Goal: Task Accomplishment & Management: Manage account settings

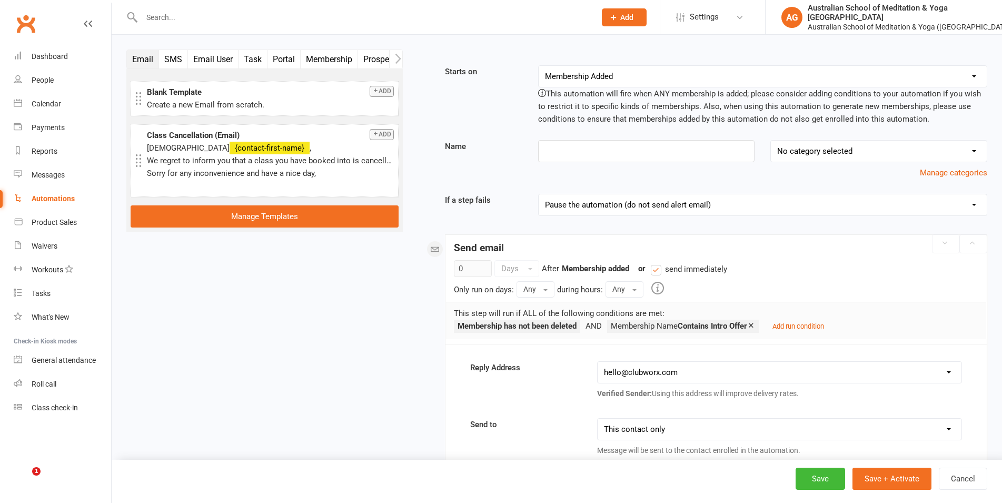
select select "17"
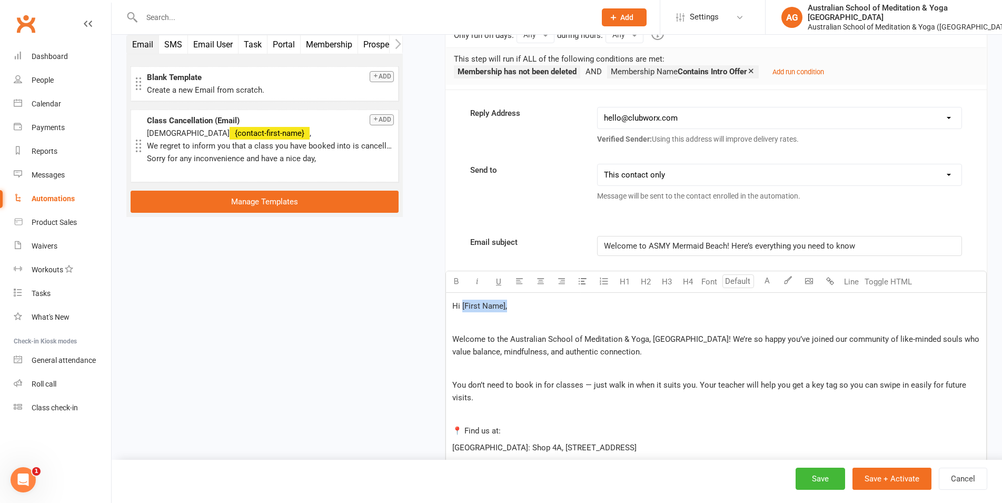
drag, startPoint x: 506, startPoint y: 306, endPoint x: 462, endPoint y: 306, distance: 43.7
click at [462, 306] on span "Hi [First Name]," at bounding box center [479, 305] width 55 height 9
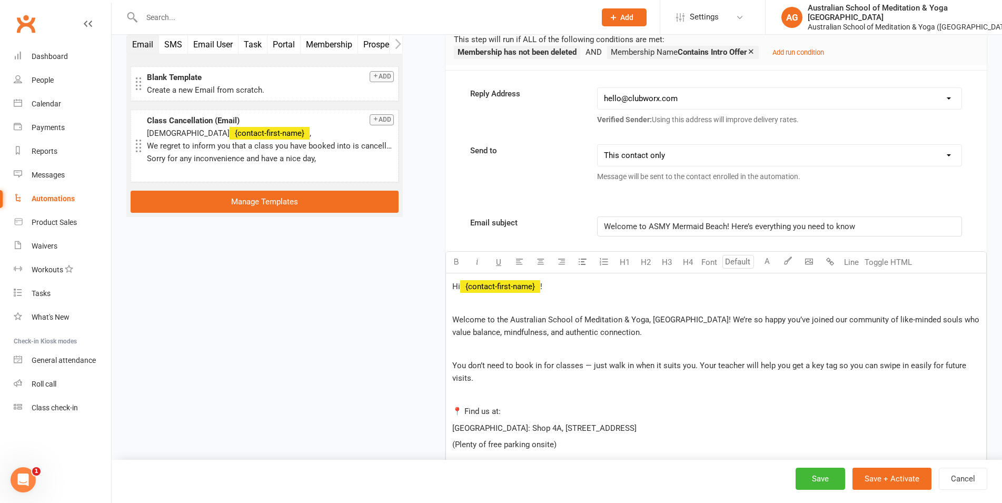
scroll to position [309, 0]
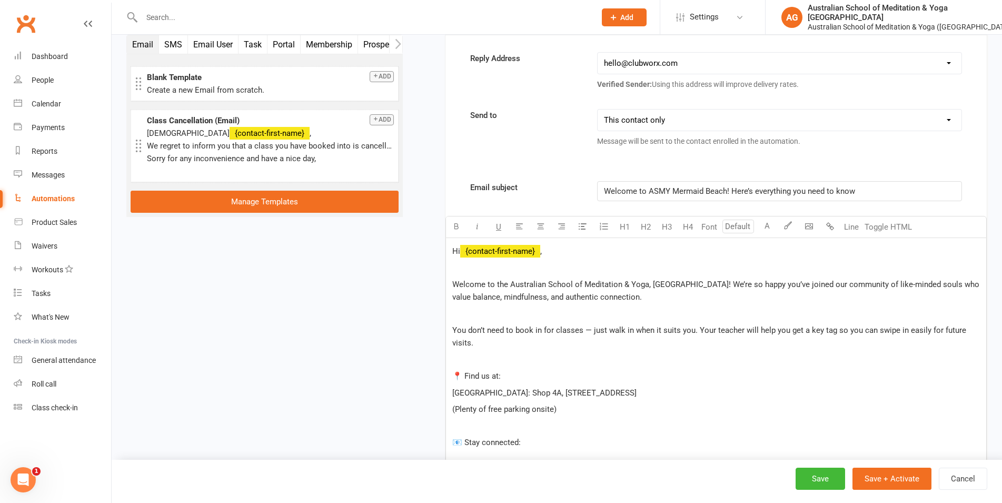
click at [453, 329] on span "You don’t need to book in for classes — just walk in when it suits you. Your te…" at bounding box center [710, 336] width 516 height 22
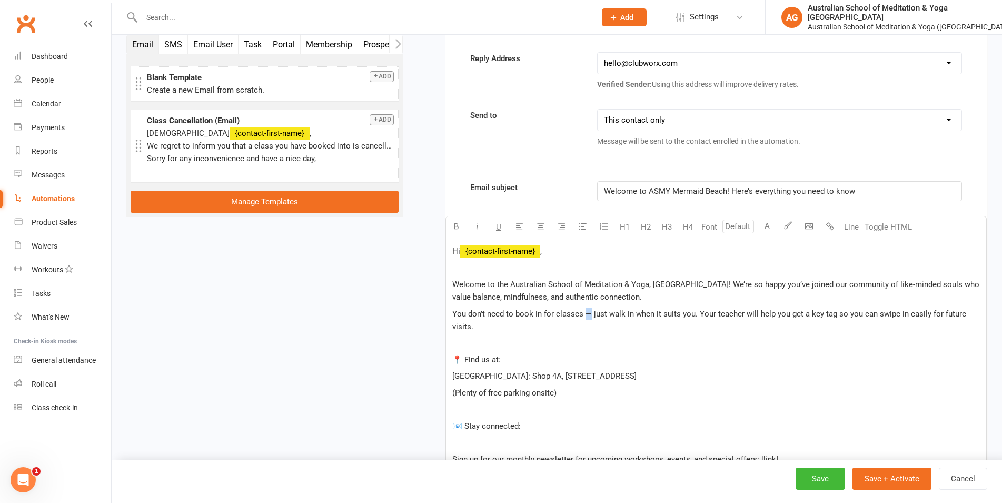
click at [585, 313] on span "You don’t need to book in for classes — just walk in when it suits you. Your te…" at bounding box center [710, 320] width 516 height 22
drag, startPoint x: 513, startPoint y: 347, endPoint x: 425, endPoint y: 342, distance: 88.6
click at [573, 387] on p "(Plenty of free parking onsite)" at bounding box center [716, 393] width 528 height 13
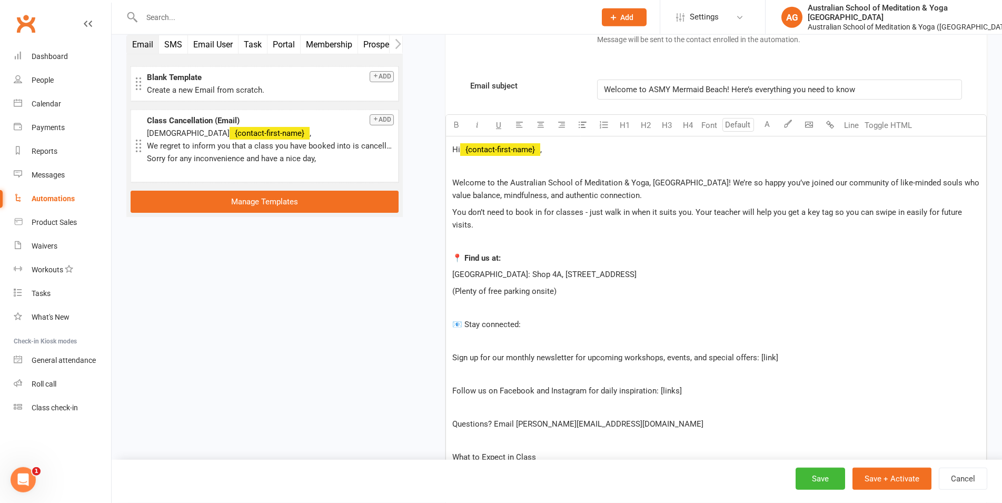
scroll to position [417, 0]
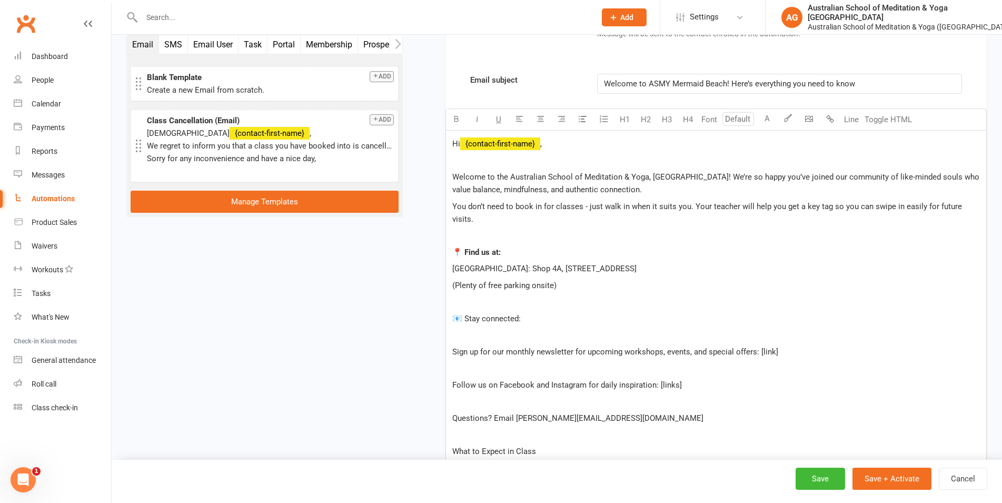
drag, startPoint x: 528, startPoint y: 308, endPoint x: 437, endPoint y: 306, distance: 91.1
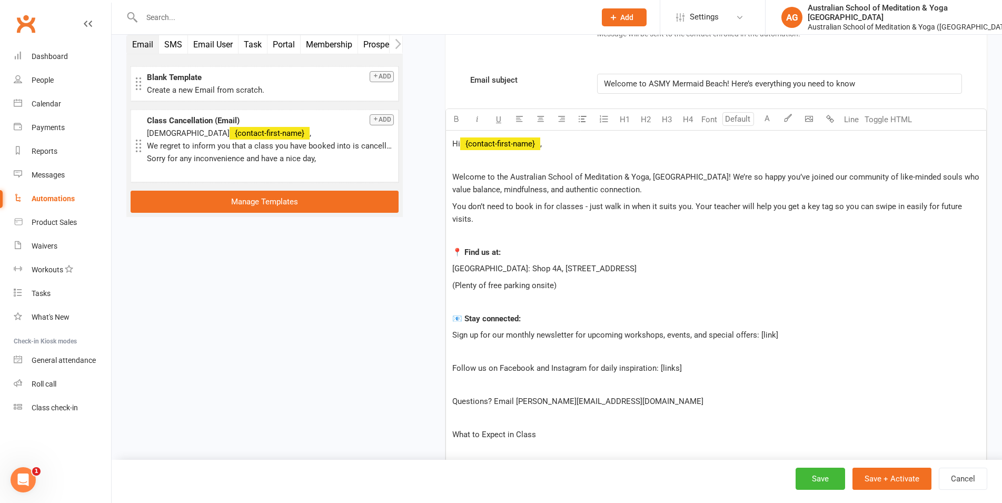
click at [979, 205] on p "You don’t need to book in for classes - just walk in when it suits you. Your te…" at bounding box center [716, 212] width 528 height 25
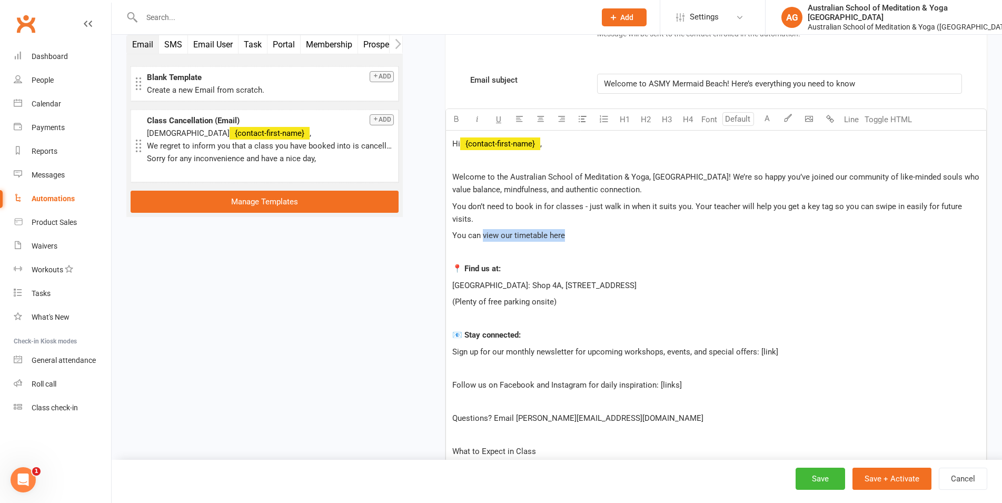
drag, startPoint x: 573, startPoint y: 225, endPoint x: 483, endPoint y: 221, distance: 89.6
click at [483, 229] on p "You can view our timetable here" at bounding box center [716, 235] width 528 height 13
drag, startPoint x: 698, startPoint y: 223, endPoint x: 548, endPoint y: 221, distance: 149.6
click at [548, 229] on p "You can view our timetable at a glance here, and on our website here." at bounding box center [716, 235] width 528 height 13
drag, startPoint x: 562, startPoint y: 223, endPoint x: 551, endPoint y: 222, distance: 11.6
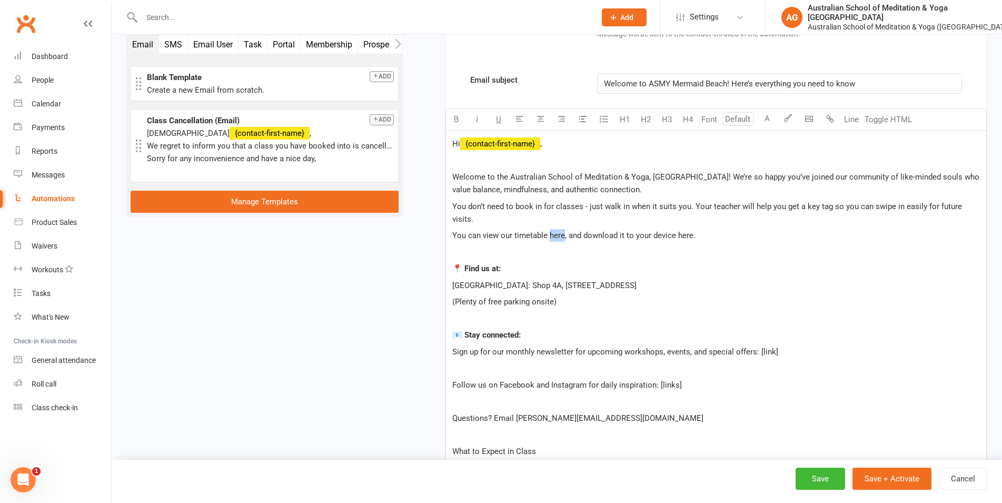
click at [551, 231] on span "You can view our timetable here, and download it to your device here." at bounding box center [573, 235] width 243 height 9
click at [828, 117] on icon "button" at bounding box center [830, 119] width 8 height 8
drag, startPoint x: 691, startPoint y: 223, endPoint x: 677, endPoint y: 220, distance: 14.6
click at [677, 231] on span ", and download it to your device here." at bounding box center [628, 235] width 131 height 9
click at [832, 120] on icon "button" at bounding box center [830, 119] width 8 height 8
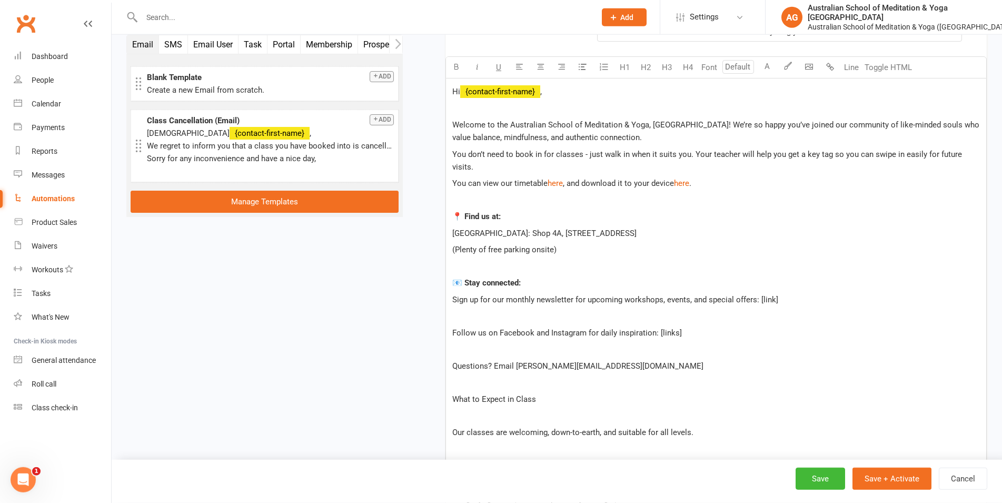
scroll to position [470, 0]
click at [451, 318] on div "Hi ﻿ {contact-first-name} , ﻿ Welcome to the Australian School of Meditation & …" at bounding box center [716, 484] width 540 height 815
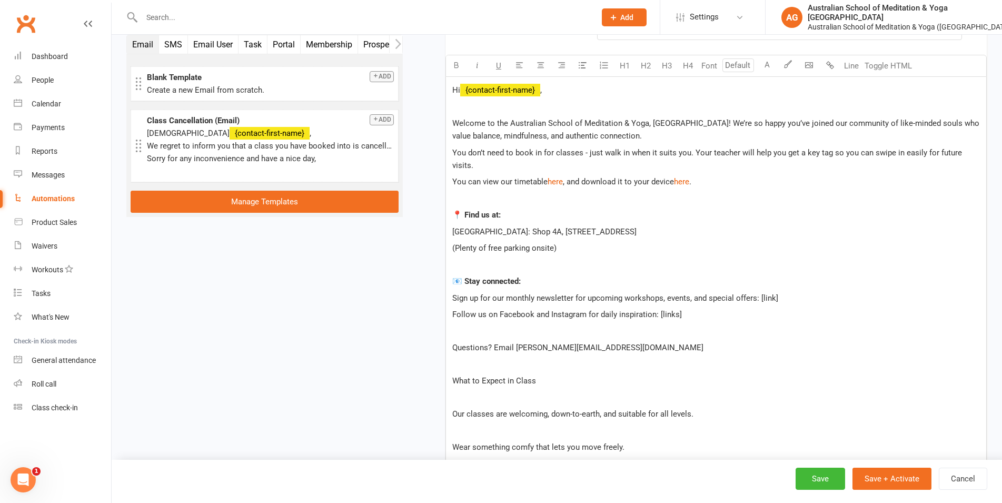
click at [453, 343] on span "Questions? Email [PERSON_NAME][EMAIL_ADDRESS][DOMAIN_NAME]" at bounding box center [577, 347] width 251 height 9
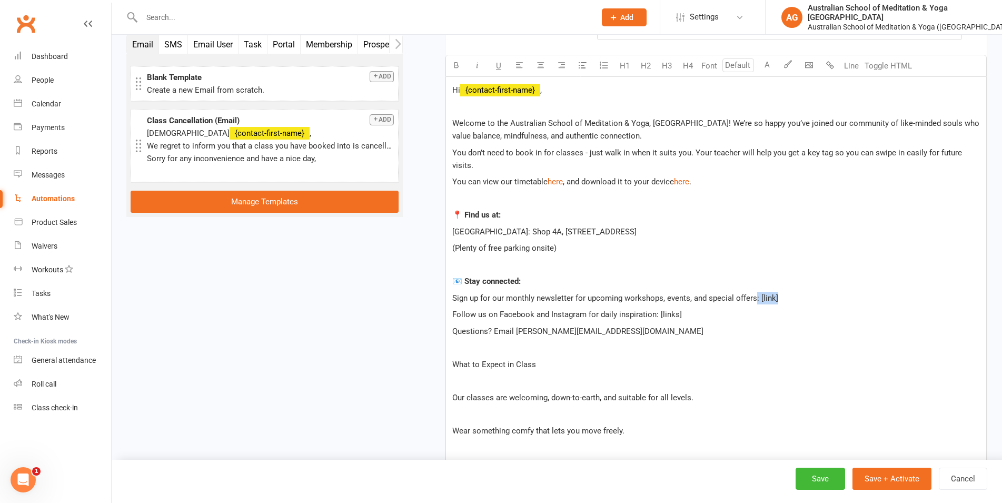
drag, startPoint x: 776, startPoint y: 284, endPoint x: 755, endPoint y: 284, distance: 21.6
click at [755, 292] on p "Sign up for our monthly newsletter for upcoming workshops, events, and special …" at bounding box center [716, 298] width 528 height 13
drag, startPoint x: 772, startPoint y: 287, endPoint x: 758, endPoint y: 288, distance: 13.7
click at [758, 293] on span "Sign up for our monthly newsletter for upcoming workshops, events, and special …" at bounding box center [614, 297] width 324 height 9
click at [831, 68] on icon "button" at bounding box center [830, 65] width 8 height 8
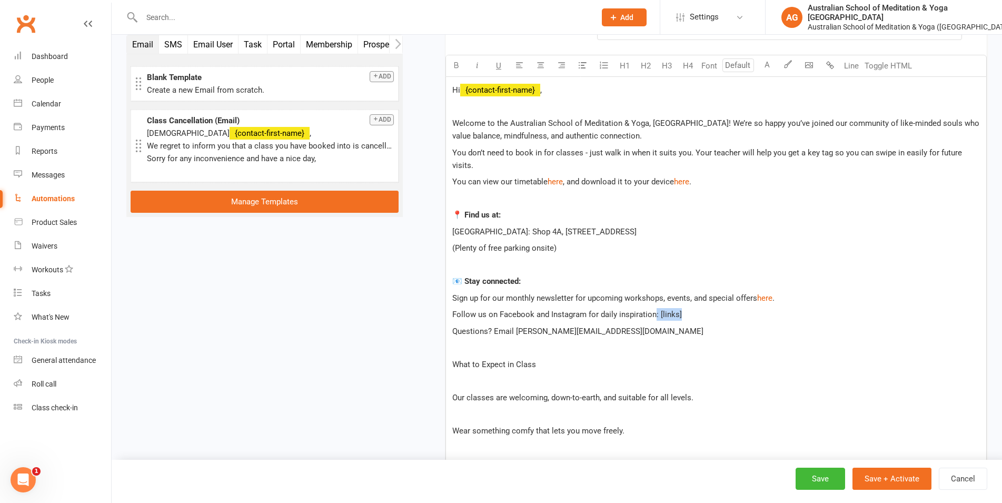
drag, startPoint x: 685, startPoint y: 302, endPoint x: 655, endPoint y: 302, distance: 30.0
click at [655, 308] on p "Follow us on Facebook and Instagram for daily inspiration: [links]" at bounding box center [716, 314] width 528 height 13
drag, startPoint x: 532, startPoint y: 300, endPoint x: 499, endPoint y: 299, distance: 33.2
click at [499, 310] on span "Follow us on Facebook and Instagram for daily inspiration" at bounding box center [554, 314] width 204 height 9
click at [826, 68] on button "button" at bounding box center [830, 65] width 21 height 21
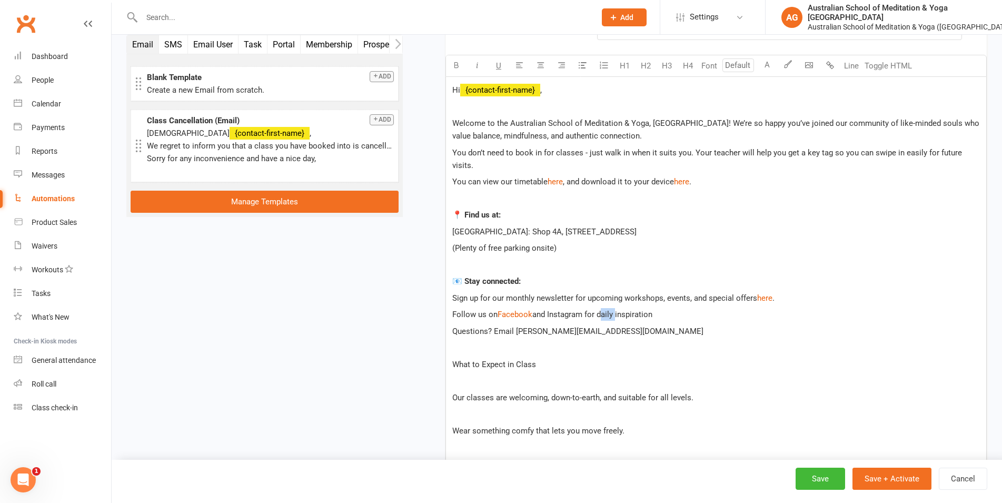
drag, startPoint x: 616, startPoint y: 301, endPoint x: 599, endPoint y: 301, distance: 17.4
click at [599, 310] on span "and Instagram for daily inspiration" at bounding box center [592, 314] width 120 height 9
drag, startPoint x: 585, startPoint y: 302, endPoint x: 549, endPoint y: 299, distance: 36.0
click at [549, 310] on span "and Instagram for yoga inspiration" at bounding box center [592, 314] width 121 height 9
click at [831, 64] on icon "button" at bounding box center [830, 65] width 8 height 8
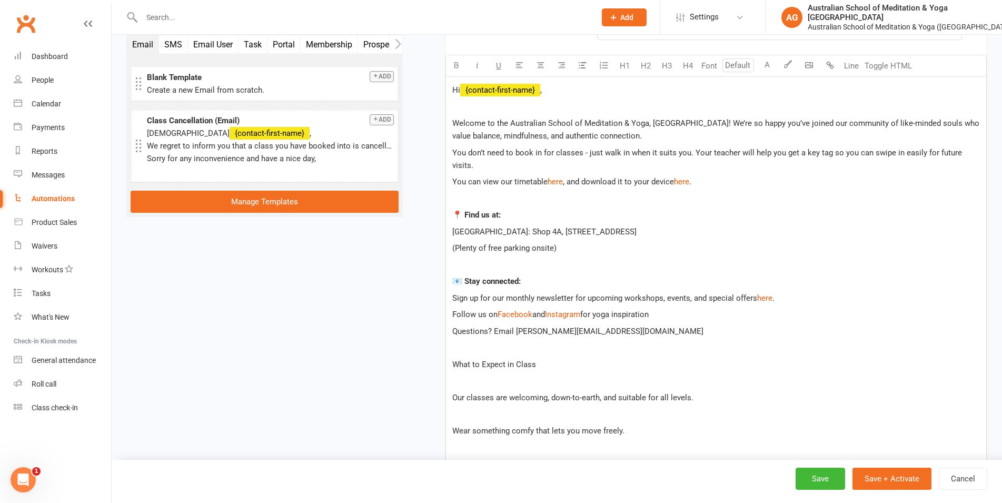
click at [607, 341] on p "﻿" at bounding box center [716, 347] width 528 height 13
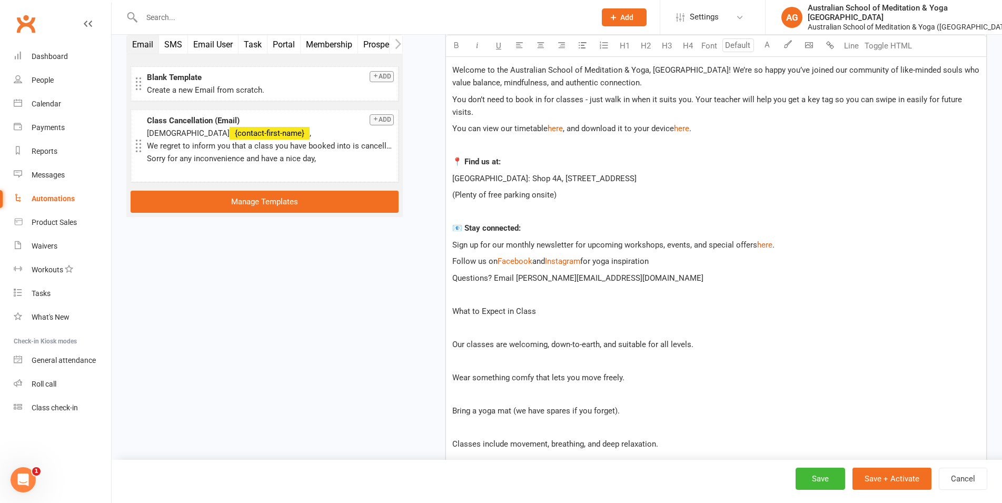
scroll to position [524, 0]
drag, startPoint x: 568, startPoint y: 303, endPoint x: 417, endPoint y: 298, distance: 151.2
click at [446, 298] on div "Hi ﻿ {contact-first-name} , ﻿ Welcome to the Australian School of Meditation & …" at bounding box center [716, 414] width 541 height 783
click at [452, 339] on span "Our classes are welcoming, down-to-earth, and suitable for all levels." at bounding box center [572, 343] width 241 height 9
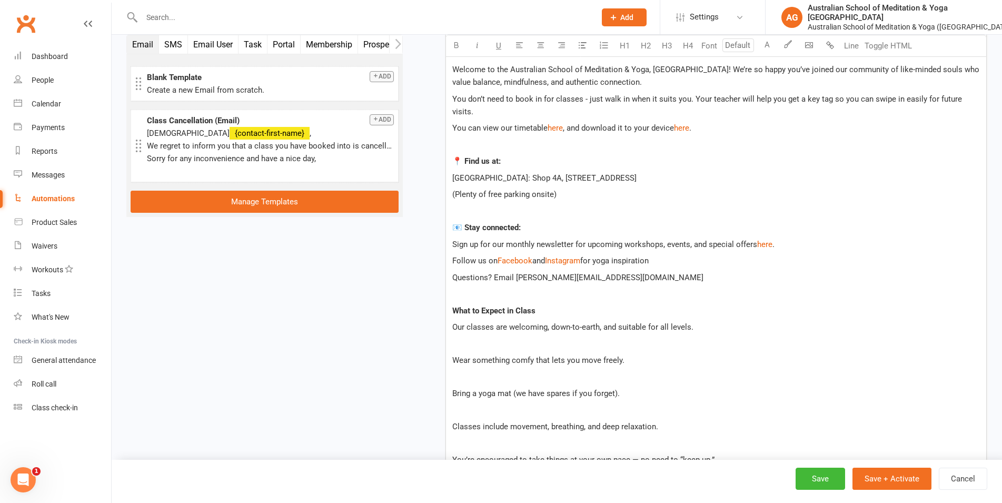
click at [618, 322] on span "Our classes are welcoming, down-to-earth, and suitable for all levels." at bounding box center [572, 326] width 241 height 9
drag, startPoint x: 773, startPoint y: 311, endPoint x: 689, endPoint y: 312, distance: 83.2
click at [689, 321] on p "Our classes are welcoming, down-to-earth, and we have something suitable for al…" at bounding box center [716, 327] width 528 height 13
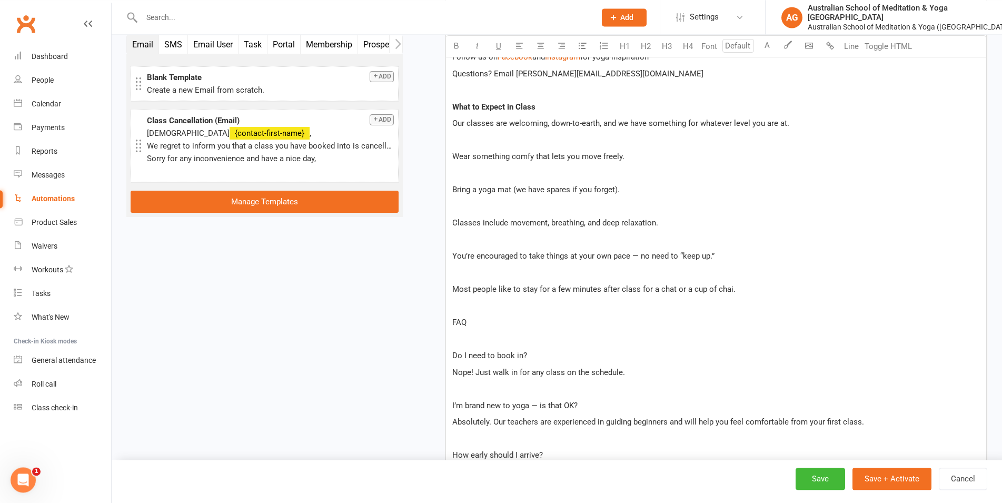
scroll to position [631, 0]
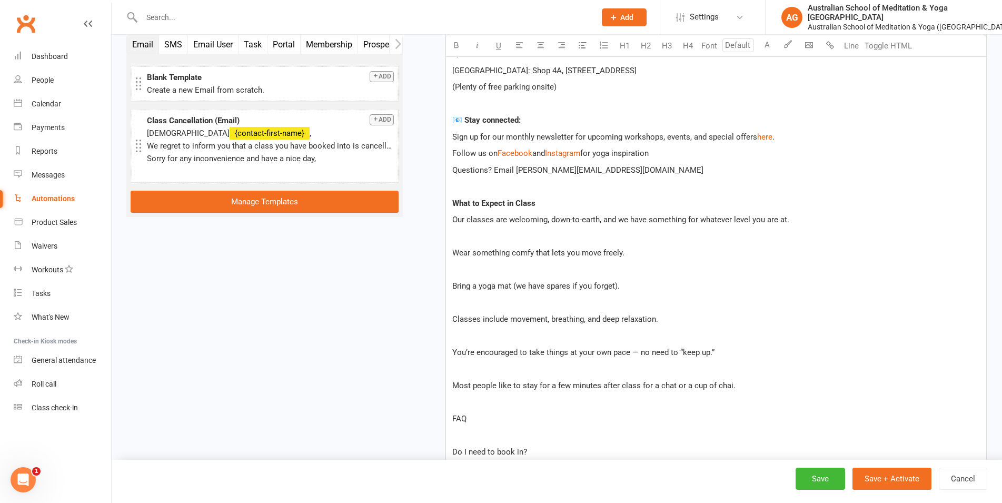
click at [452, 248] on span "Wear something comfy that lets you move freely." at bounding box center [538, 252] width 172 height 9
click at [805, 213] on p "Our classes are welcoming, down-to-earth, and we have something for whatever le…" at bounding box center [716, 219] width 528 height 13
drag, startPoint x: 798, startPoint y: 205, endPoint x: 733, endPoint y: 207, distance: 65.3
click at [733, 213] on p "Our classes are welcoming, down-to-earth, and we have something for whatever le…" at bounding box center [716, 219] width 528 height 13
click at [452, 248] on span "Wear something comfy that lets you move freely." at bounding box center [538, 252] width 172 height 9
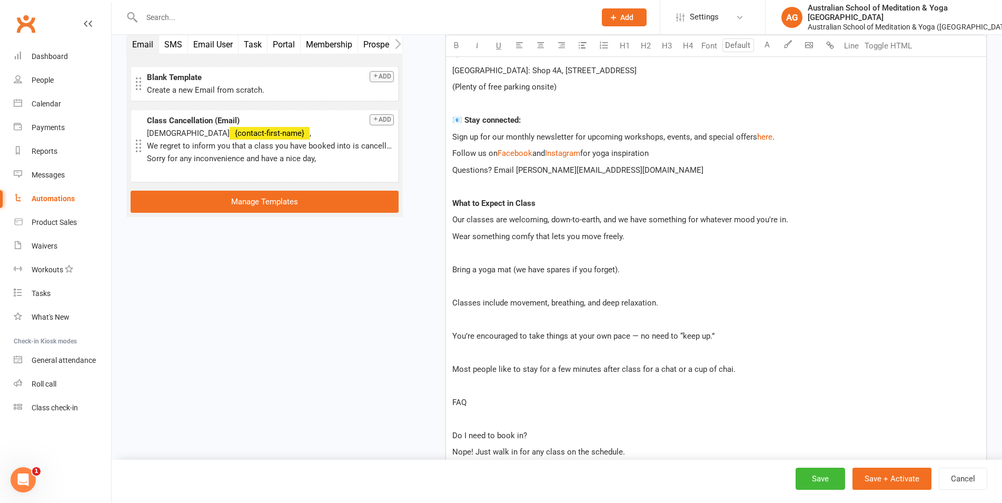
click at [453, 265] on span "Bring a yoga mat (we have spares if you forget)." at bounding box center [535, 269] width 167 height 9
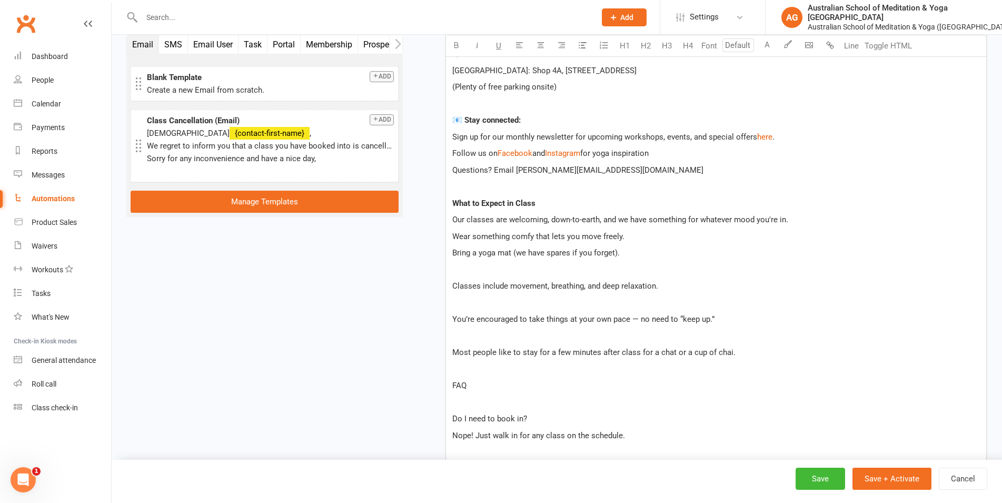
click at [547, 248] on span "Bring a yoga mat (we have spares if you forget)." at bounding box center [535, 252] width 167 height 9
drag, startPoint x: 591, startPoint y: 239, endPoint x: 548, endPoint y: 239, distance: 43.7
click at [548, 248] on span "Bring a yoga mat (we have a few spares if you forget)." at bounding box center [546, 252] width 189 height 9
click at [453, 281] on span "Classes include movement, breathing, and deep relaxation." at bounding box center [555, 285] width 206 height 9
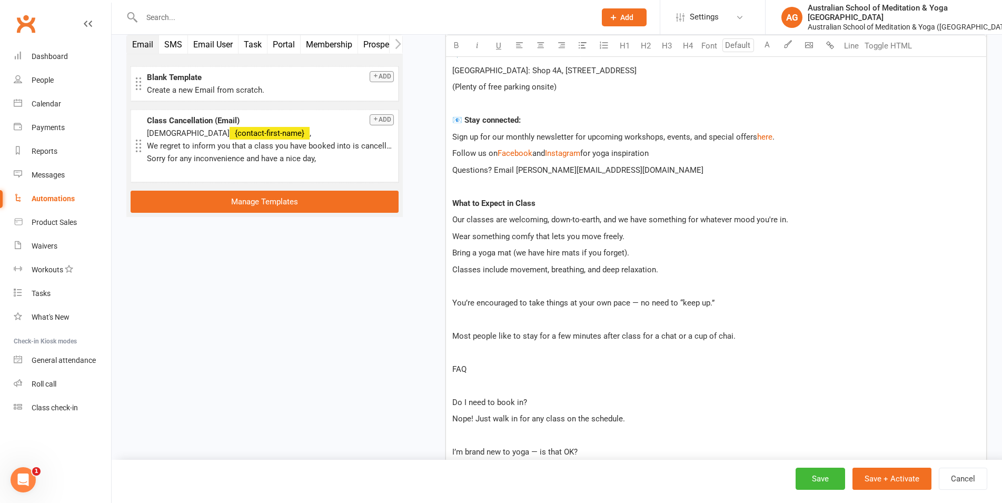
click at [454, 298] on span "You’re encouraged to take things at your own pace — no need to “keep up.”" at bounding box center [583, 302] width 262 height 9
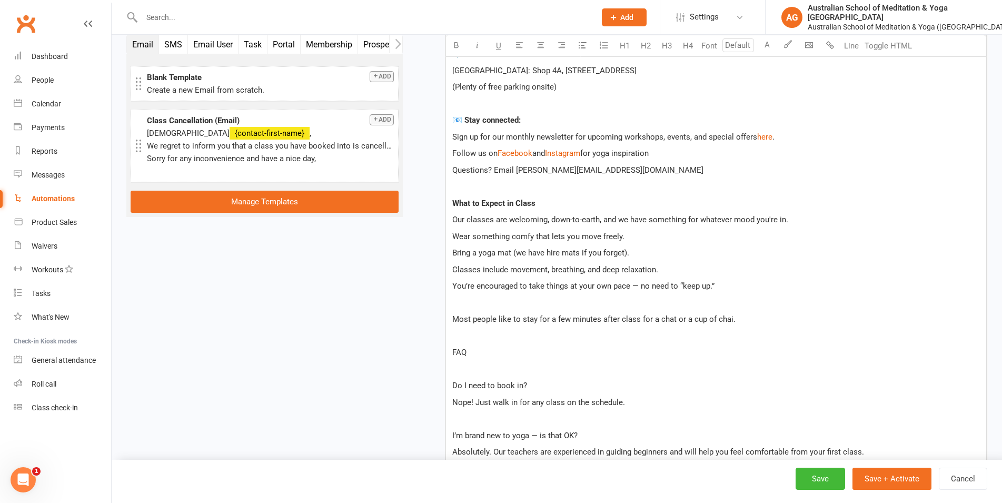
click at [453, 314] on span "Most people like to stay for a few minutes after class for a chat or a cup of c…" at bounding box center [593, 318] width 283 height 9
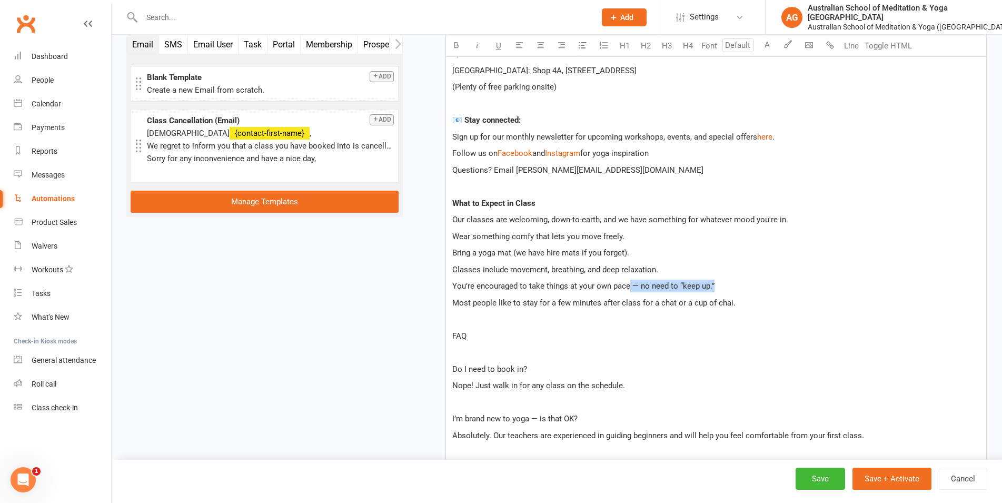
drag, startPoint x: 642, startPoint y: 275, endPoint x: 627, endPoint y: 275, distance: 15.3
click at [627, 280] on p "You’re encouraged to take things at your own pace — no need to “keep up.”" at bounding box center [716, 286] width 528 height 13
drag, startPoint x: 737, startPoint y: 286, endPoint x: 690, endPoint y: 286, distance: 47.4
click at [690, 296] on p "Most people like to stay for a few minutes after class for a chat or a cup of c…" at bounding box center [716, 302] width 528 height 13
drag, startPoint x: 470, startPoint y: 290, endPoint x: 452, endPoint y: 290, distance: 18.4
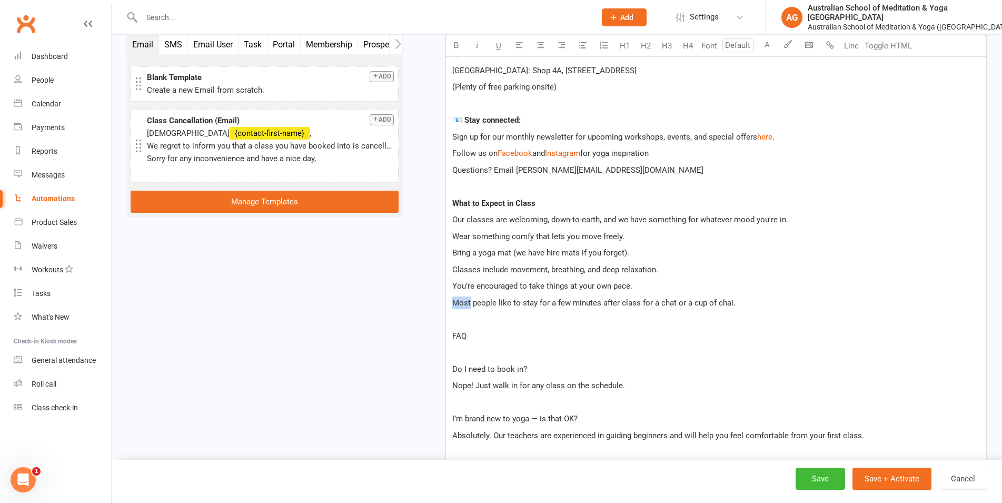
click at [452, 290] on div "Hi ﻿ {contact-first-name} , ﻿ Welcome to the Australian School of Meditation & …" at bounding box center [716, 257] width 540 height 683
drag, startPoint x: 750, startPoint y: 289, endPoint x: 677, endPoint y: 288, distance: 72.7
click at [677, 296] on p "Some people like to stay for a few minutes after class for a chat or a cup of c…" at bounding box center [716, 302] width 528 height 13
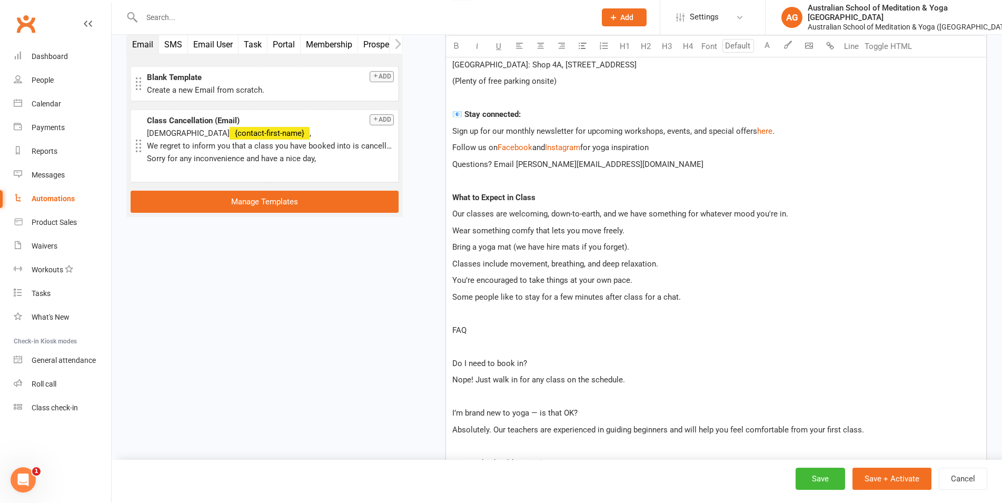
scroll to position [685, 0]
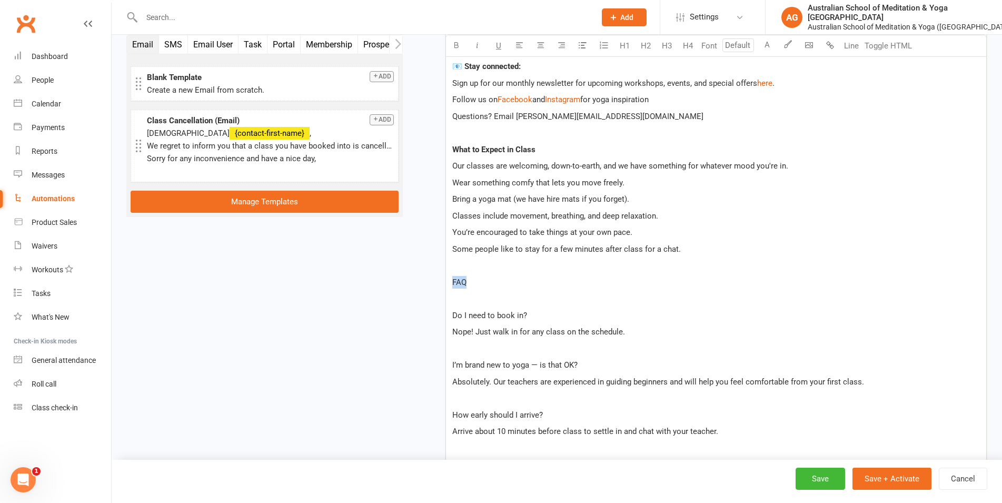
drag, startPoint x: 465, startPoint y: 271, endPoint x: 430, endPoint y: 269, distance: 34.8
click at [446, 269] on div "Hi ﻿ {contact-first-name} , ﻿ Welcome to the Australian School of Meditation & …" at bounding box center [716, 203] width 541 height 683
click at [449, 303] on div "Hi ﻿ {contact-first-name} , ﻿ Welcome to the Australian School of Meditation & …" at bounding box center [716, 203] width 540 height 683
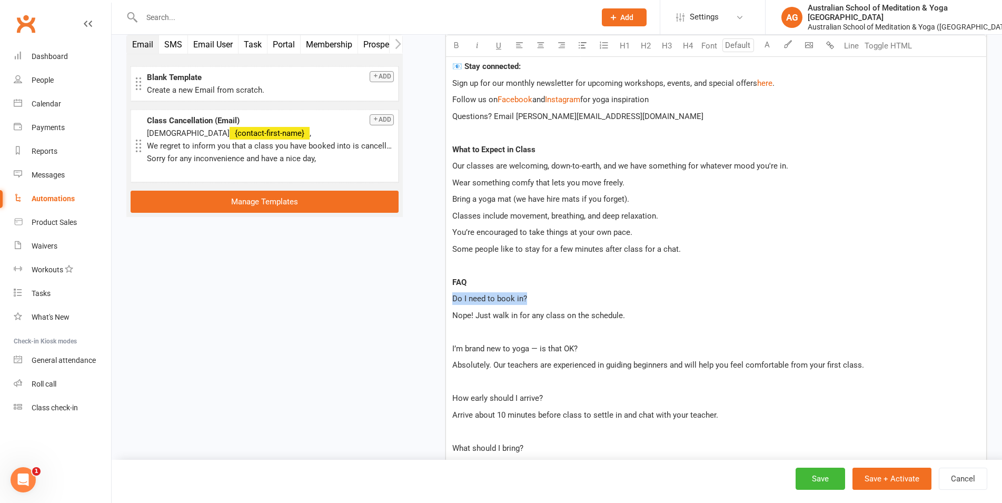
drag, startPoint x: 530, startPoint y: 285, endPoint x: 434, endPoint y: 283, distance: 96.4
click at [446, 283] on div "Hi ﻿ {contact-first-name} , ﻿ Welcome to the Australian School of Meditation & …" at bounding box center [716, 195] width 541 height 667
click at [490, 325] on p "﻿" at bounding box center [716, 331] width 528 height 13
drag, startPoint x: 584, startPoint y: 336, endPoint x: 439, endPoint y: 328, distance: 145.1
click at [446, 328] on div "Hi ﻿ {contact-first-name} , ﻿ Welcome to the Australian School of Meditation & …" at bounding box center [716, 195] width 541 height 667
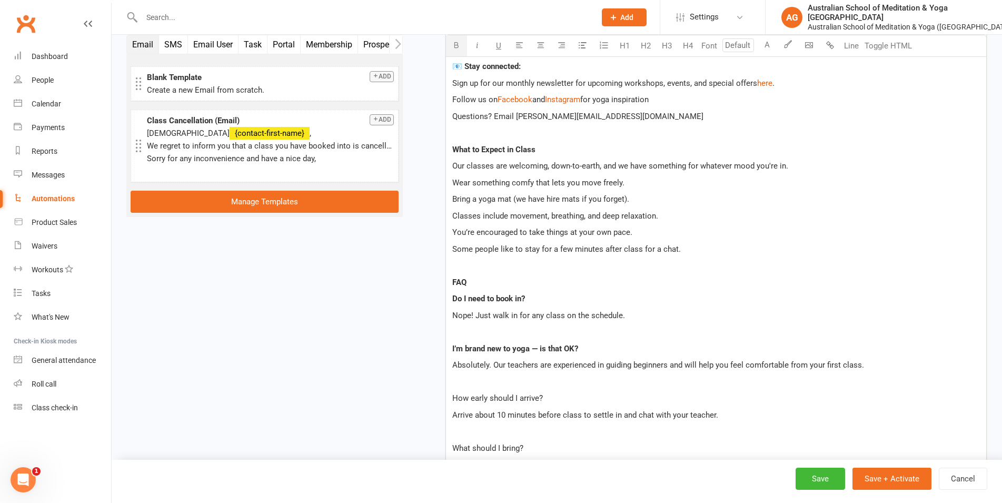
click at [873, 359] on p "Absolutely. Our teachers are experienced in guiding beginners and will help you…" at bounding box center [716, 365] width 528 height 13
click at [495, 360] on span "Absolutely. Our teachers are experienced in guiding beginners and will help you…" at bounding box center [658, 364] width 412 height 9
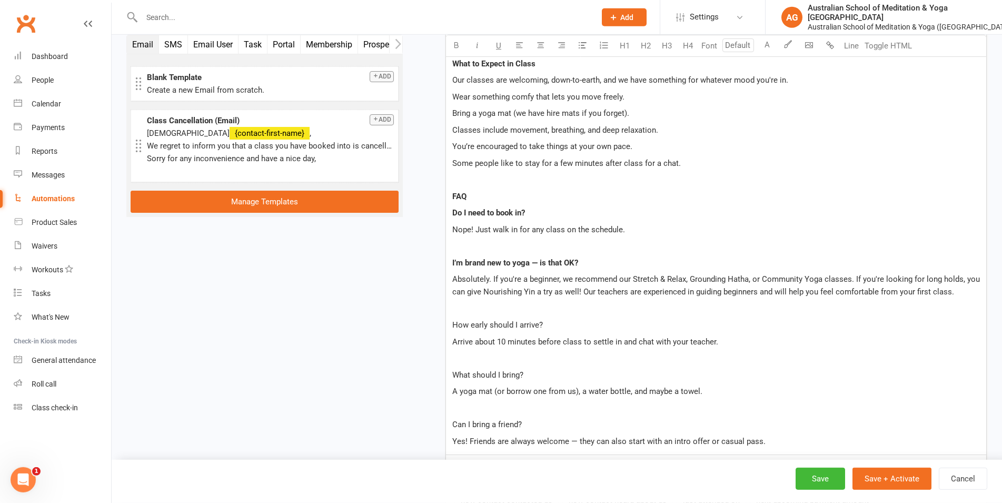
scroll to position [793, 0]
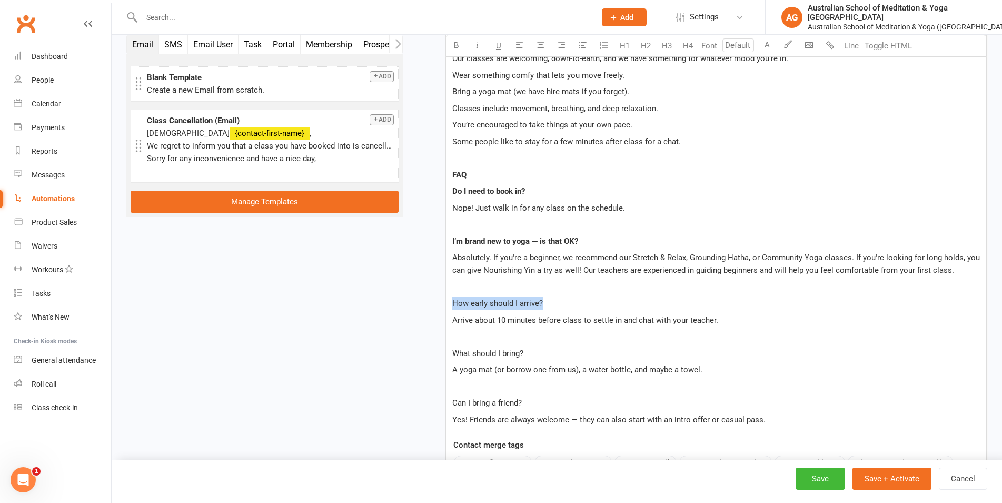
drag, startPoint x: 543, startPoint y: 289, endPoint x: 435, endPoint y: 286, distance: 108.5
click at [446, 286] on div "Hi ﻿ {contact-first-name} , ﻿ Welcome to the Australian School of Meditation & …" at bounding box center [716, 94] width 541 height 679
drag, startPoint x: 528, startPoint y: 339, endPoint x: 432, endPoint y: 331, distance: 96.1
click at [446, 331] on div "Hi ﻿ {contact-first-name} , ﻿ Welcome to the Australian School of Meditation & …" at bounding box center [716, 94] width 541 height 679
click at [650, 363] on p "A yoga mat (or borrow one from us), a water bottle, and maybe a towel." at bounding box center [716, 369] width 528 height 13
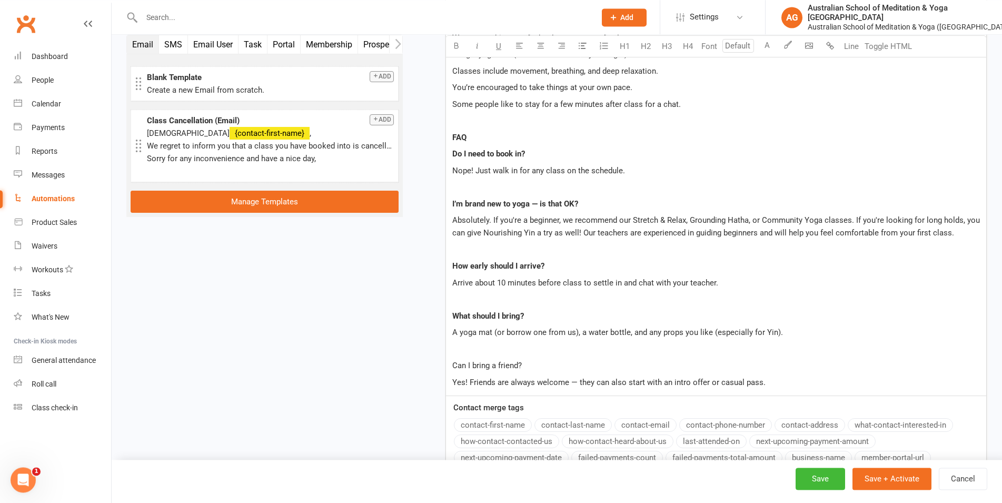
scroll to position [846, 0]
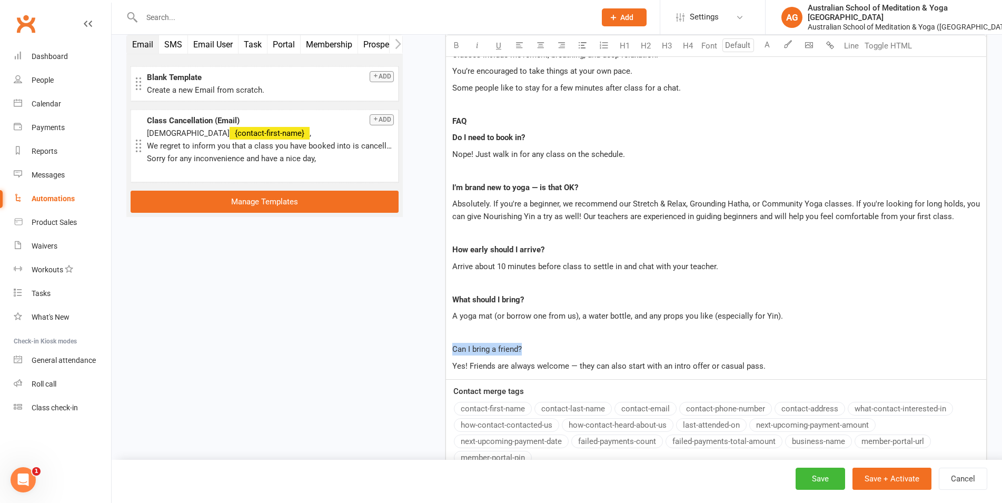
drag, startPoint x: 529, startPoint y: 338, endPoint x: 452, endPoint y: 332, distance: 77.6
click at [452, 332] on div "Hi ﻿ {contact-first-name} , ﻿ Welcome to the Australian School of Meditation & …" at bounding box center [716, 40] width 540 height 679
drag, startPoint x: 643, startPoint y: 352, endPoint x: 610, endPoint y: 352, distance: 33.2
click at [610, 361] on span "Yes! Friends are always welcome — they can also start with an intro offer or ca…" at bounding box center [608, 365] width 313 height 9
click at [641, 361] on span "Yes! Friends are always welcome — they can also start with an intro offer or ca…" at bounding box center [608, 365] width 313 height 9
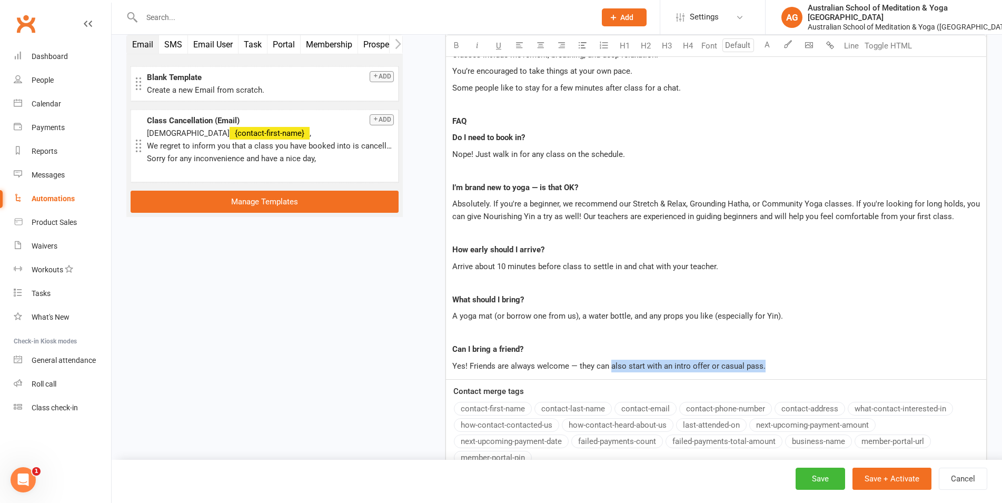
drag, startPoint x: 747, startPoint y: 353, endPoint x: 609, endPoint y: 354, distance: 138.0
click at [609, 360] on p "Yes! Friends are always welcome — they can also start with an intro offer or ca…" at bounding box center [716, 366] width 528 height 13
click at [483, 151] on div "Hi ﻿ {contact-first-name} , ﻿ Welcome to the Australian School of Meditation & …" at bounding box center [716, 40] width 540 height 679
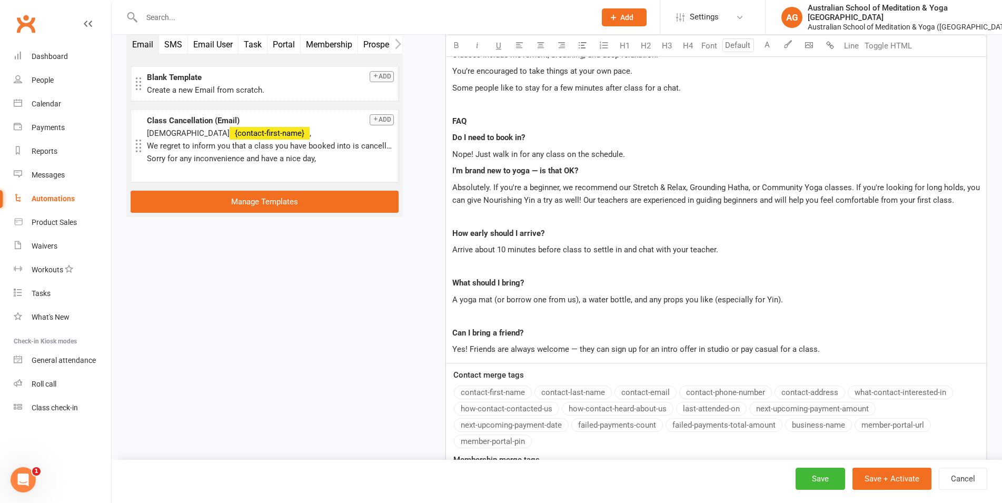
click at [501, 210] on p "﻿" at bounding box center [716, 216] width 528 height 13
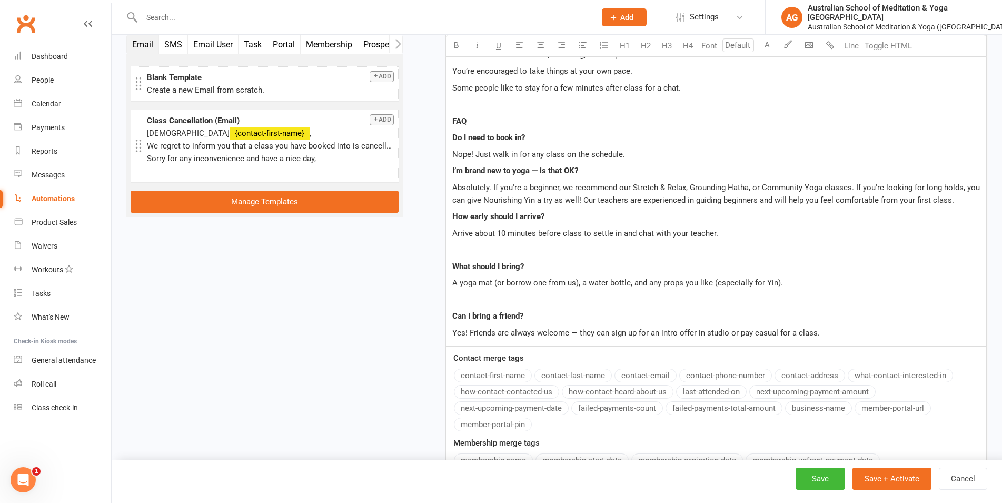
click at [493, 243] on p "﻿" at bounding box center [716, 249] width 528 height 13
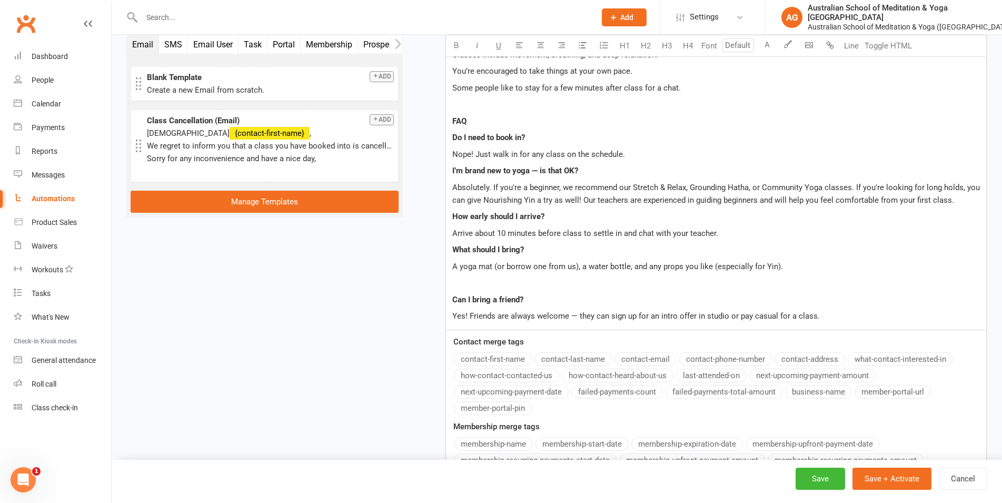
click at [487, 276] on p "﻿" at bounding box center [716, 282] width 528 height 13
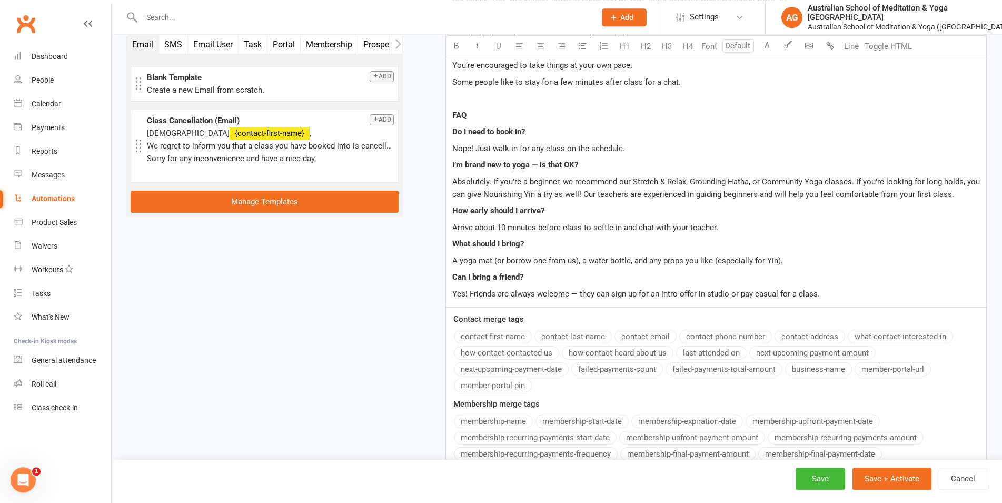
scroll to position [900, 0]
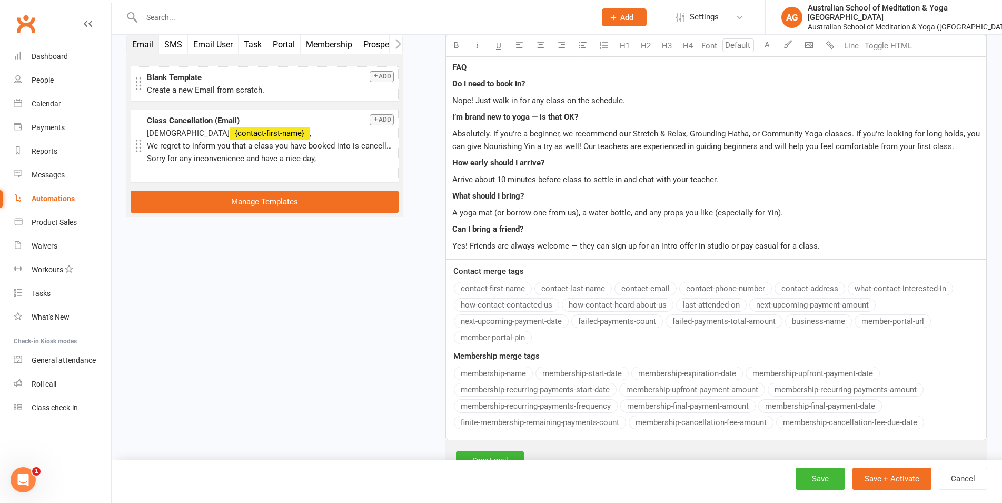
click at [832, 240] on p "Yes! Friends are always welcome — they can sign up for an intro offer in studio…" at bounding box center [716, 246] width 528 height 13
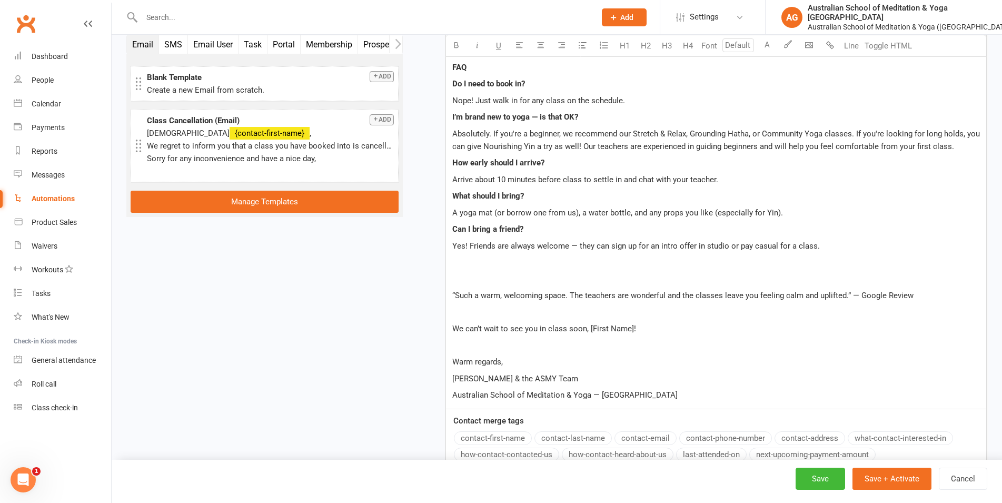
click at [471, 273] on p "﻿" at bounding box center [716, 279] width 528 height 13
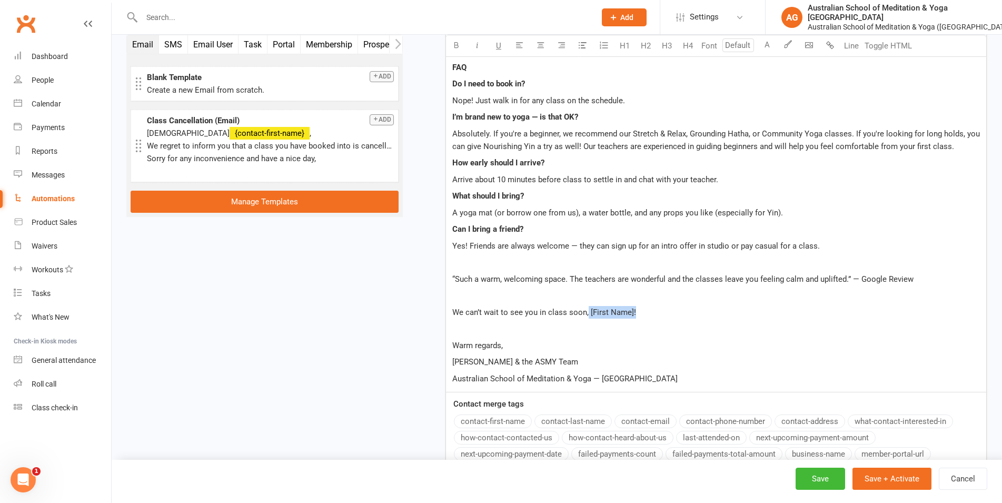
drag, startPoint x: 644, startPoint y: 299, endPoint x: 587, endPoint y: 301, distance: 56.9
click at [587, 306] on p "We can’t wait to see you in class soon, [First Name]!" at bounding box center [716, 312] width 528 height 13
click at [510, 414] on button "contact-first-name" at bounding box center [493, 421] width 78 height 14
drag, startPoint x: 493, startPoint y: 350, endPoint x: 443, endPoint y: 349, distance: 50.0
click at [446, 349] on div "Hi ﻿ {contact-first-name} , ﻿ Welcome to the Australian School of Meditation & …" at bounding box center [716, 20] width 541 height 746
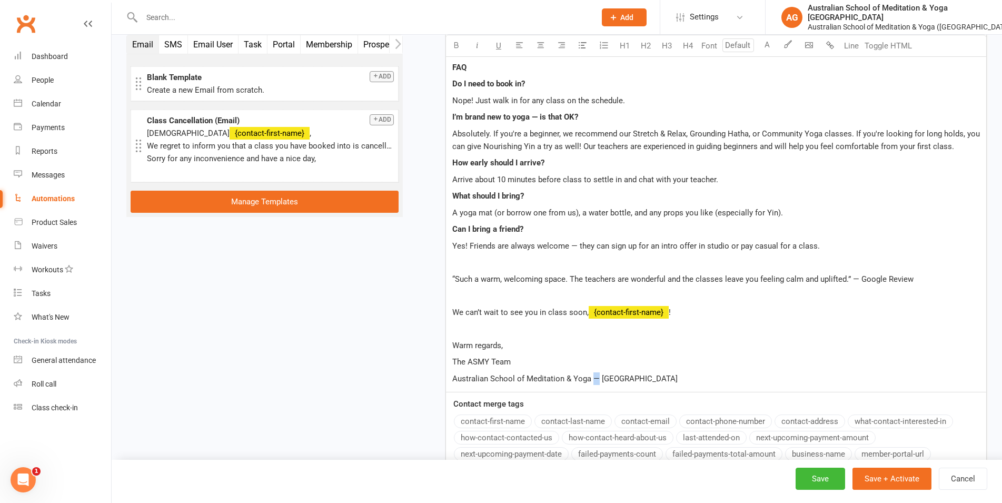
drag, startPoint x: 598, startPoint y: 367, endPoint x: 592, endPoint y: 367, distance: 5.8
click at [592, 374] on span "Australian School of Meditation & Yoga — [GEOGRAPHIC_DATA]" at bounding box center [564, 378] width 225 height 9
click at [452, 374] on span "Australian School of Meditation & Yoga Mermaid Beach" at bounding box center [560, 378] width 217 height 9
drag, startPoint x: 639, startPoint y: 364, endPoint x: 443, endPoint y: 368, distance: 195.4
click at [446, 368] on div "Hi ﻿ {contact-first-name} , ﻿ Welcome to the Australian School of Meditation & …" at bounding box center [716, 20] width 541 height 746
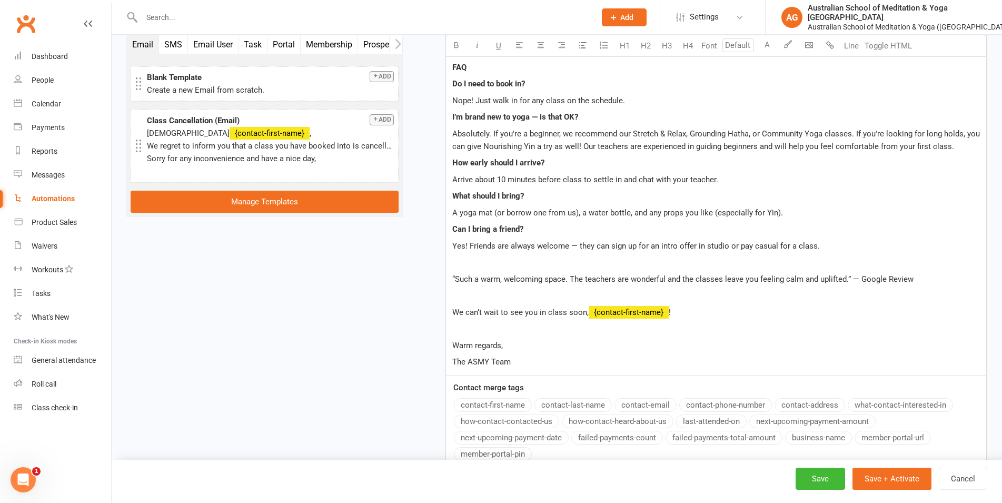
click at [491, 357] on span "The ASMY Team" at bounding box center [481, 361] width 58 height 9
click at [622, 274] on span "“Such a warm, welcoming space. The teachers are wonderful and the classes leave…" at bounding box center [682, 278] width 461 height 9
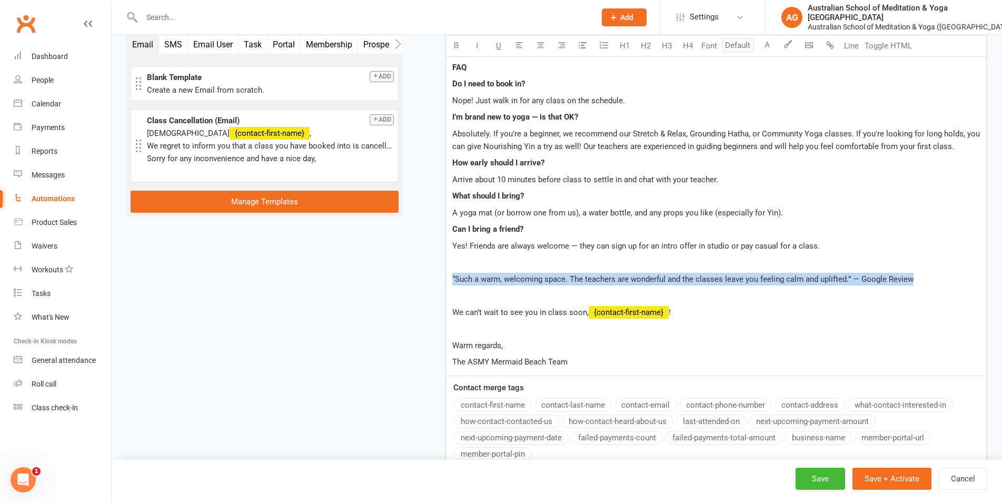
click at [622, 274] on span "“Such a warm, welcoming space. The teachers are wonderful and the classes leave…" at bounding box center [682, 278] width 461 height 9
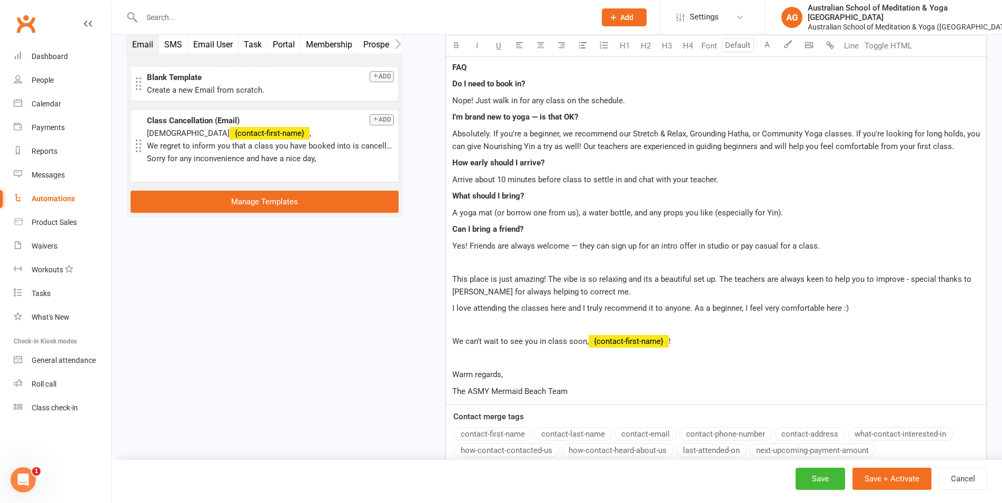
click at [454, 274] on span "This place is just amazing! The vibe is so relaxing and its a beautiful set up.…" at bounding box center [712, 285] width 521 height 22
drag, startPoint x: 595, startPoint y: 279, endPoint x: 869, endPoint y: 280, distance: 274.9
click at [869, 280] on p ""This place is just amazing! The vibe is so relaxing and its a beautiful set up…" at bounding box center [716, 285] width 528 height 25
drag, startPoint x: 662, startPoint y: 281, endPoint x: 903, endPoint y: 261, distance: 242.1
click at [903, 273] on p ""This place is just amazing! The vibe is so relaxing and its a beautiful set up…" at bounding box center [716, 285] width 528 height 25
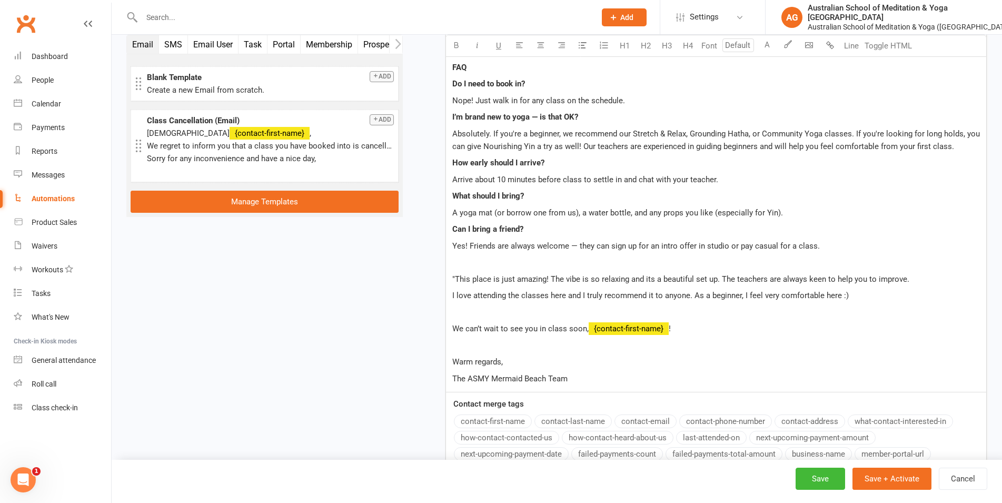
click at [452, 291] on span "I love attending the classes here and I truly recommend it to anyone. As a begi…" at bounding box center [650, 295] width 397 height 9
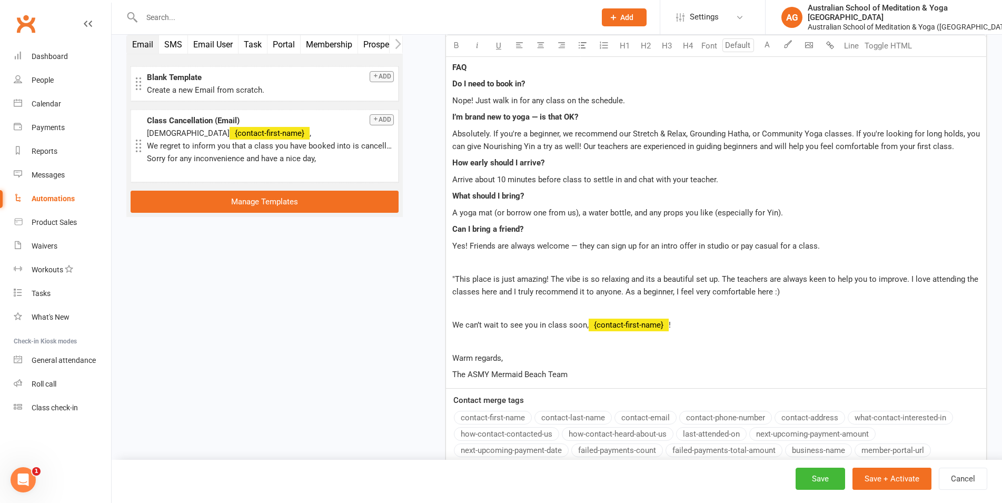
click at [791, 275] on p ""This place is just amazing! The vibe is so relaxing and its a beautiful set up…" at bounding box center [716, 285] width 528 height 25
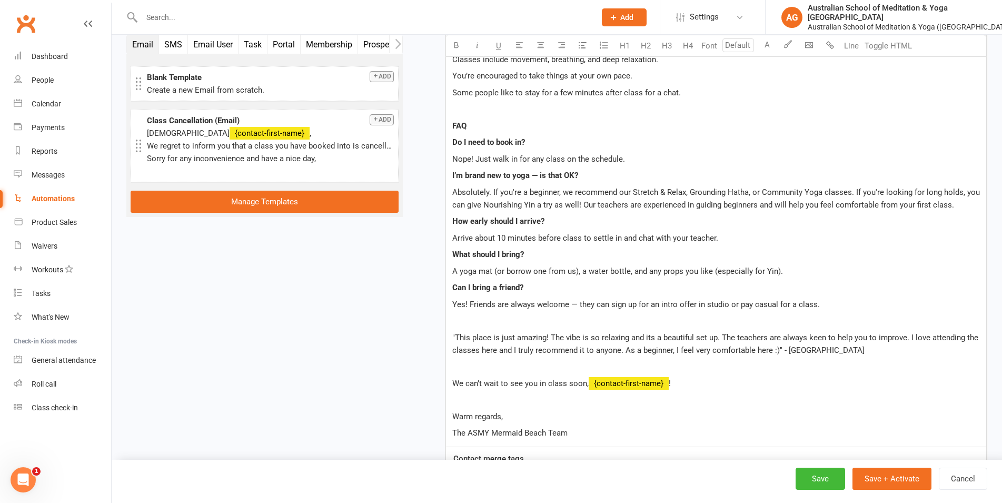
scroll to position [846, 0]
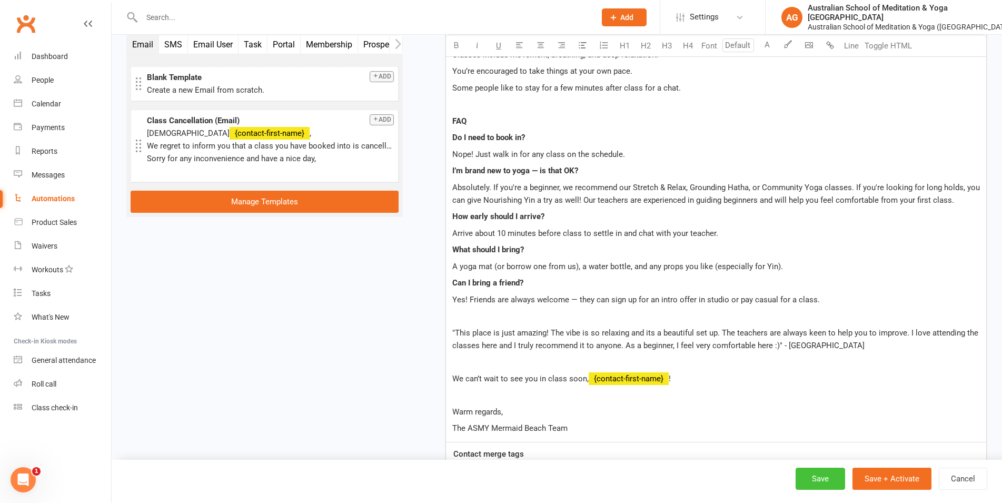
click at [817, 476] on button "Save" at bounding box center [821, 479] width 50 height 22
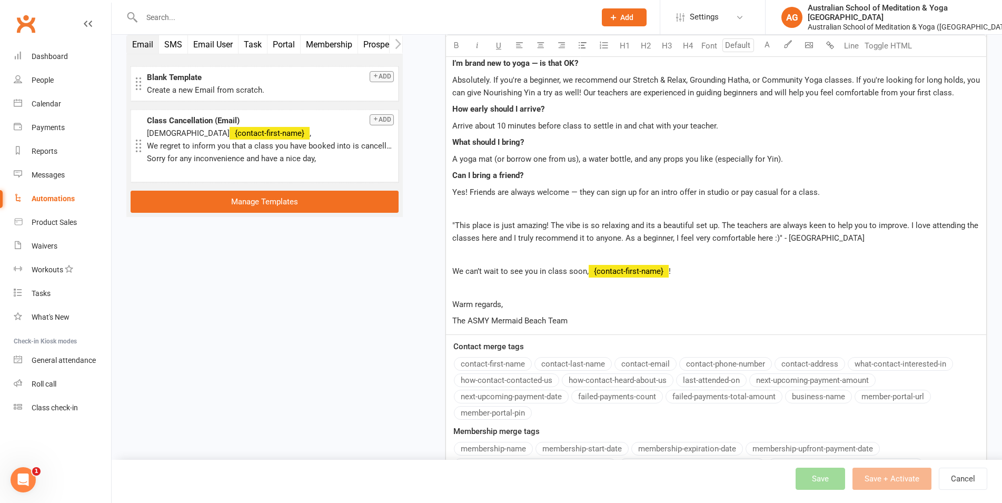
scroll to position [1099, 0]
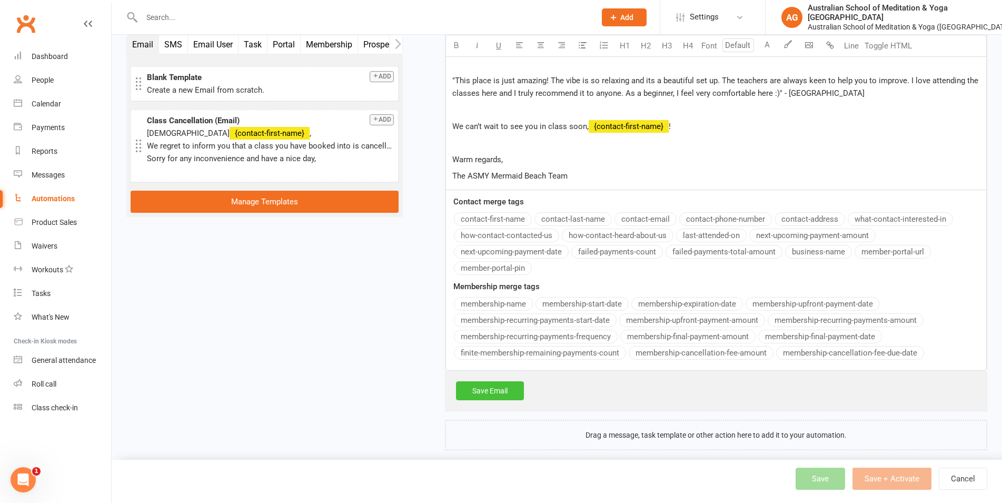
click at [517, 381] on link "Save Email" at bounding box center [490, 390] width 68 height 19
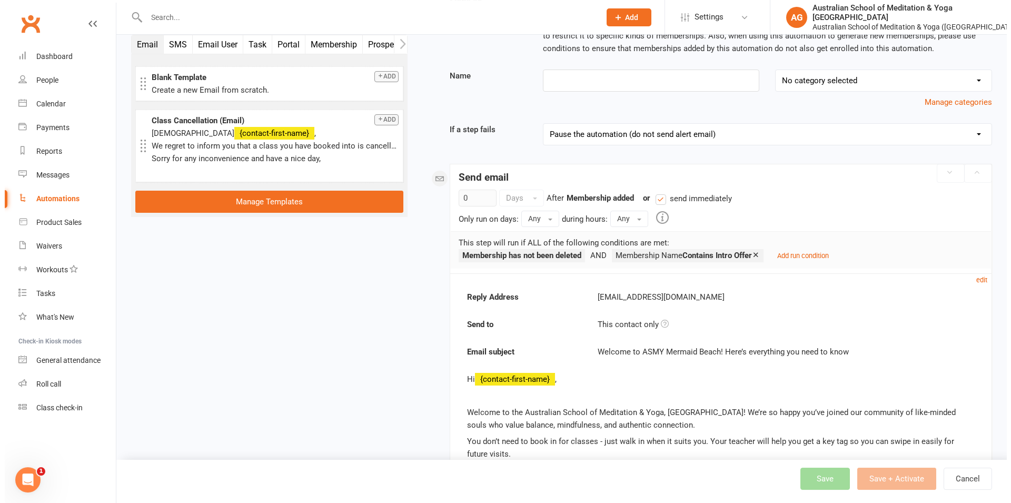
scroll to position [327, 0]
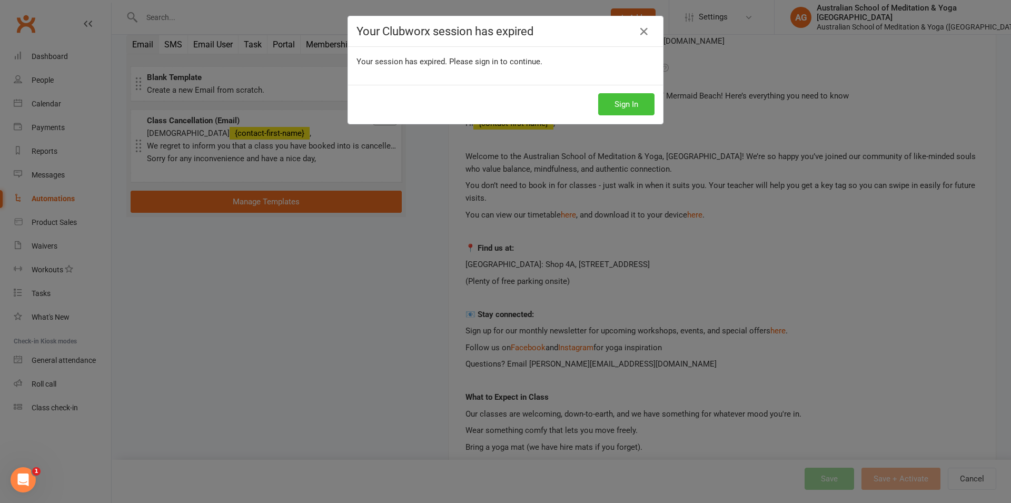
click at [627, 102] on button "Sign In" at bounding box center [626, 104] width 56 height 22
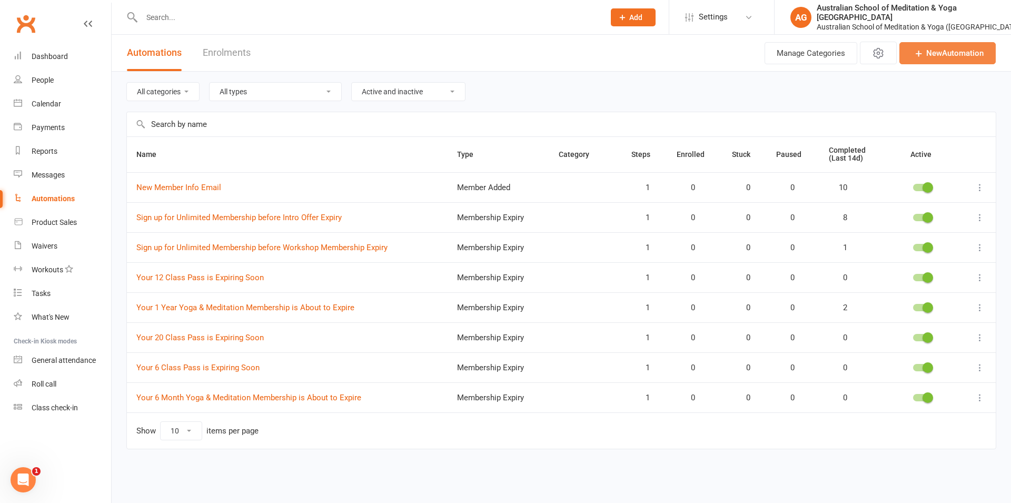
click at [961, 57] on link "New Automation" at bounding box center [947, 53] width 96 height 22
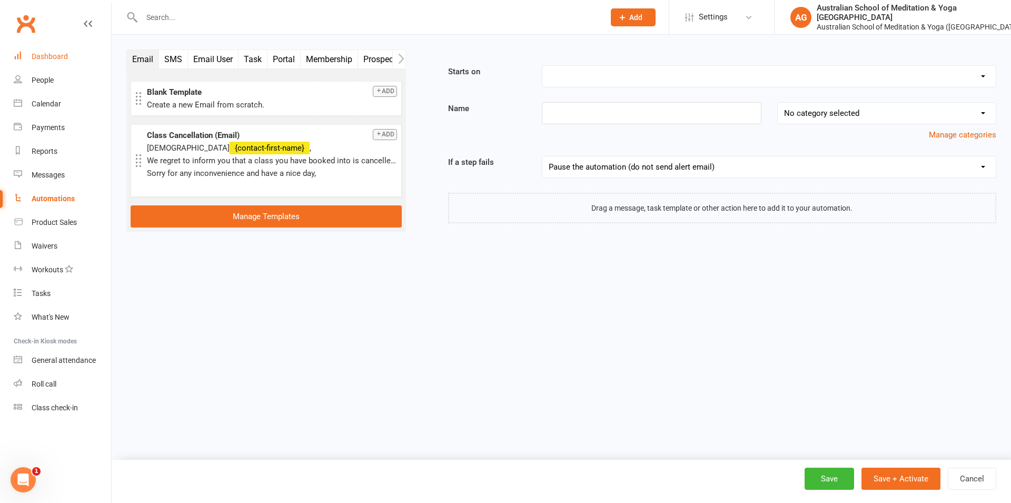
click at [45, 53] on div "Dashboard" at bounding box center [50, 56] width 36 height 8
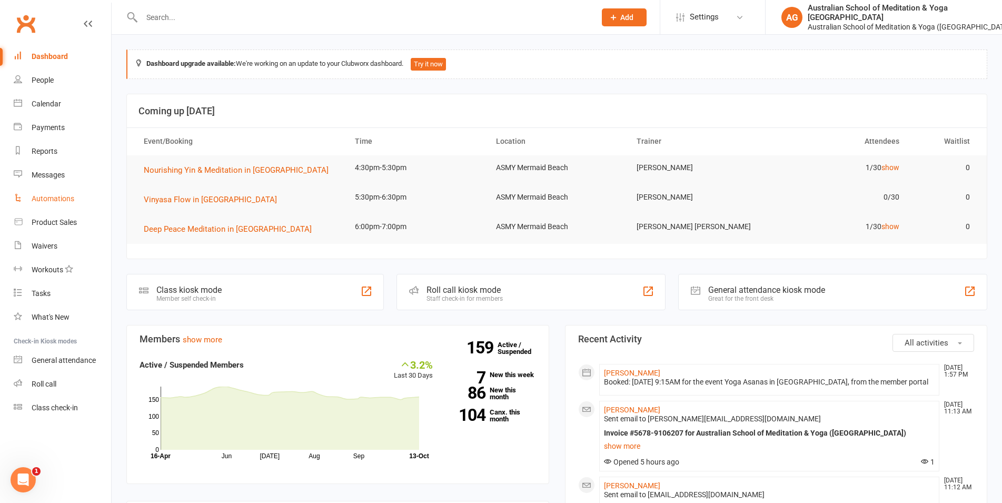
click at [36, 200] on div "Automations" at bounding box center [53, 198] width 43 height 8
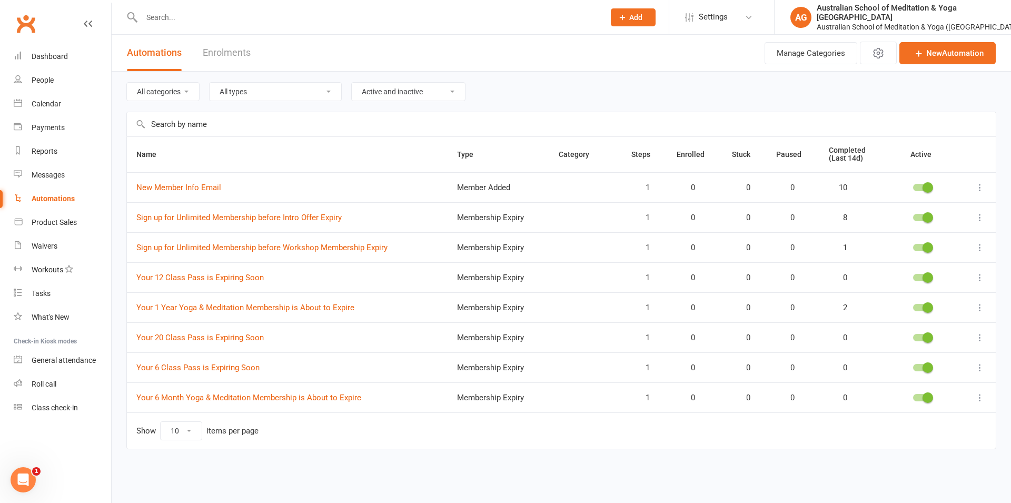
click at [352, 83] on select "Active and inactive Active automations only Inactive automations only" at bounding box center [408, 92] width 113 height 18
click at [599, 87] on div "All categories All types Booking Cancelled Booking Due Booking Late-Cancelled B…" at bounding box center [561, 92] width 870 height 40
click at [210, 83] on select "All types Booking Cancelled Booking Due Booking Late-Cancelled Booking Marked A…" at bounding box center [276, 92] width 132 height 18
click at [279, 88] on select "All types Booking Cancelled Booking Due Booking Late-Cancelled Booking Marked A…" at bounding box center [276, 92] width 132 height 18
click at [624, 76] on div "All categories All types Booking Cancelled Booking Due Booking Late-Cancelled B…" at bounding box center [561, 92] width 870 height 40
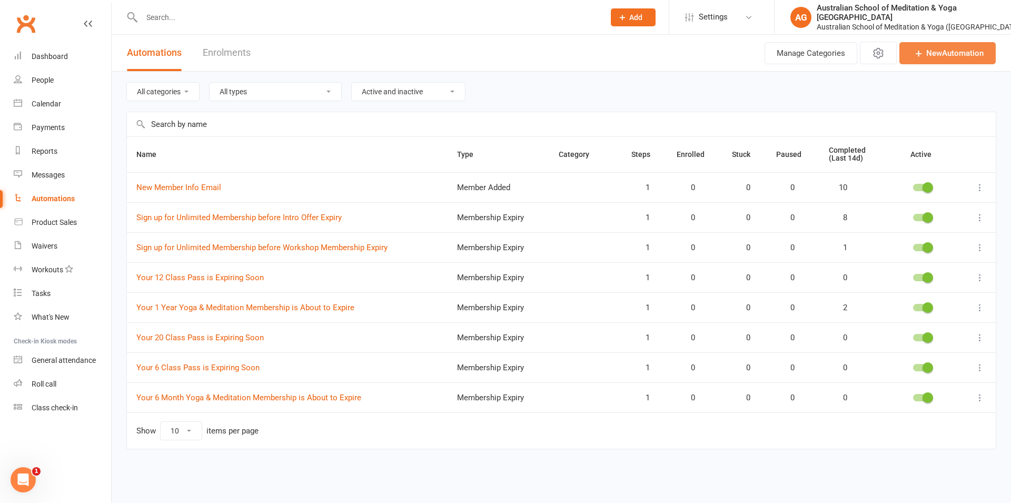
click at [957, 56] on link "New Automation" at bounding box center [947, 53] width 96 height 22
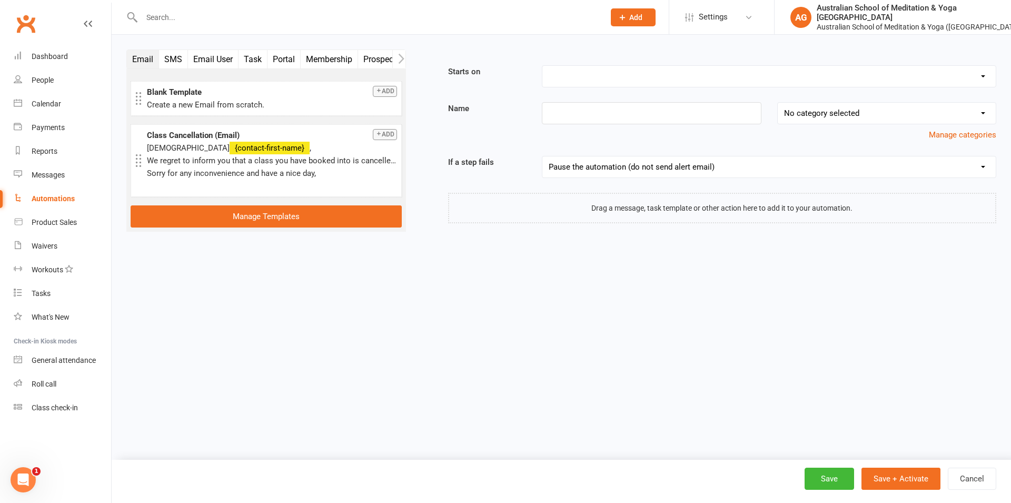
click at [542, 66] on select "Booking Cancelled Booking Due Booking Late-Cancelled Booking Marked Absent Book…" at bounding box center [768, 76] width 453 height 21
select select "17"
click option "Membership Added" at bounding box center [0, 0] width 0 height 0
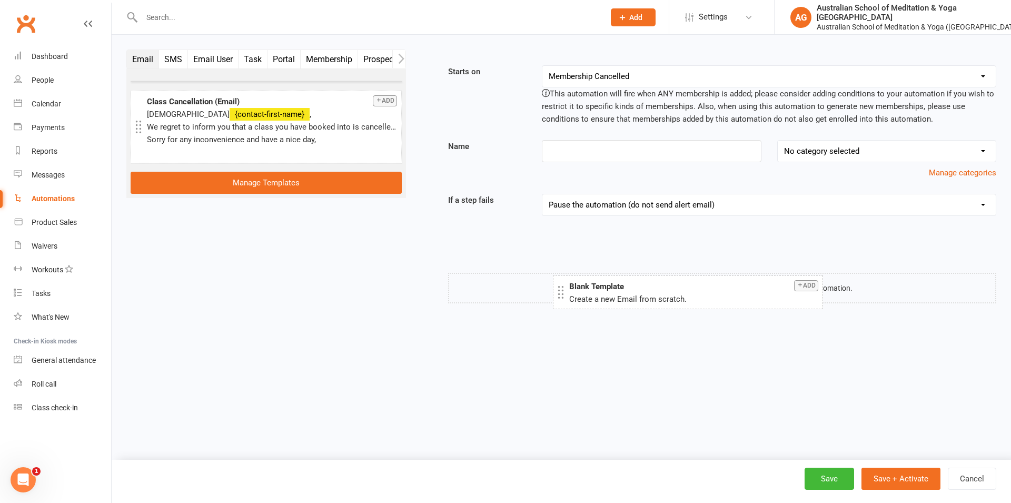
drag, startPoint x: 211, startPoint y: 111, endPoint x: 633, endPoint y: 296, distance: 460.6
click at [633, 296] on div "Create a new Email from scratch." at bounding box center [693, 299] width 249 height 13
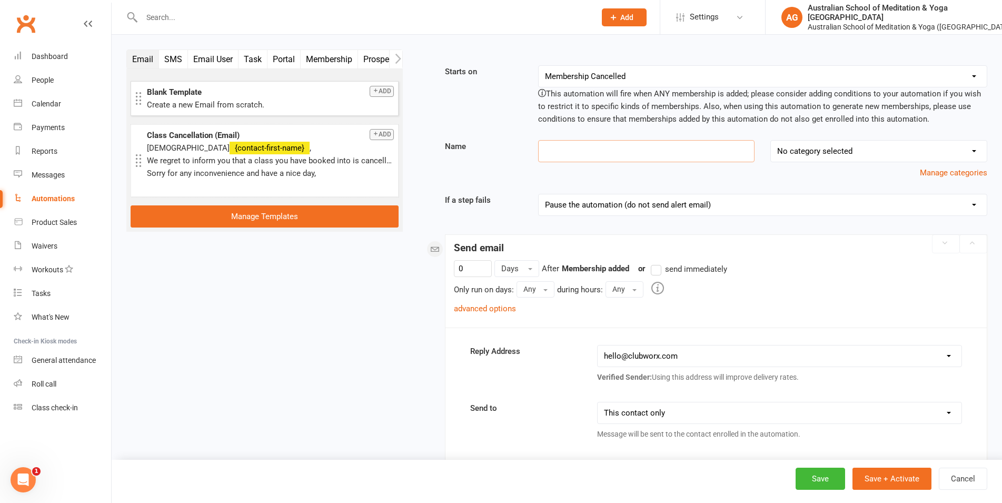
click at [582, 150] on input at bounding box center [646, 151] width 217 height 22
click at [581, 146] on input at bounding box center [646, 151] width 217 height 22
click at [658, 270] on label "send immediately" at bounding box center [689, 269] width 76 height 13
type input "Intro Offer Flow"
click at [658, 263] on input "send immediately" at bounding box center [654, 263] width 7 height 0
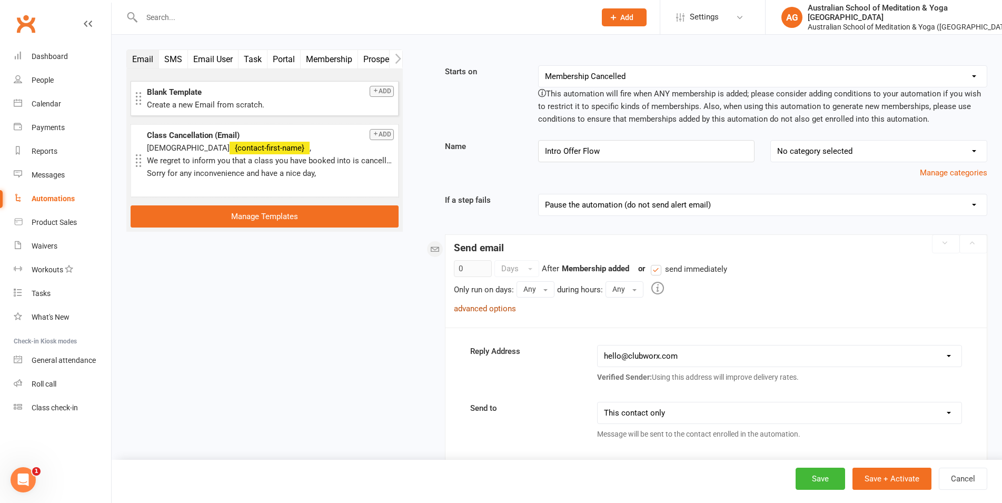
click at [502, 308] on link "advanced options" at bounding box center [485, 308] width 62 height 9
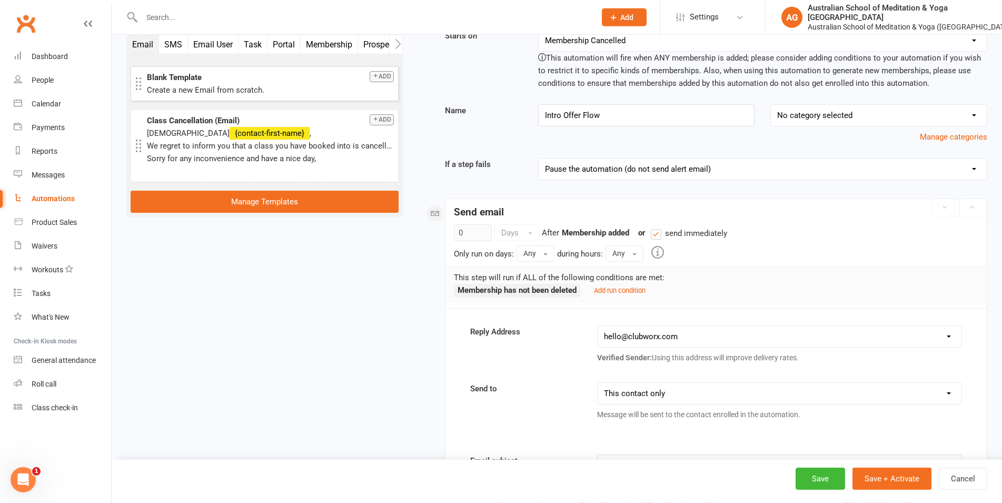
scroll to position [107, 0]
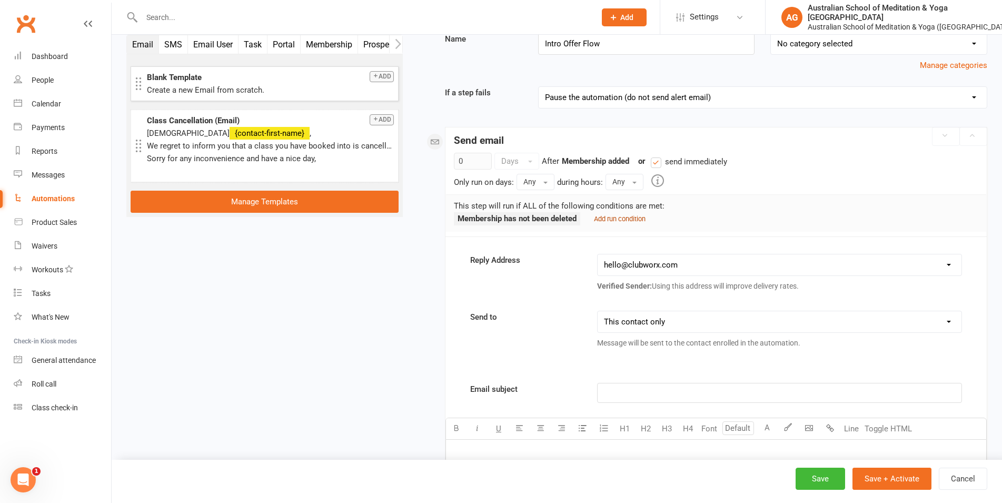
click at [624, 221] on small "Add run condition" at bounding box center [620, 219] width 52 height 8
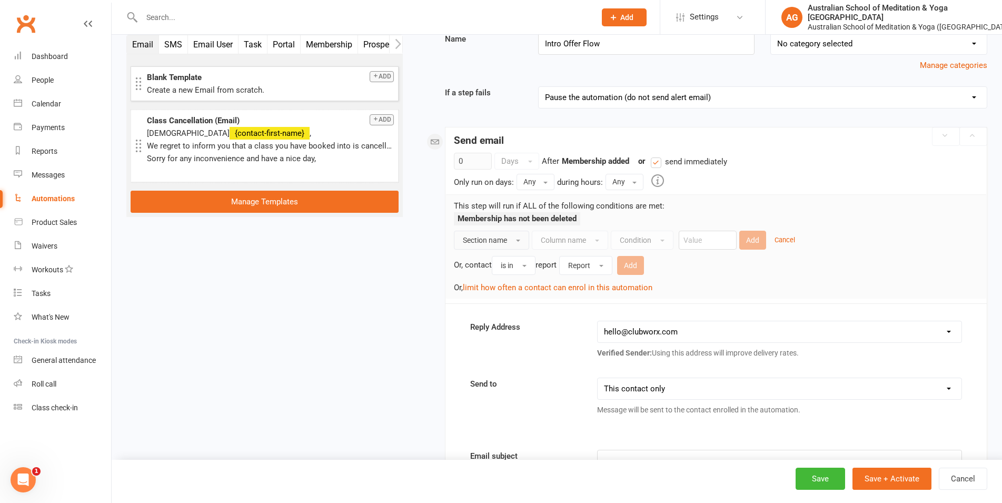
click at [495, 243] on span "Section name" at bounding box center [485, 240] width 44 height 8
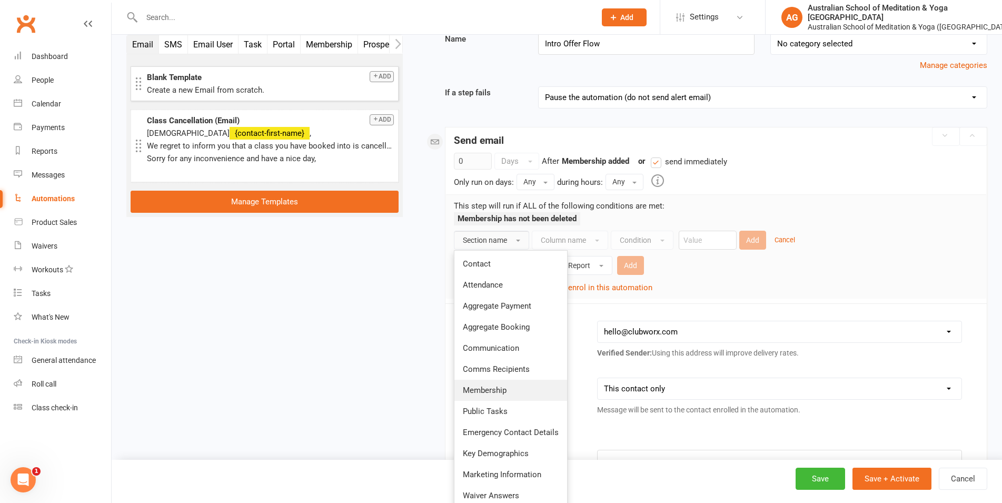
click at [495, 389] on span "Membership" at bounding box center [485, 389] width 44 height 9
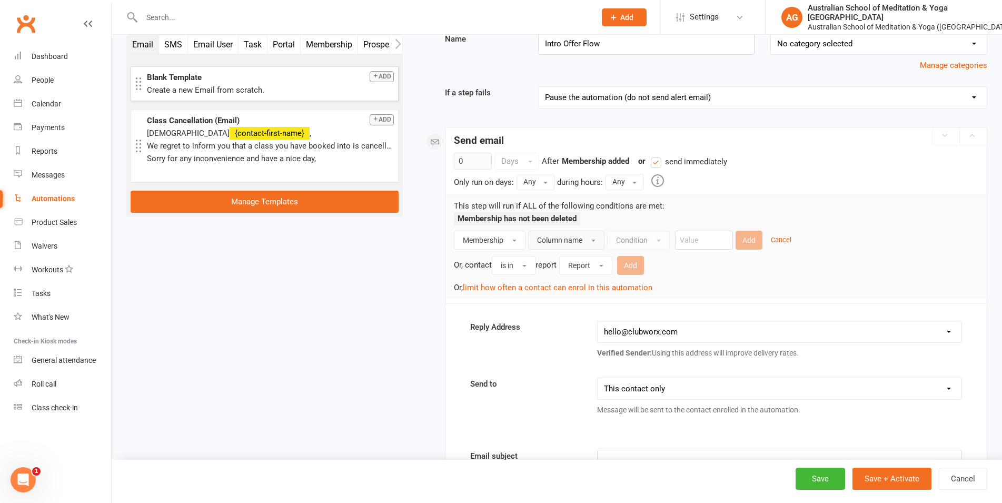
click at [570, 244] on span "Column name" at bounding box center [559, 240] width 45 height 8
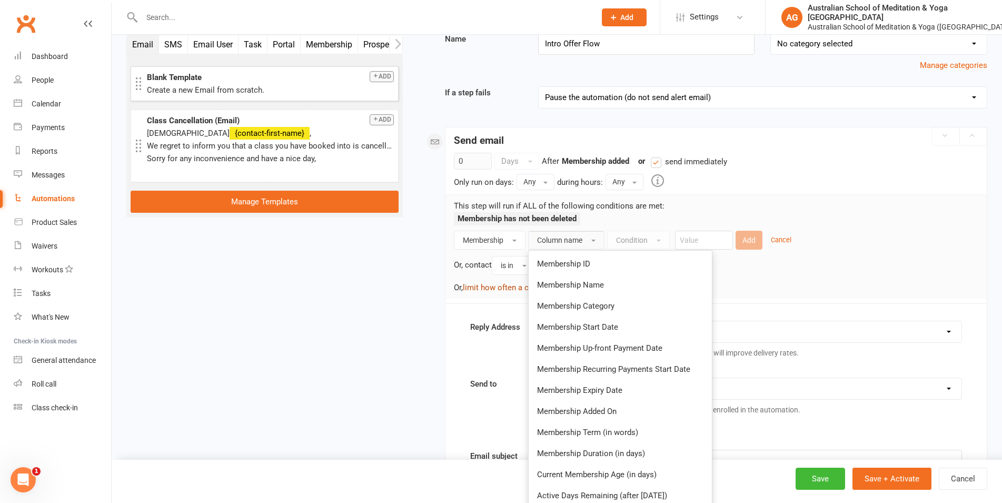
click at [572, 284] on span "Membership Name" at bounding box center [570, 284] width 67 height 9
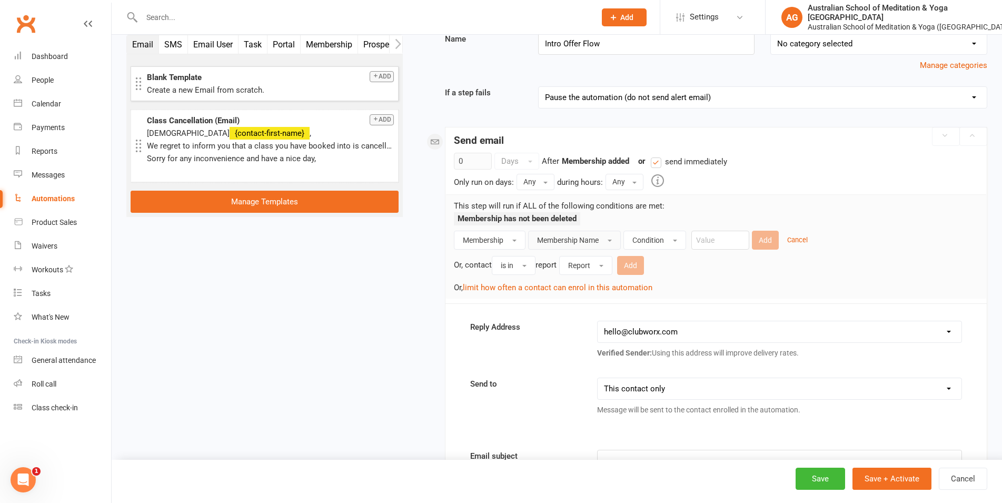
click at [643, 226] on div "Membership has not been deleted" at bounding box center [716, 221] width 525 height 18
click at [648, 236] on span "Condition" at bounding box center [648, 240] width 32 height 8
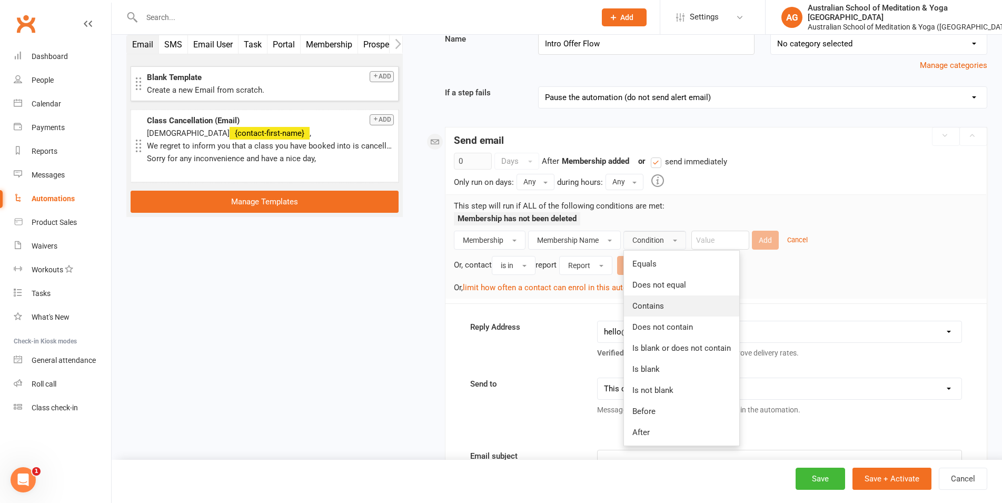
click at [659, 304] on span "Contains" at bounding box center [648, 305] width 32 height 9
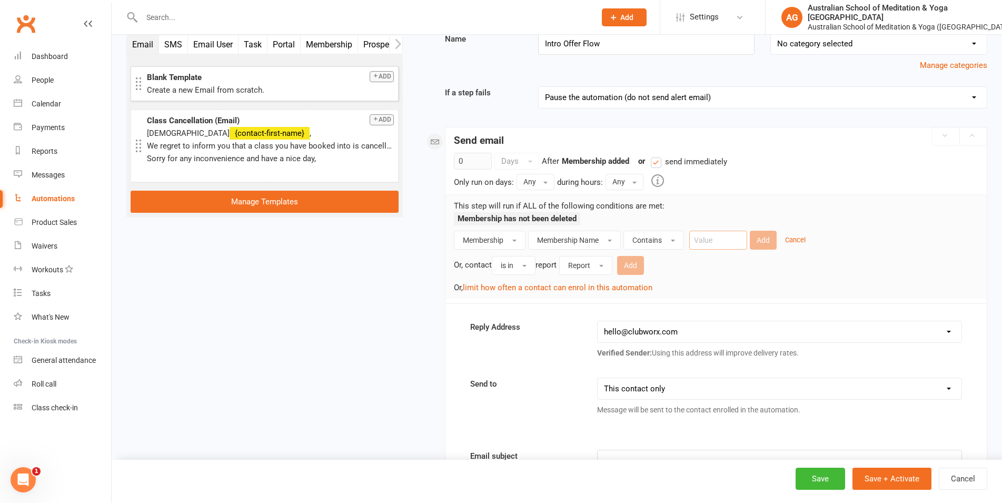
click at [722, 240] on input "text" at bounding box center [718, 240] width 58 height 19
type input "Intro Offer"
click at [772, 240] on button "Add" at bounding box center [763, 240] width 27 height 19
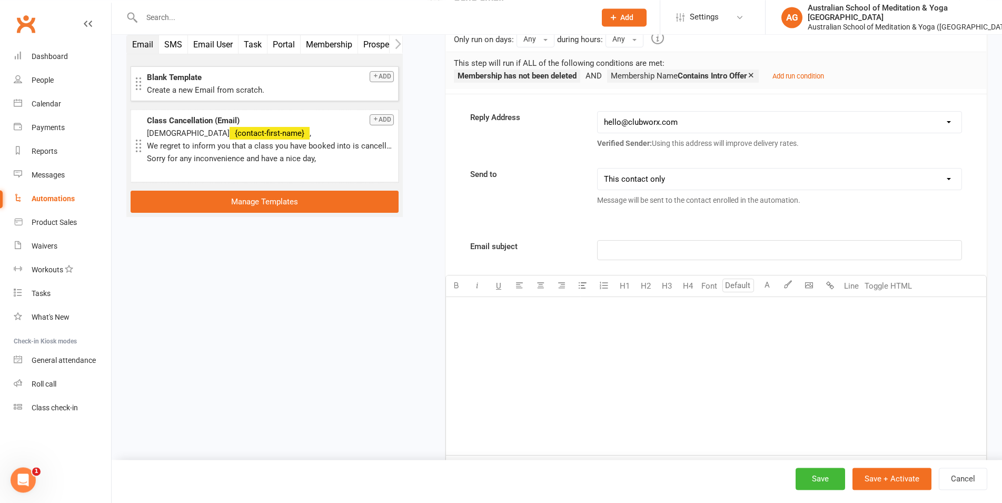
scroll to position [269, 0]
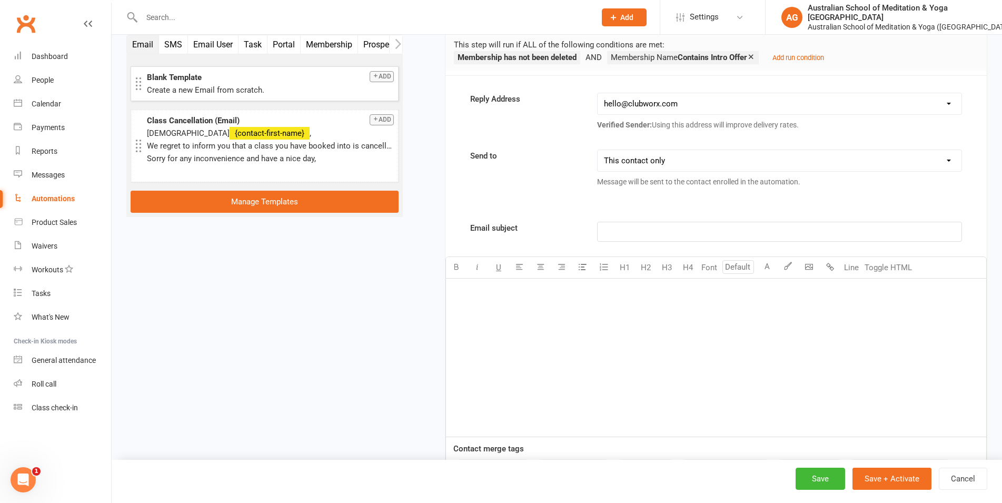
click at [618, 236] on p "﻿" at bounding box center [779, 231] width 351 height 13
click at [743, 231] on span "Welcome to ASMY Mermaid Beach 🌸 Here’s what to know before your first class" at bounding box center [748, 231] width 288 height 9
drag, startPoint x: 897, startPoint y: 233, endPoint x: 757, endPoint y: 229, distance: 140.1
click at [757, 229] on p "Welcome to ASMY Mermaid Beach! Here’s what to know before your first class" at bounding box center [779, 231] width 351 height 13
click at [553, 301] on div "﻿" at bounding box center [716, 358] width 540 height 158
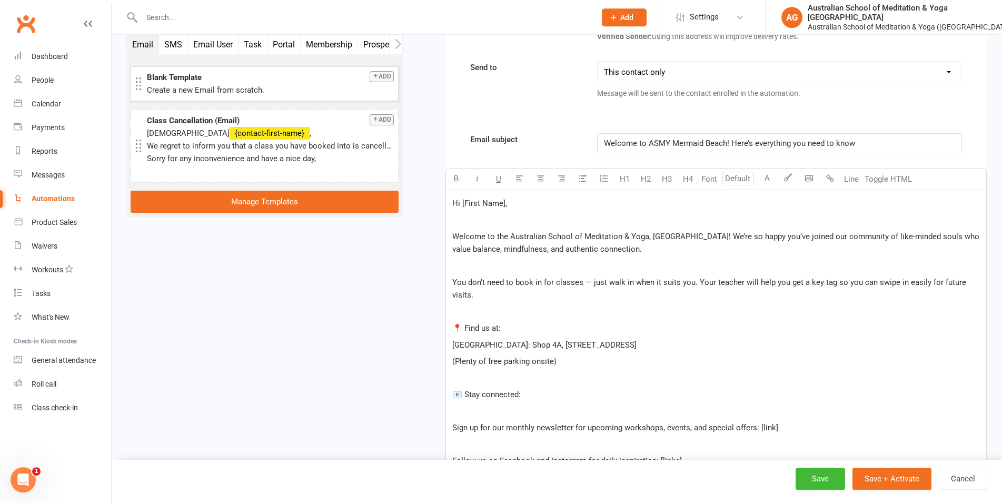
scroll to position [278, 0]
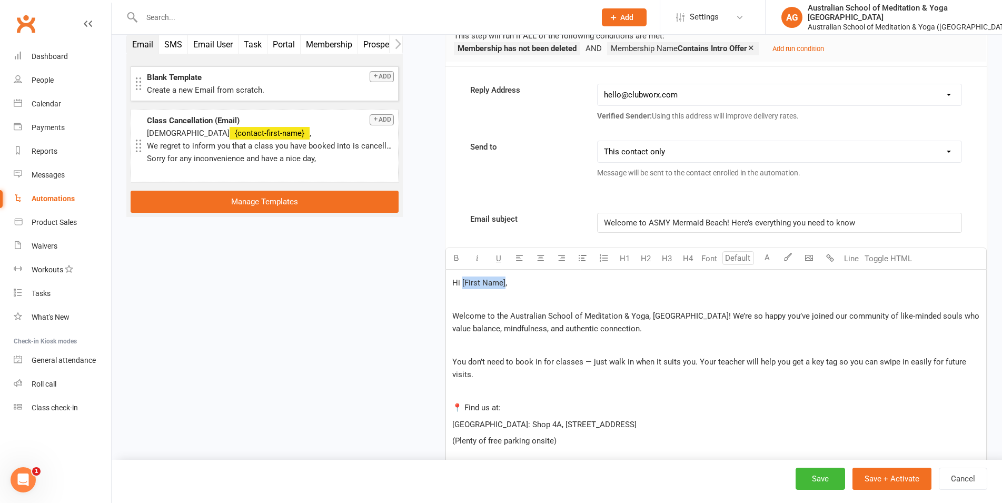
drag, startPoint x: 504, startPoint y: 283, endPoint x: 463, endPoint y: 282, distance: 41.1
click at [463, 282] on span "Hi [First Name]," at bounding box center [479, 282] width 55 height 9
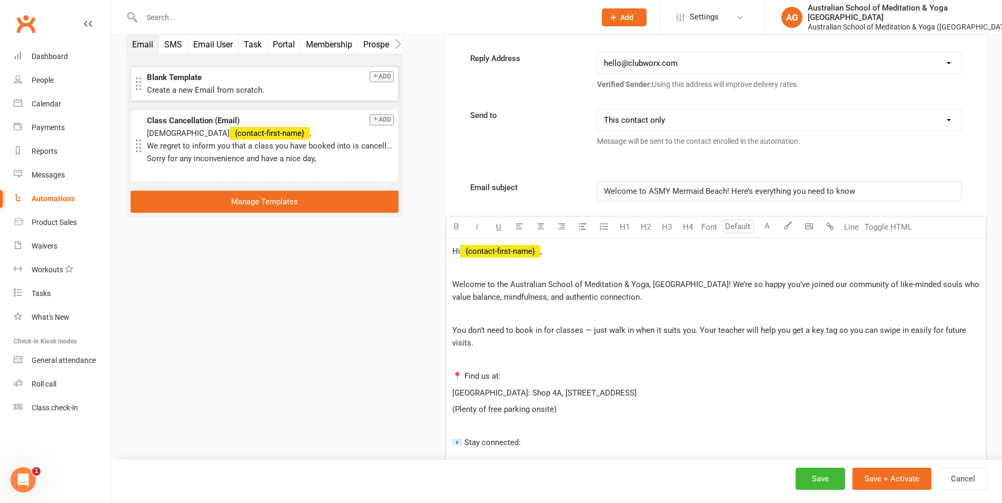
click at [511, 207] on div "Email subject Welcome to ASMY Mermaid Beach! Here’s everything you need to know…" at bounding box center [716, 459] width 541 height 556
click at [453, 331] on span "You don’t need to book in for classes — just walk in when it suits you. Your te…" at bounding box center [710, 336] width 516 height 22
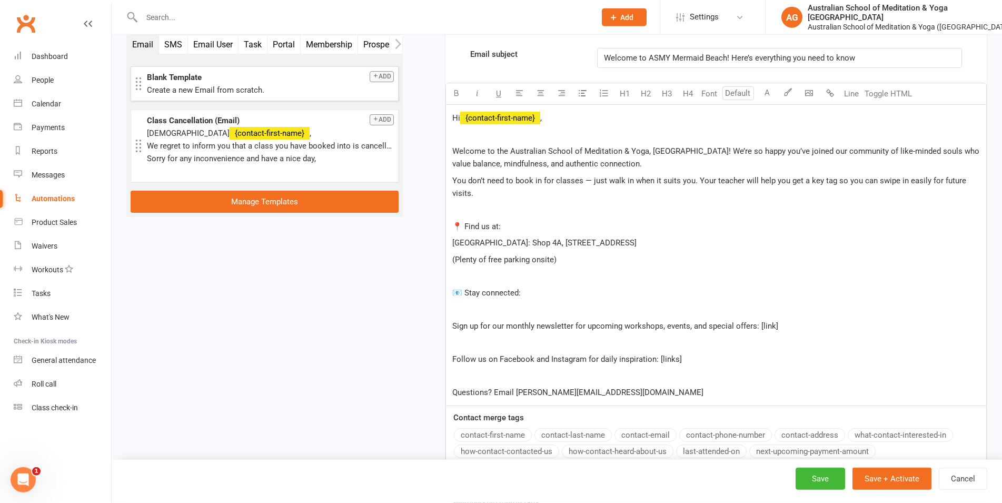
scroll to position [470, 0]
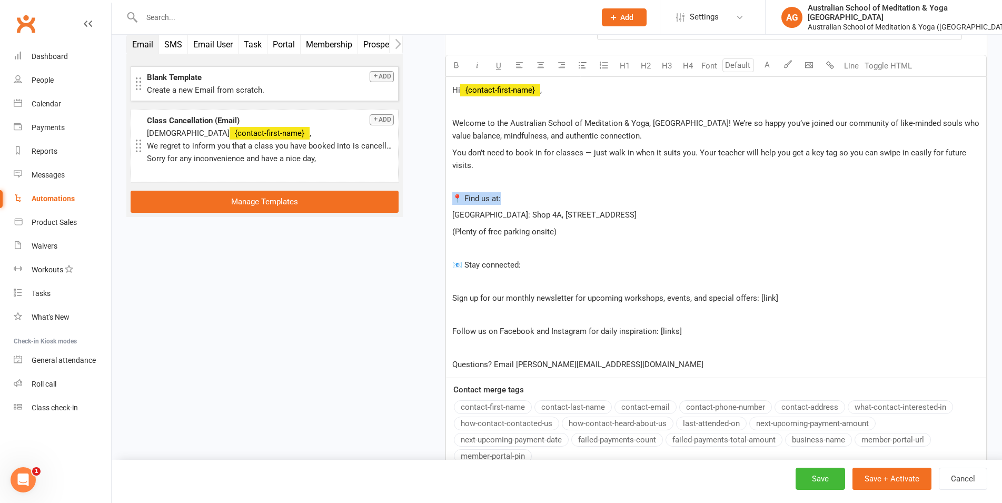
drag, startPoint x: 506, startPoint y: 198, endPoint x: 429, endPoint y: 195, distance: 77.5
click at [446, 195] on div "Hi ﻿ {contact-first-name} , ﻿ Welcome to the Australian School of Meditation & …" at bounding box center [716, 228] width 541 height 302
click at [469, 285] on p "﻿" at bounding box center [716, 281] width 528 height 13
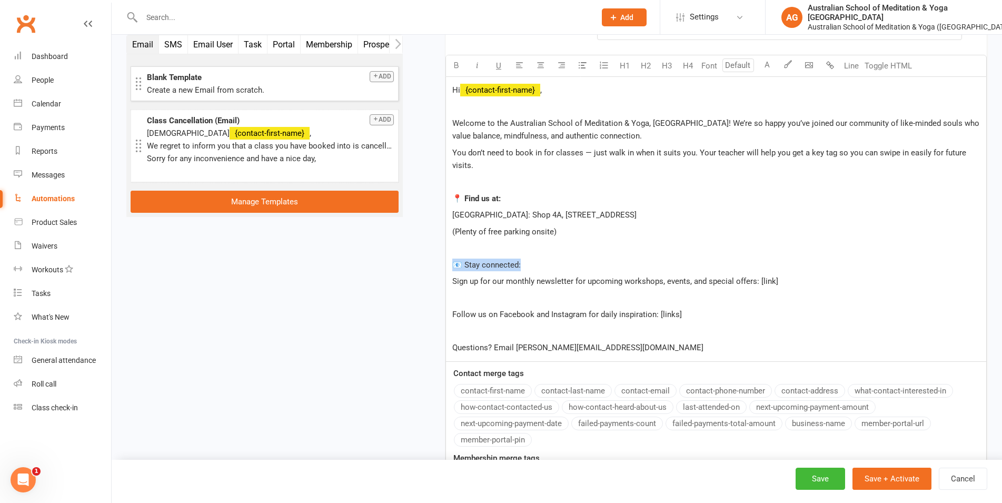
drag, startPoint x: 530, startPoint y: 265, endPoint x: 433, endPoint y: 263, distance: 96.9
click at [446, 263] on div "Hi ﻿ {contact-first-name} , ﻿ Welcome to the Australian School of Meditation & …" at bounding box center [716, 219] width 541 height 285
click at [495, 299] on p "﻿" at bounding box center [716, 298] width 528 height 13
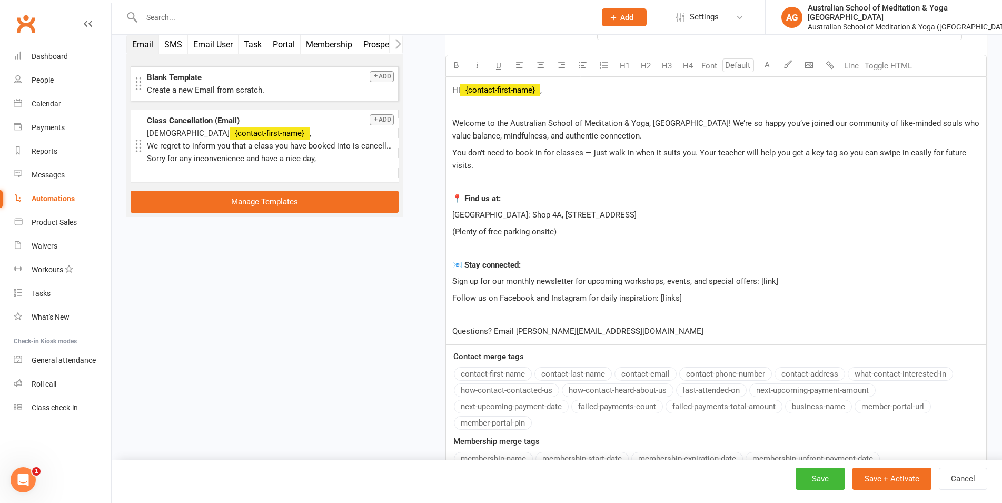
click at [518, 314] on p "﻿" at bounding box center [716, 314] width 528 height 13
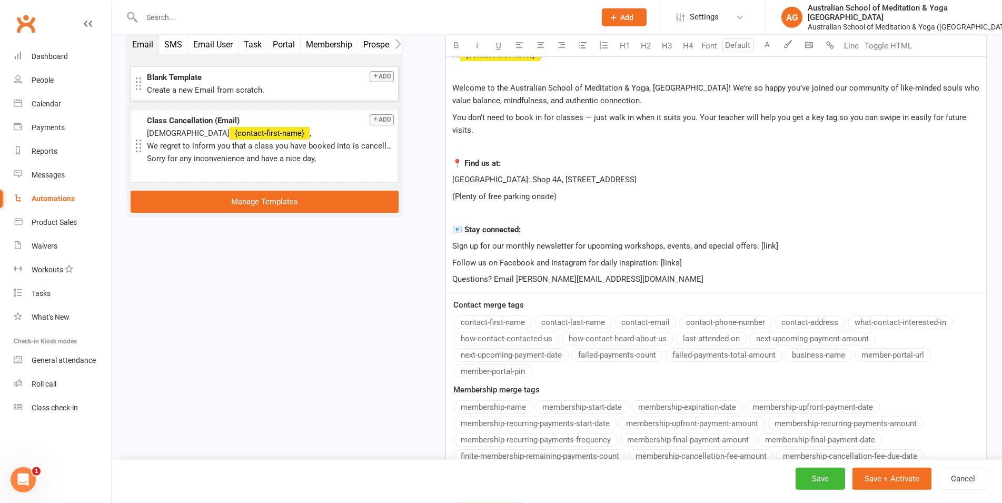
scroll to position [524, 0]
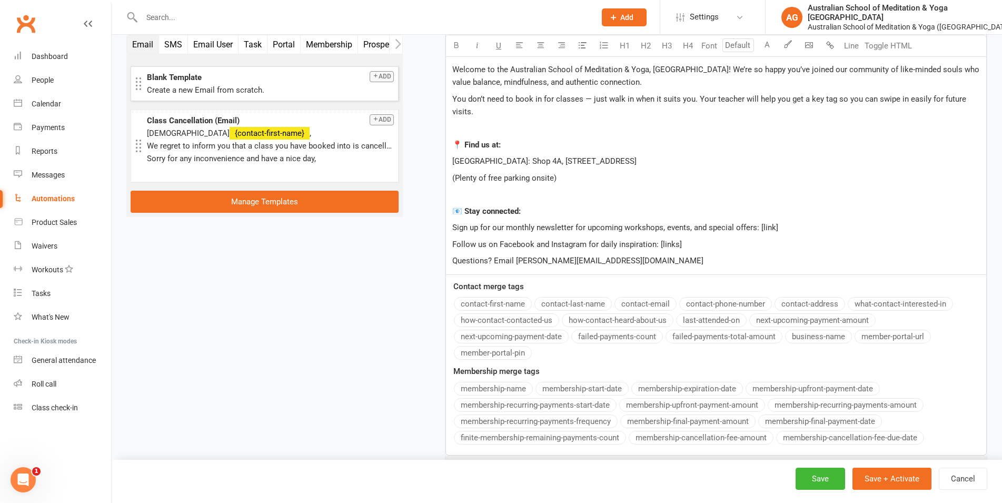
click at [611, 260] on p "Questions? Email [PERSON_NAME][EMAIL_ADDRESS][DOMAIN_NAME]" at bounding box center [716, 260] width 528 height 13
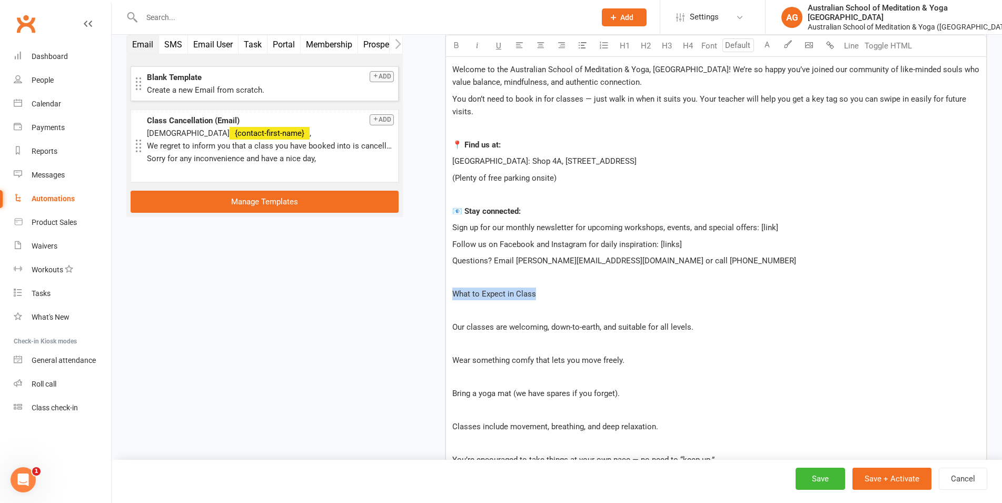
drag, startPoint x: 545, startPoint y: 298, endPoint x: 428, endPoint y: 294, distance: 116.4
click at [446, 294] on div "Hi ﻿ {contact-first-name} , ﻿ Welcome to the Australian School of Meditation & …" at bounding box center [716, 265] width 541 height 484
click at [474, 312] on p "﻿" at bounding box center [716, 310] width 528 height 13
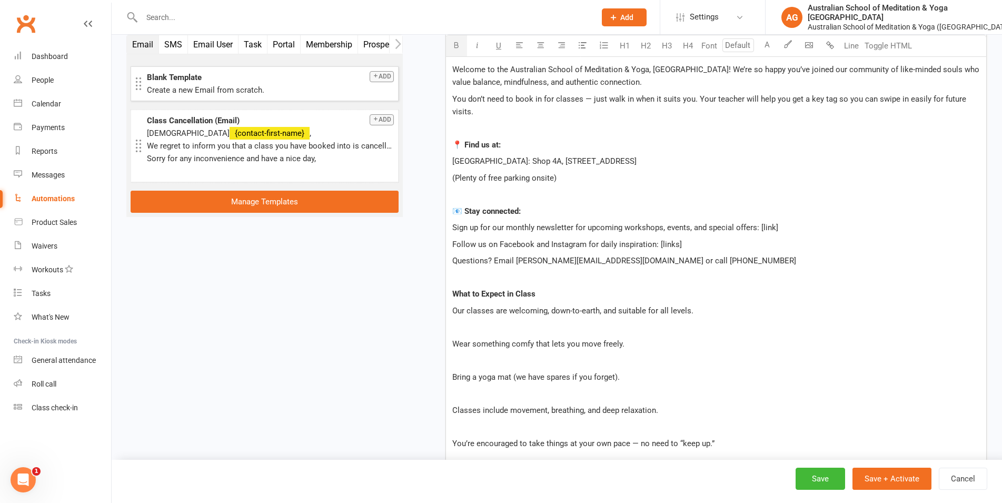
click at [478, 330] on p "﻿" at bounding box center [716, 327] width 528 height 13
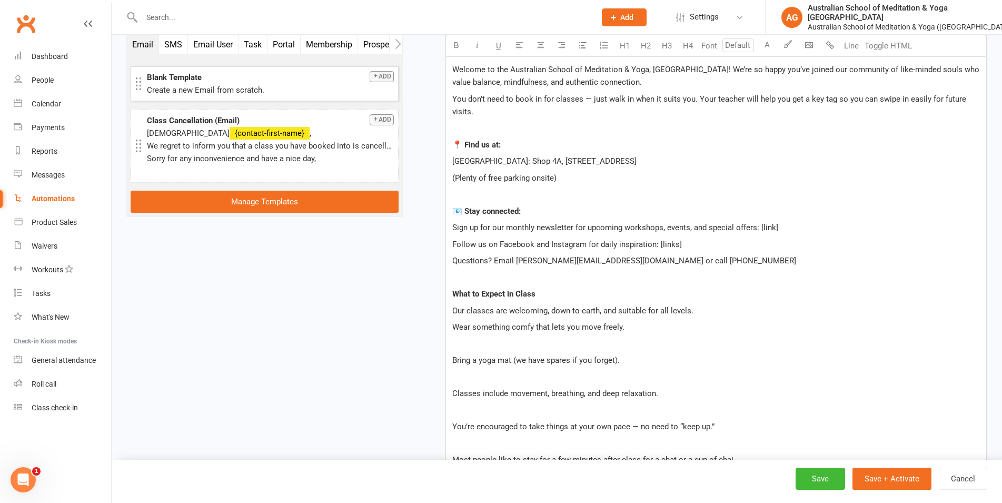
click at [484, 348] on p "﻿" at bounding box center [716, 344] width 528 height 13
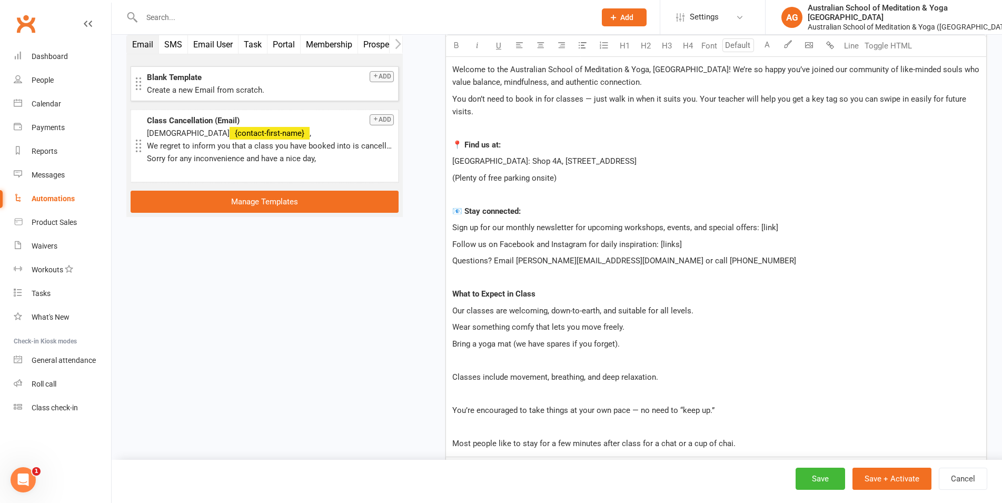
click at [482, 362] on p "﻿" at bounding box center [716, 360] width 528 height 13
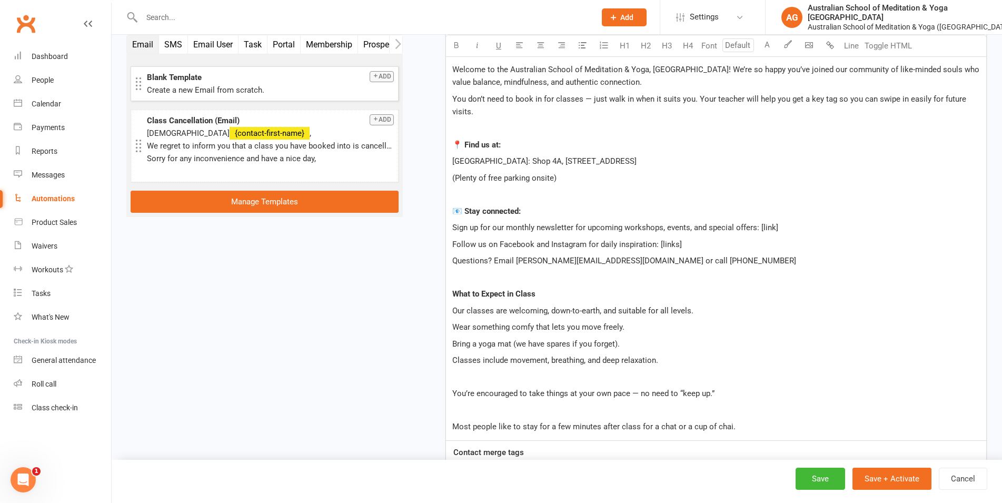
click at [484, 375] on p "﻿" at bounding box center [716, 377] width 528 height 13
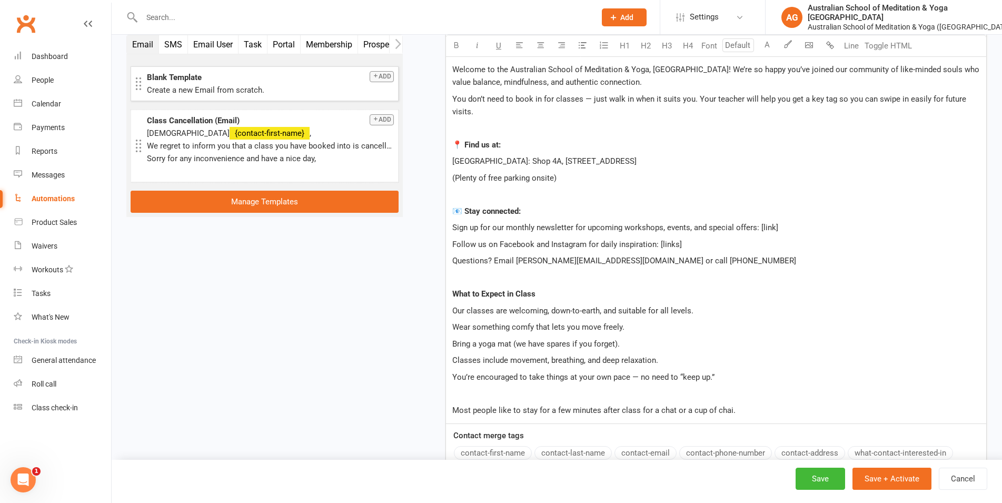
click at [492, 394] on p "﻿" at bounding box center [716, 393] width 528 height 13
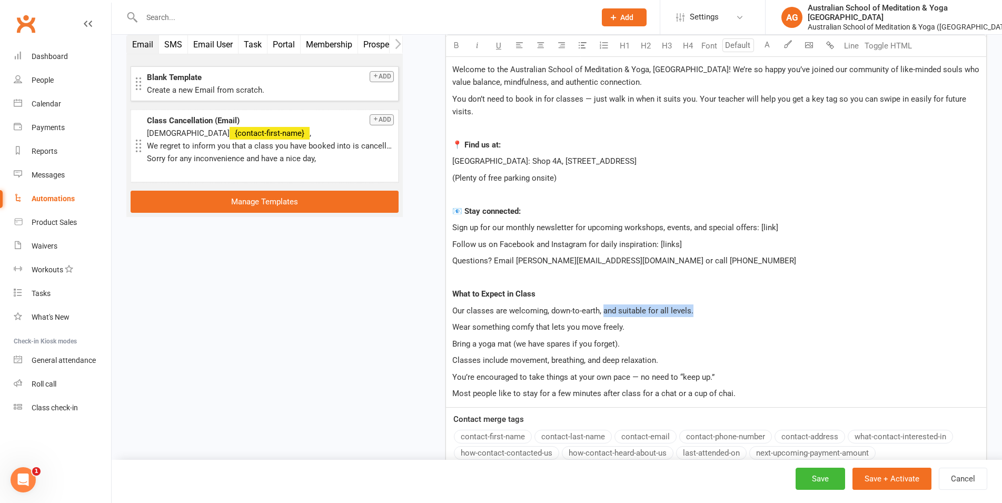
drag, startPoint x: 697, startPoint y: 309, endPoint x: 605, endPoint y: 312, distance: 92.2
click at [605, 312] on p "Our classes are welcoming, down-to-earth, and suitable for all levels." at bounding box center [716, 310] width 528 height 13
drag, startPoint x: 787, startPoint y: 310, endPoint x: 677, endPoint y: 304, distance: 109.7
click at [677, 304] on p "Our classes are welcoming, down-to-earth, and we have a class to meet you where…" at bounding box center [716, 310] width 528 height 13
click at [568, 343] on span "Bring a yoga mat (we have spares if you forget)." at bounding box center [535, 343] width 167 height 9
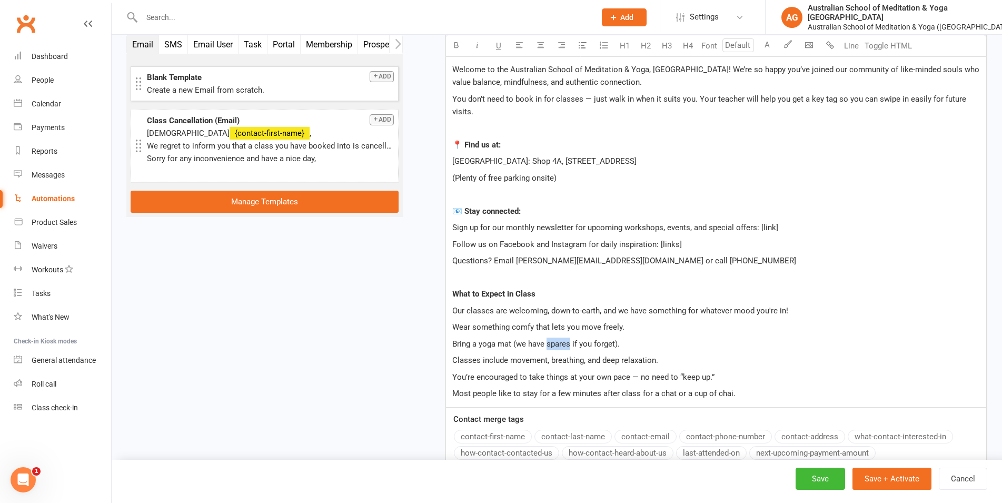
drag, startPoint x: 570, startPoint y: 344, endPoint x: 548, endPoint y: 344, distance: 21.6
click at [548, 344] on span "Bring a yoga mat (we have spares if you forget)." at bounding box center [535, 343] width 167 height 9
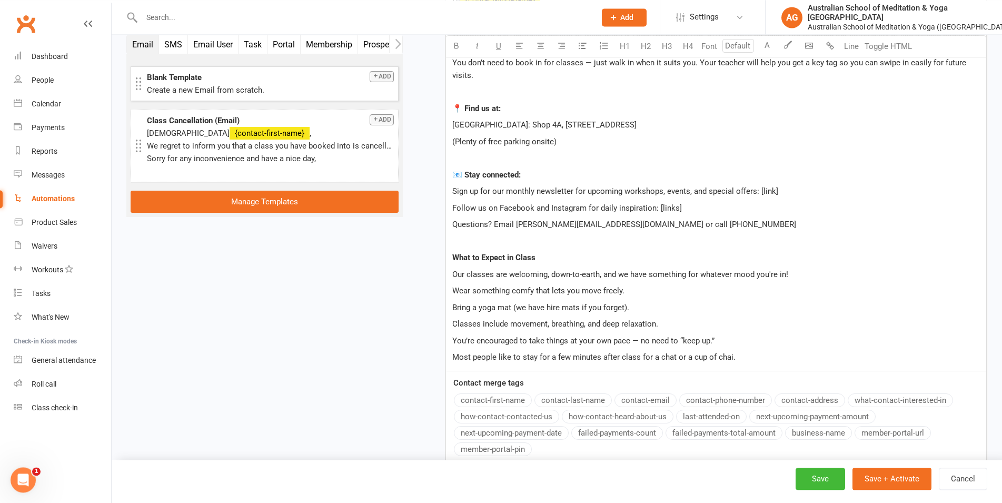
scroll to position [578, 0]
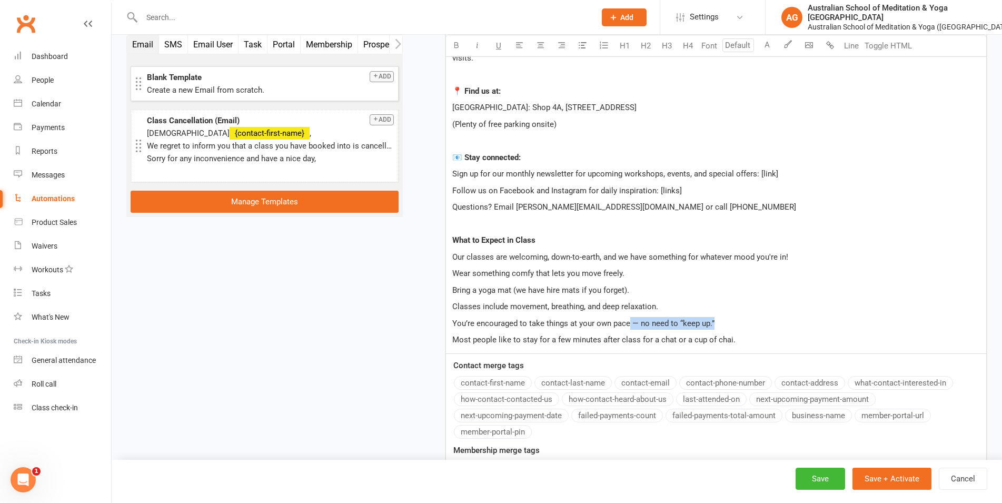
drag, startPoint x: 731, startPoint y: 321, endPoint x: 630, endPoint y: 324, distance: 101.2
click at [630, 324] on p "You’re encouraged to take things at your own pace — no need to “keep up.”" at bounding box center [716, 323] width 528 height 13
drag, startPoint x: 749, startPoint y: 339, endPoint x: 675, endPoint y: 341, distance: 74.3
click at [675, 341] on p "Most people like to stay for a few minutes after class for a chat or a cup of c…" at bounding box center [716, 339] width 528 height 13
drag, startPoint x: 470, startPoint y: 338, endPoint x: 429, endPoint y: 338, distance: 41.1
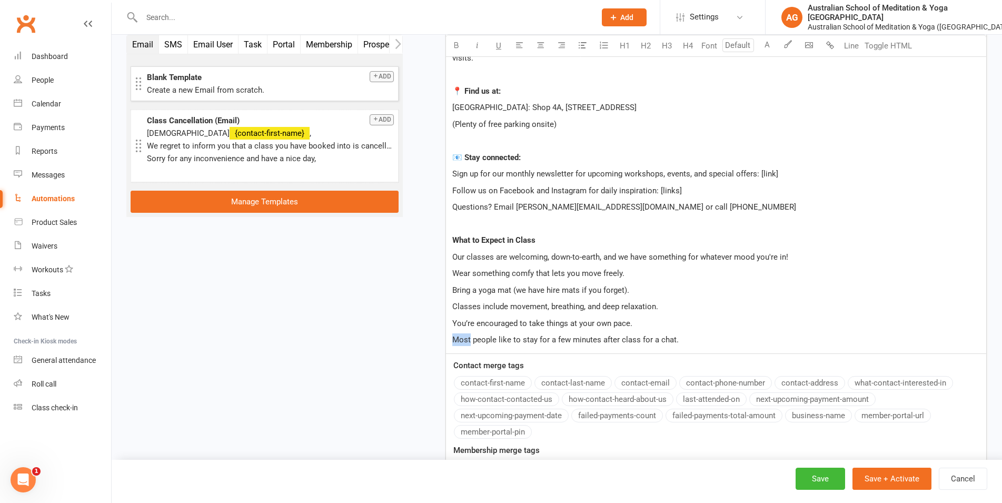
click at [446, 338] on div "Hi ﻿ {contact-first-name} , ﻿ Welcome to the Australian School of Meditation & …" at bounding box center [716, 161] width 541 height 384
click at [700, 343] on p "Some people like to stay for a few minutes after class for a chat." at bounding box center [716, 339] width 528 height 13
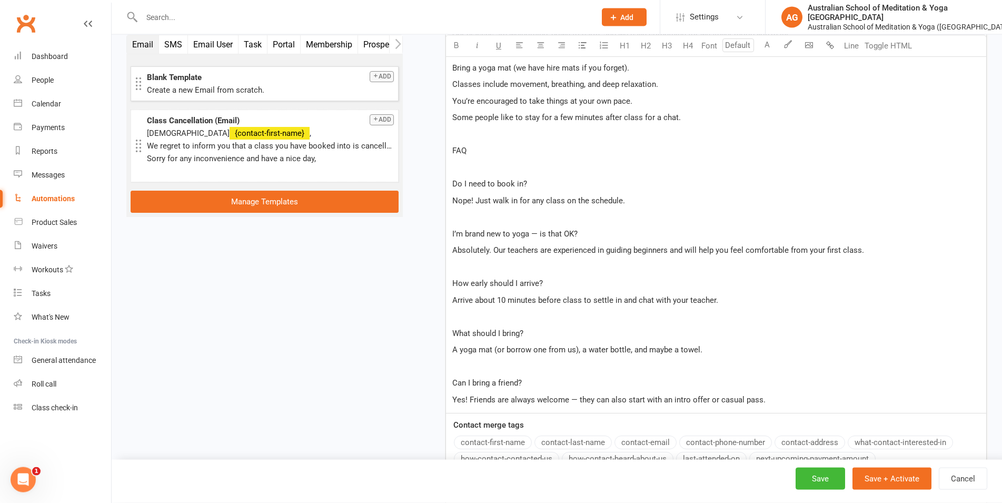
scroll to position [787, 0]
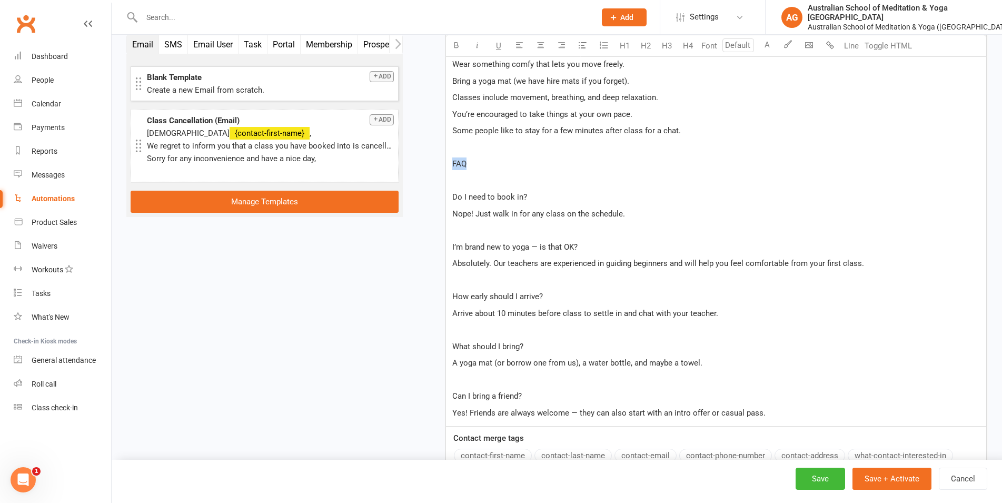
drag, startPoint x: 470, startPoint y: 165, endPoint x: 428, endPoint y: 162, distance: 42.8
click at [446, 162] on div "Hi ﻿ {contact-first-name} , ﻿ Welcome to the Australian School of Meditation & …" at bounding box center [716, 93] width 541 height 667
drag, startPoint x: 480, startPoint y: 195, endPoint x: 419, endPoint y: 191, distance: 61.2
click at [446, 191] on div "Hi ﻿ {contact-first-name} , ﻿ Welcome to the Australian School of Meditation & …" at bounding box center [716, 93] width 541 height 667
click at [470, 179] on p "﻿" at bounding box center [716, 180] width 528 height 13
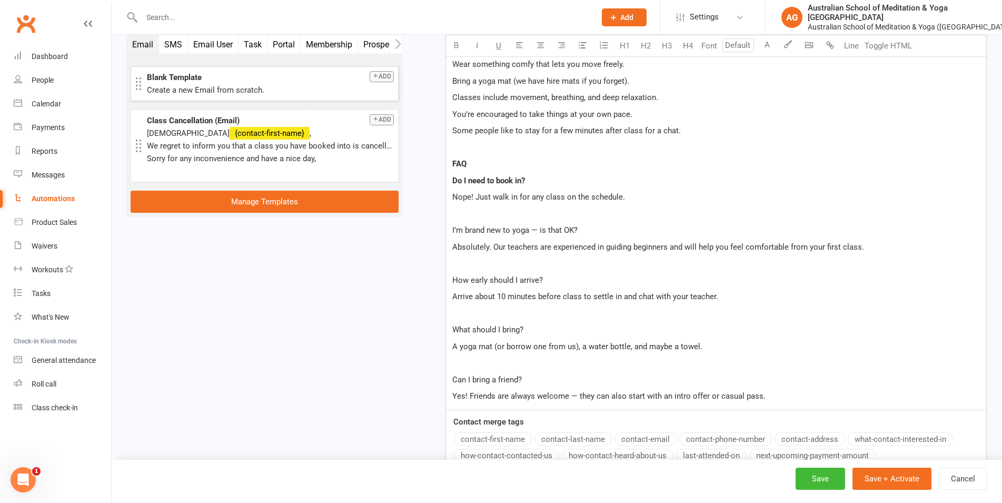
click at [476, 214] on p "﻿" at bounding box center [716, 213] width 528 height 13
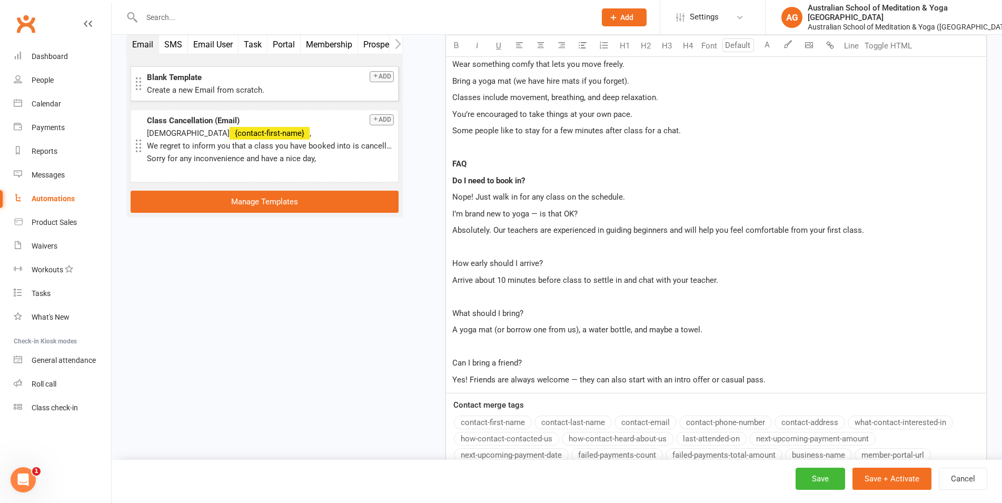
click at [475, 247] on p "﻿" at bounding box center [716, 247] width 528 height 13
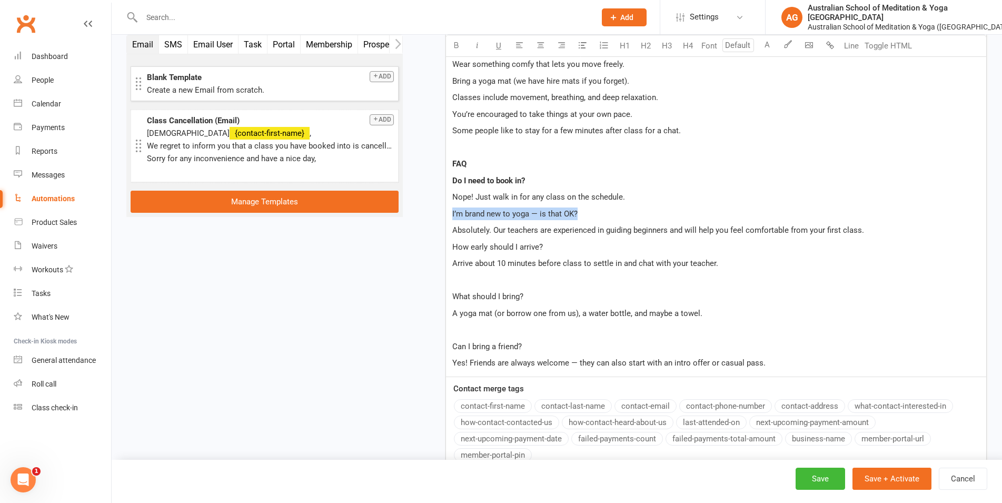
drag, startPoint x: 588, startPoint y: 213, endPoint x: 435, endPoint y: 212, distance: 152.7
click at [446, 212] on div "Hi ﻿ {contact-first-name} , ﻿ Welcome to the Australian School of Meditation & …" at bounding box center [716, 68] width 541 height 617
click at [494, 229] on span "Absolutely. Our teachers are experienced in guiding beginners and will help you…" at bounding box center [658, 229] width 412 height 9
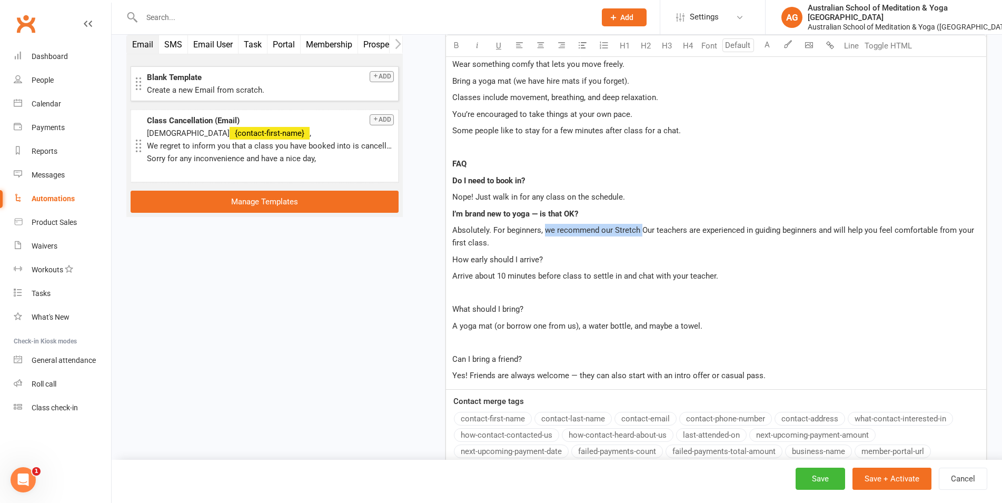
click at [546, 230] on span "Absolutely. For beginners, we recommend our Stretch Our teachers are experience…" at bounding box center [714, 236] width 524 height 22
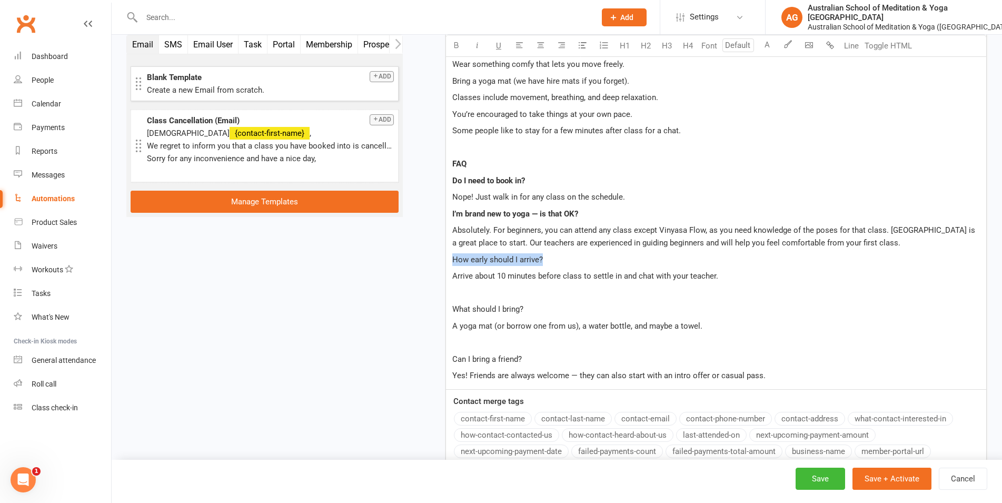
drag, startPoint x: 553, startPoint y: 261, endPoint x: 448, endPoint y: 254, distance: 106.1
click at [448, 254] on div "Hi ﻿ {contact-first-name} , ﻿ Welcome to the Australian School of Meditation & …" at bounding box center [716, 74] width 540 height 629
click at [520, 293] on p "﻿" at bounding box center [716, 292] width 528 height 13
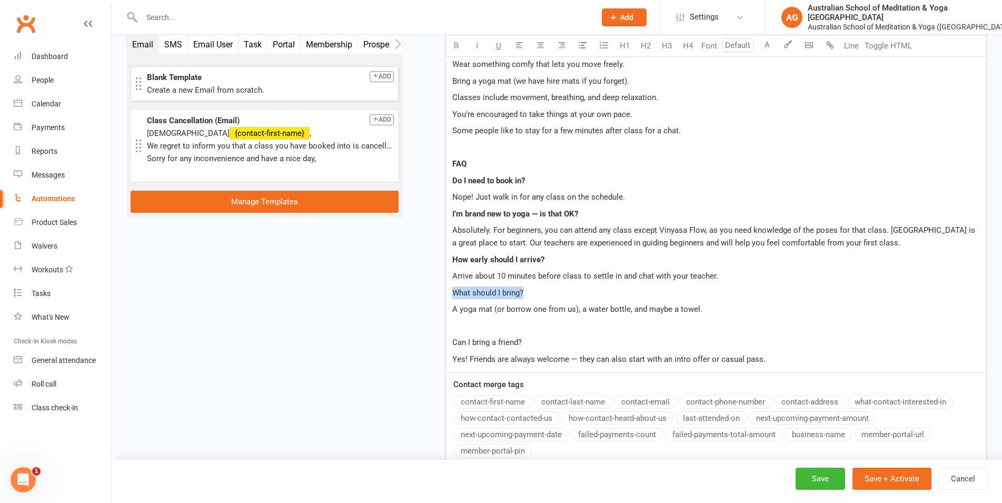
drag, startPoint x: 537, startPoint y: 293, endPoint x: 432, endPoint y: 294, distance: 105.3
click at [446, 294] on div "Hi ﻿ {contact-first-name} , ﻿ Welcome to the Australian School of Meditation & …" at bounding box center [716, 66] width 541 height 613
click at [477, 325] on p "﻿" at bounding box center [716, 326] width 528 height 13
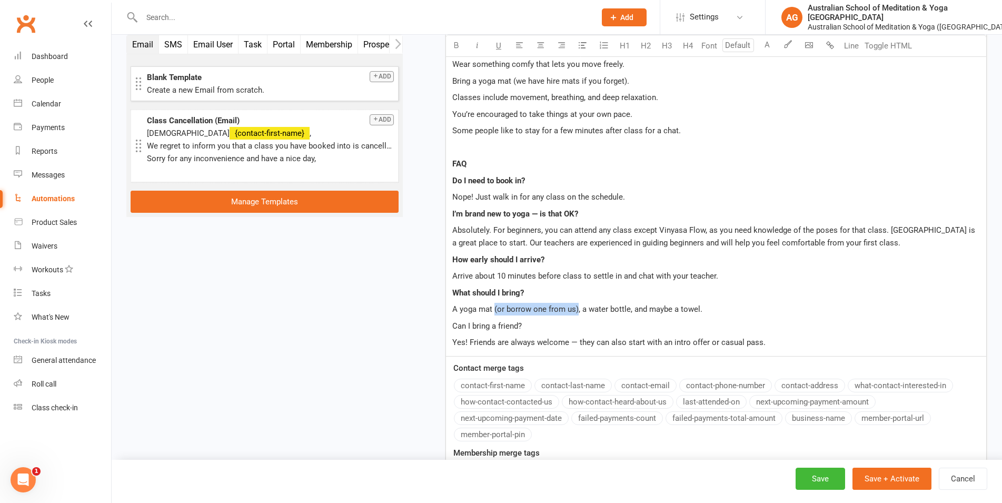
drag, startPoint x: 576, startPoint y: 309, endPoint x: 495, endPoint y: 309, distance: 81.6
click at [495, 309] on span "A yoga mat (or borrow one from us), a water bottle, and maybe a towel." at bounding box center [577, 308] width 250 height 9
drag, startPoint x: 599, startPoint y: 307, endPoint x: 565, endPoint y: 308, distance: 34.8
click at [565, 308] on span "A yoga mat, a water bottle, and maybe a towel." at bounding box center [534, 308] width 164 height 9
drag, startPoint x: 530, startPoint y: 325, endPoint x: 438, endPoint y: 325, distance: 92.7
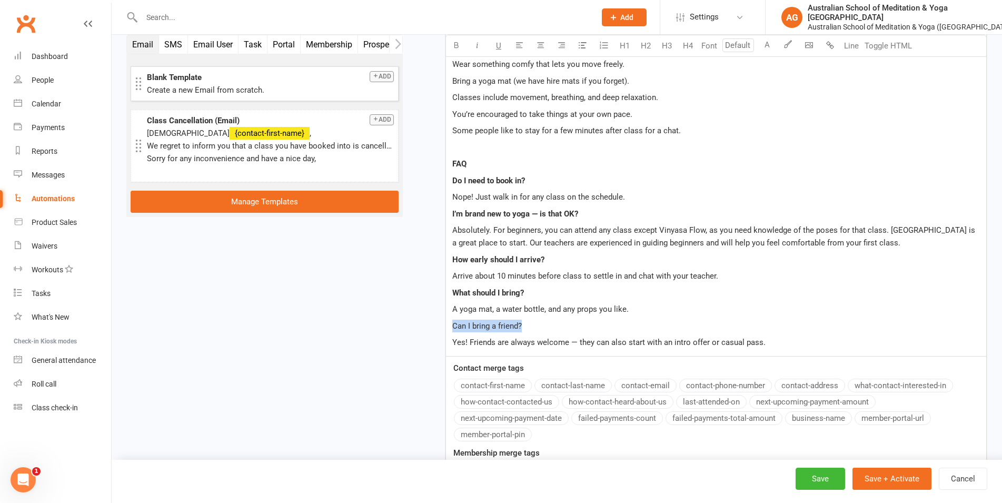
click at [446, 325] on div "Hi ﻿ {contact-first-name} , ﻿ Welcome to the Australian School of Meditation & …" at bounding box center [716, 58] width 541 height 596
drag, startPoint x: 771, startPoint y: 344, endPoint x: 609, endPoint y: 345, distance: 161.7
click at [609, 345] on p "Yes! Friends are always welcome — they can also start with an intro offer or ca…" at bounding box center [716, 342] width 528 height 13
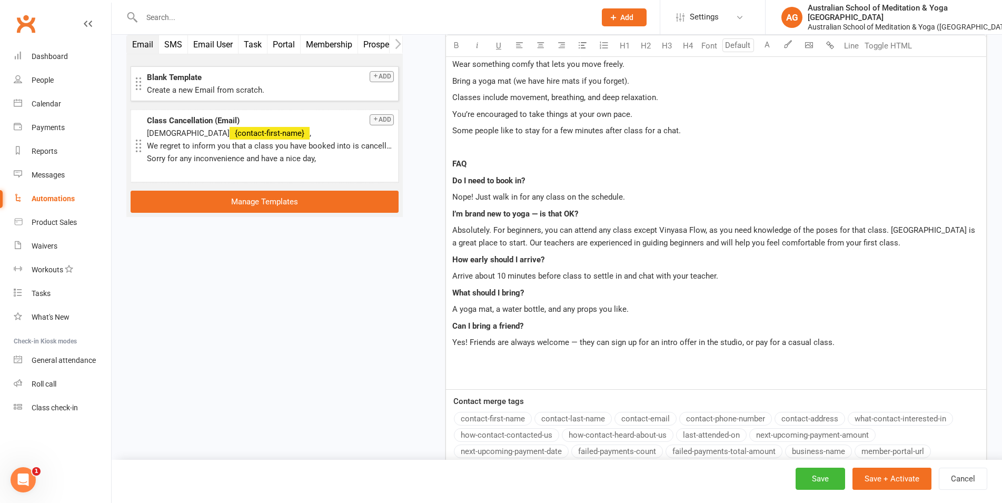
scroll to position [999, 0]
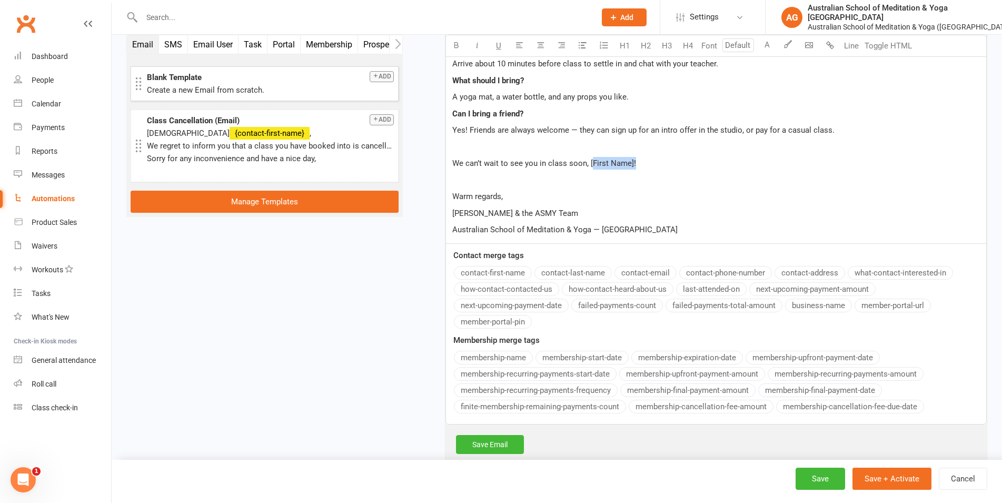
drag, startPoint x: 638, startPoint y: 162, endPoint x: 590, endPoint y: 157, distance: 48.2
click at [590, 157] on p "We can’t wait to see you in class soon, [First Name]!" at bounding box center [716, 163] width 528 height 13
click at [513, 273] on button "contact-first-name" at bounding box center [493, 273] width 78 height 14
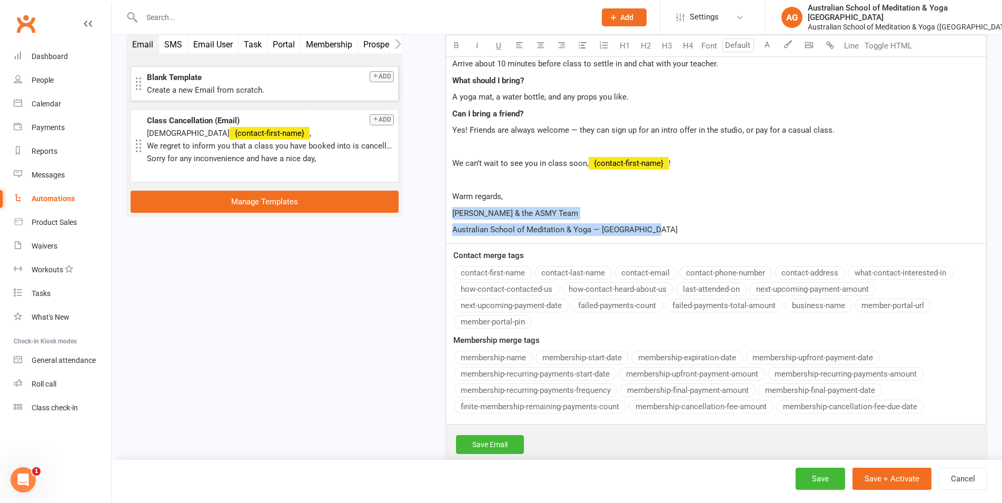
drag, startPoint x: 662, startPoint y: 230, endPoint x: 446, endPoint y: 212, distance: 217.2
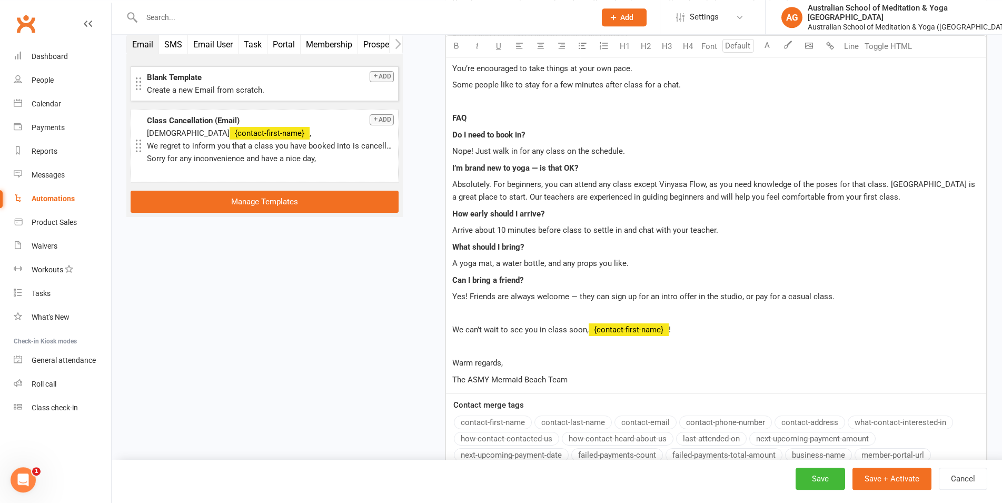
scroll to position [838, 0]
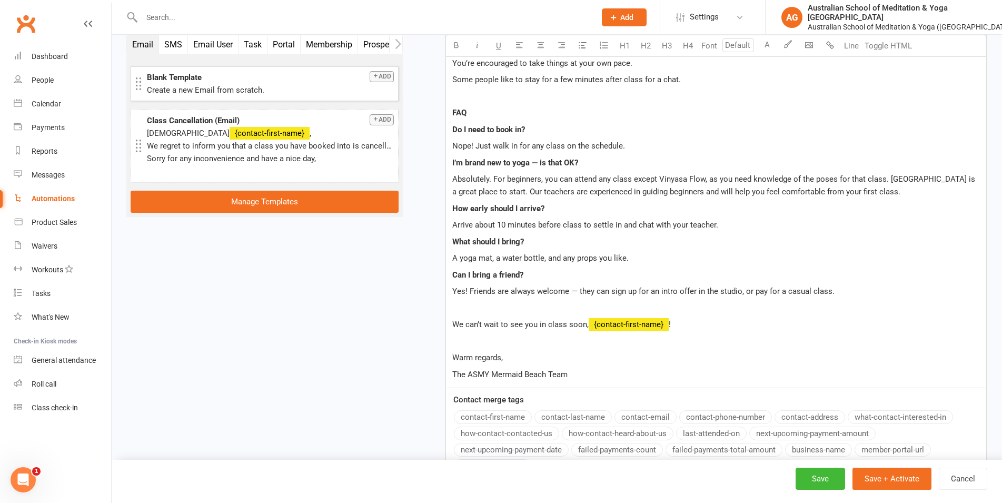
click at [842, 289] on p "Yes! Friends are always welcome — they can sign up for an intro offer in the st…" at bounding box center [716, 291] width 528 height 13
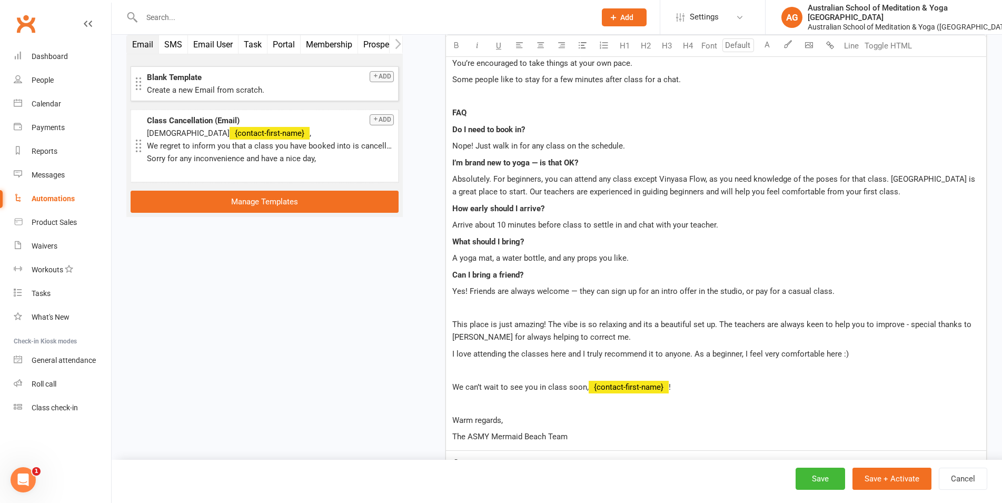
click at [453, 325] on span "This place is just amazing! The vibe is so relaxing and its a beautiful set up.…" at bounding box center [712, 331] width 521 height 22
click at [605, 337] on p ""This place is just amazing! The vibe is so relaxing and its a beautiful set up…" at bounding box center [716, 330] width 528 height 25
click at [452, 354] on div "Hi ﻿ {contact-first-name} , ﻿ Welcome to the Australian School of Meditation & …" at bounding box center [716, 79] width 540 height 741
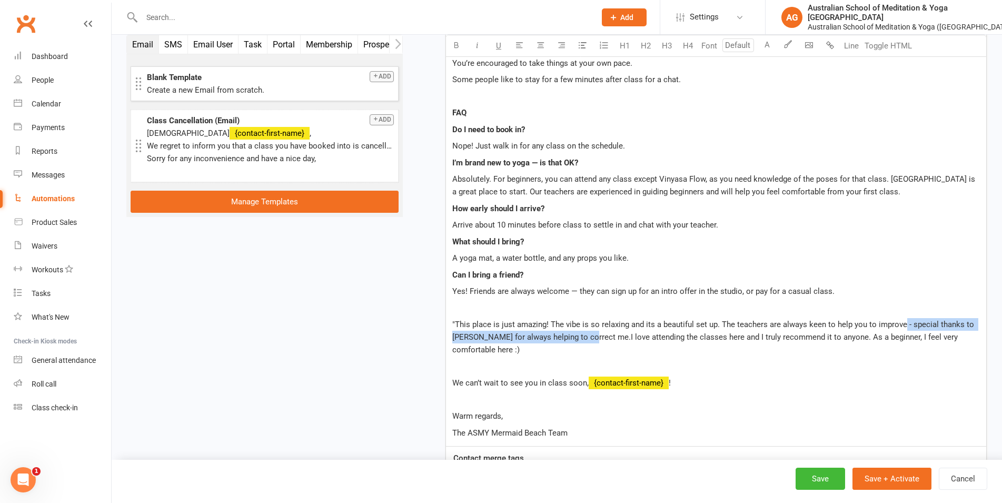
click at [903, 325] on span ""This place is just amazing! The vibe is so relaxing and its a beautiful set up…" at bounding box center [714, 337] width 524 height 35
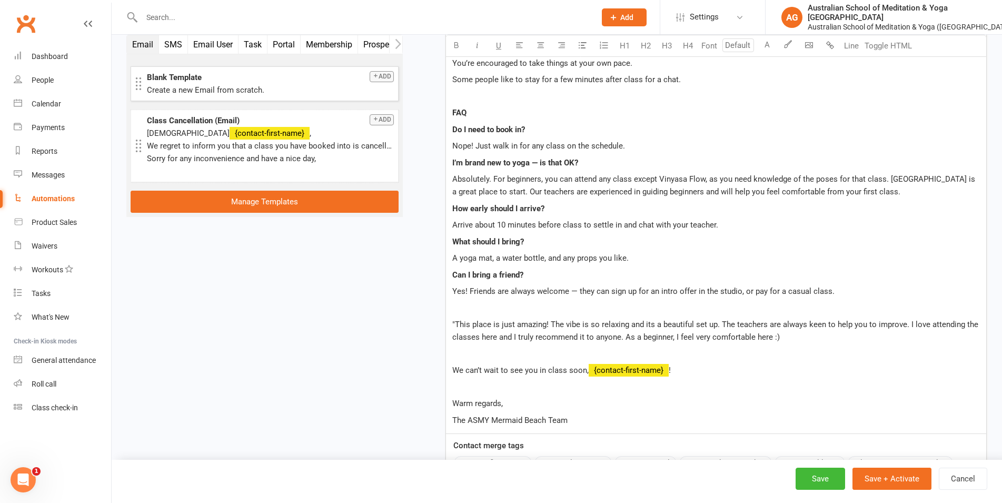
click at [799, 339] on p ""This place is just amazing! The vibe is so relaxing and its a beautiful set up…" at bounding box center [716, 330] width 528 height 25
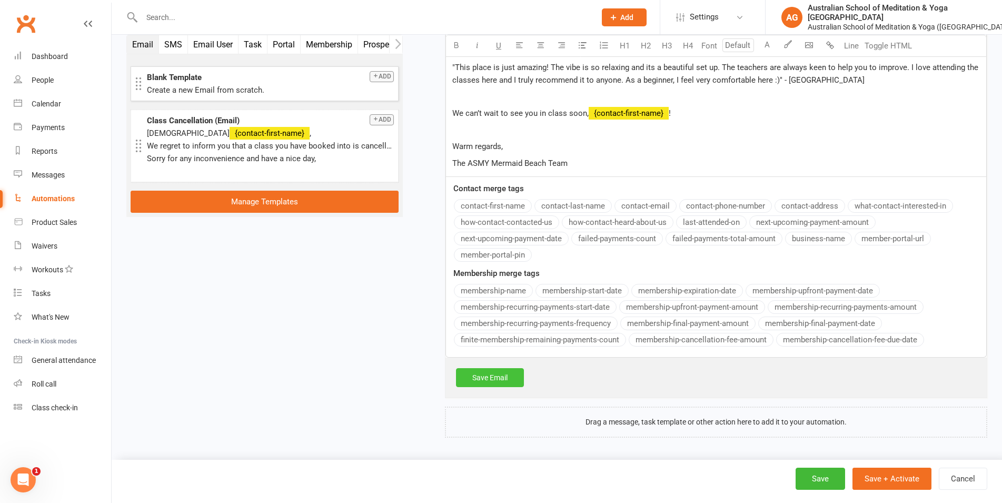
click at [504, 372] on link "Save Email" at bounding box center [490, 377] width 68 height 19
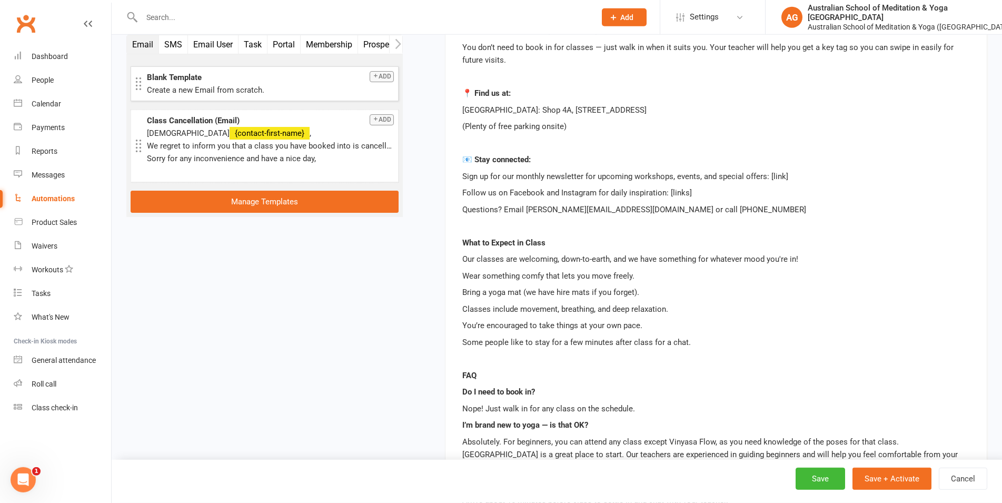
scroll to position [198, 0]
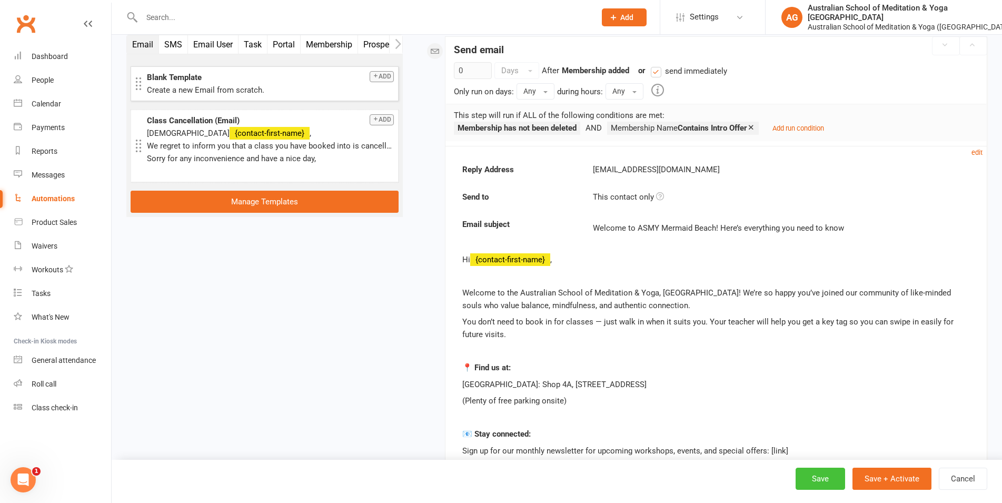
click at [819, 479] on button "Save" at bounding box center [821, 479] width 50 height 22
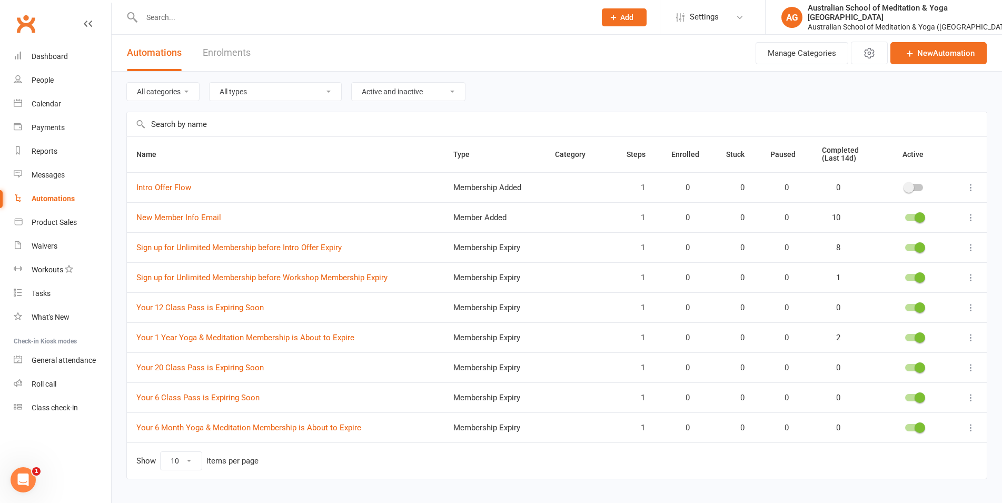
click at [966, 188] on button at bounding box center [971, 187] width 13 height 13
click at [926, 211] on link "Edit" at bounding box center [916, 207] width 104 height 21
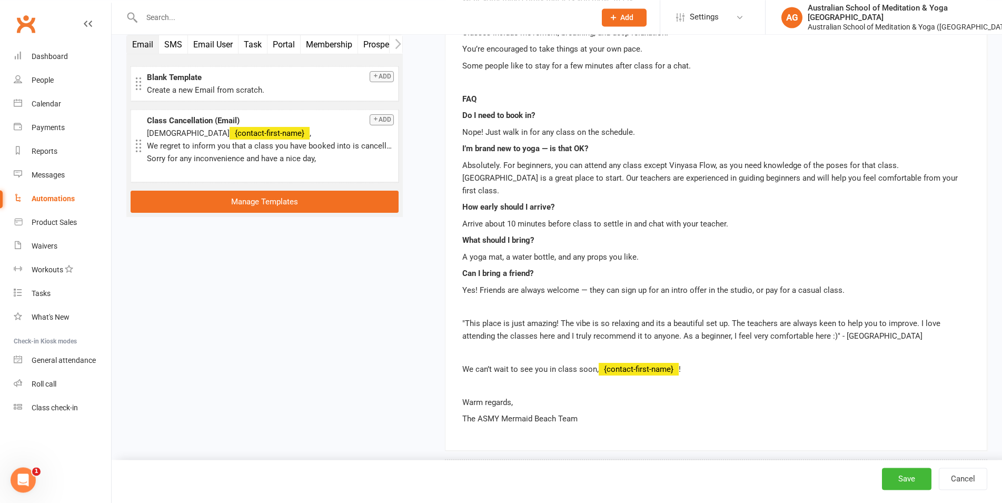
scroll to position [765, 0]
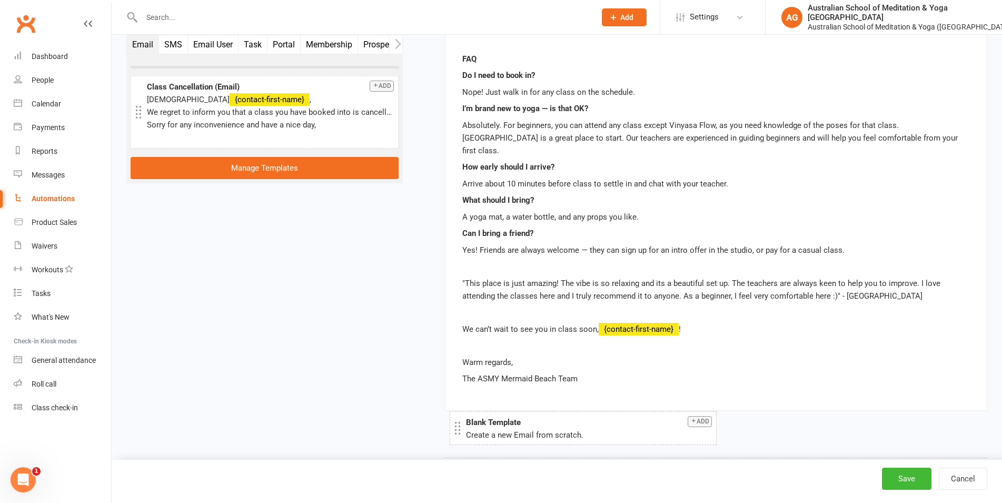
drag, startPoint x: 204, startPoint y: 94, endPoint x: 523, endPoint y: 430, distance: 462.7
click at [523, 430] on div "Create a new Email from scratch." at bounding box center [589, 435] width 246 height 13
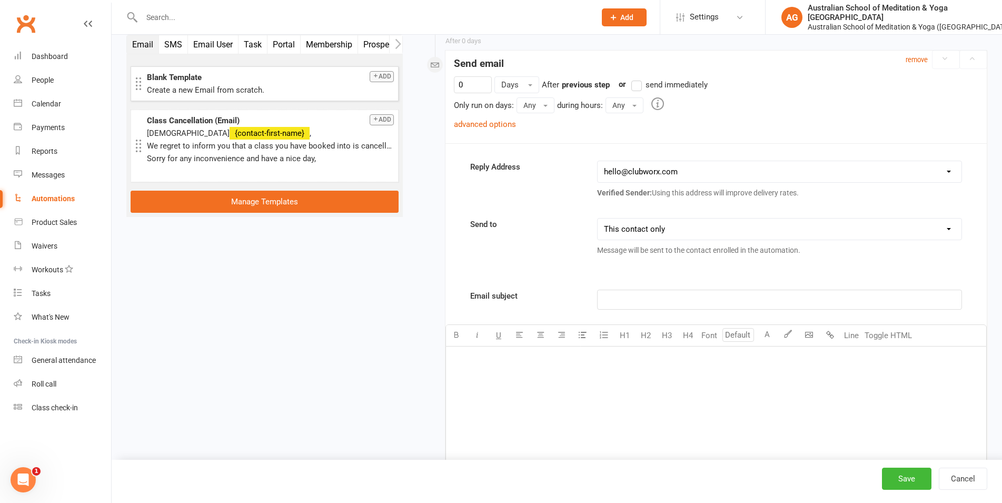
scroll to position [1099, 0]
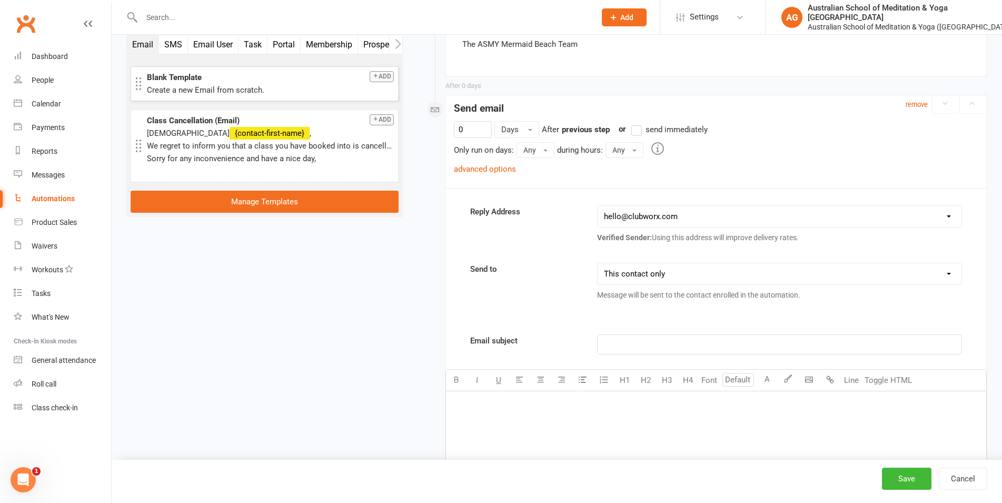
click at [641, 338] on p "﻿" at bounding box center [779, 344] width 351 height 13
click at [470, 121] on input "0" at bounding box center [473, 129] width 38 height 17
drag, startPoint x: 470, startPoint y: 116, endPoint x: 433, endPoint y: 114, distance: 36.9
click at [454, 121] on input "0" at bounding box center [473, 129] width 38 height 17
click at [728, 142] on div "Only run on days: Any Any [DATE] [DATE] [DATE] [DATE] [DATE] [DATE] [DATE] duri…" at bounding box center [716, 150] width 525 height 16
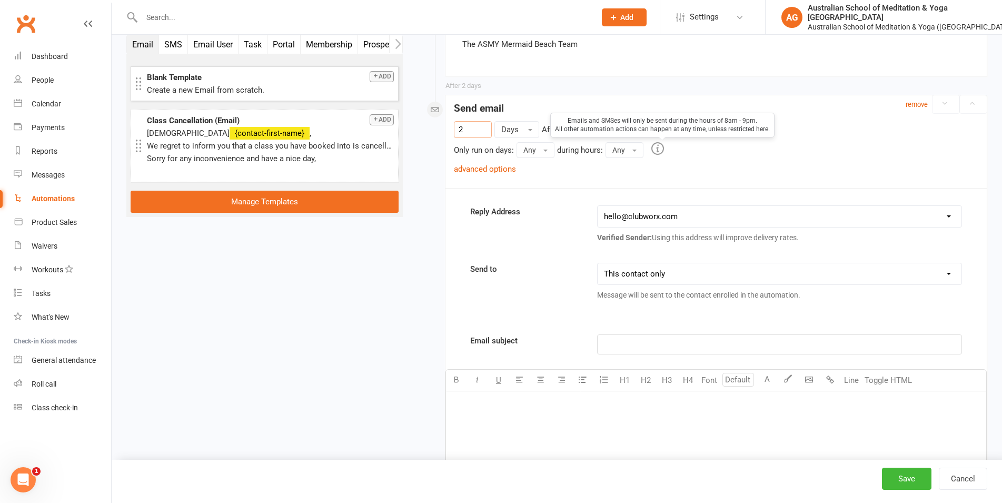
type input "2"
click at [492, 188] on div "Reply Address [EMAIL_ADDRESS][DOMAIN_NAME] [EMAIL_ADDRESS][DOMAIN_NAME] [EMAIL_…" at bounding box center [716, 479] width 541 height 582
click at [647, 338] on p "﻿" at bounding box center [779, 344] width 351 height 13
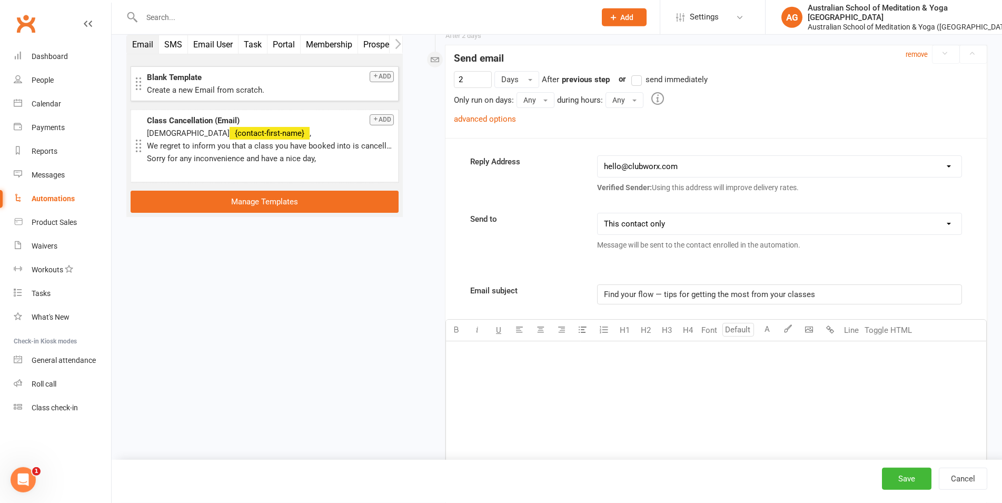
scroll to position [1207, 0]
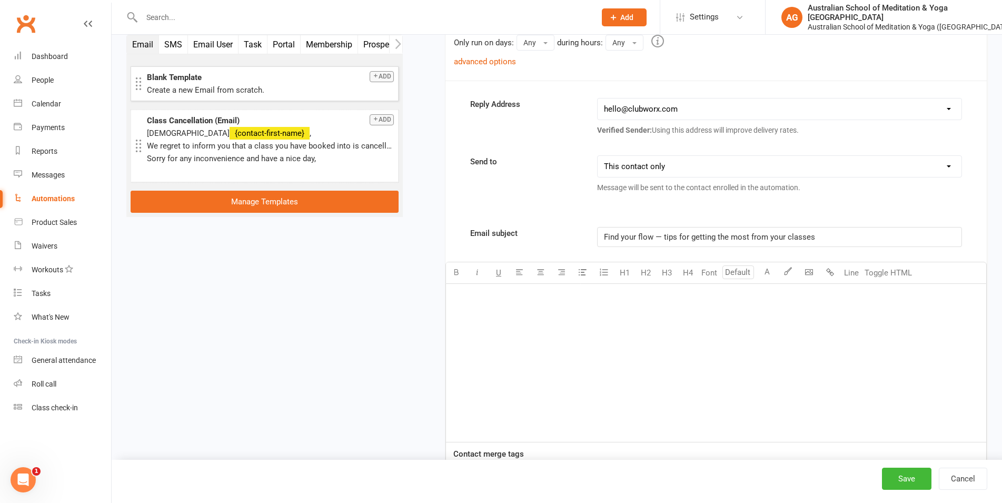
click at [526, 312] on div "﻿" at bounding box center [716, 363] width 540 height 158
drag, startPoint x: 660, startPoint y: 226, endPoint x: 654, endPoint y: 226, distance: 6.3
click at [654, 232] on span "Find your flow — tips for getting the most from your classes" at bounding box center [709, 236] width 211 height 9
click at [661, 232] on span "Find your flow — tips for getting the most from your classes" at bounding box center [709, 236] width 211 height 9
click at [658, 232] on span "Find your flow: tips for getting the most from your classes" at bounding box center [706, 236] width 205 height 9
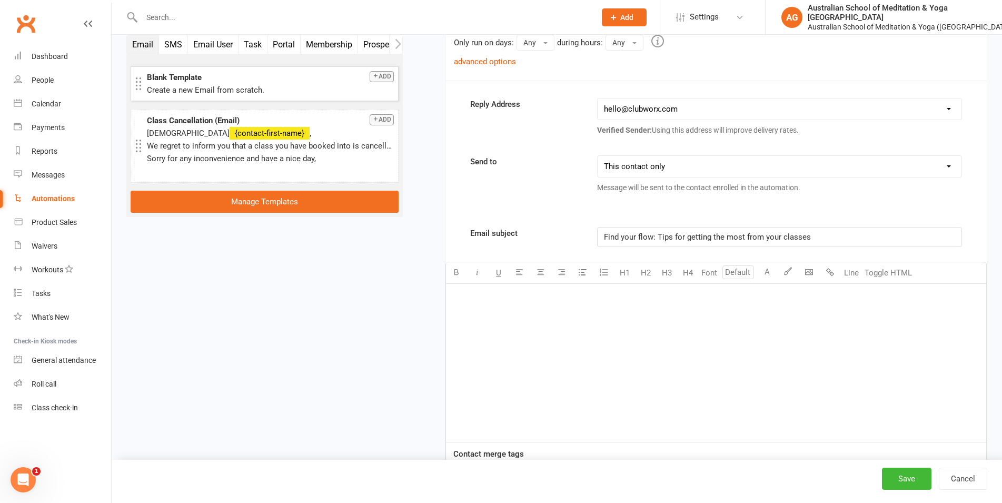
click at [574, 327] on div "﻿" at bounding box center [716, 363] width 540 height 158
paste div
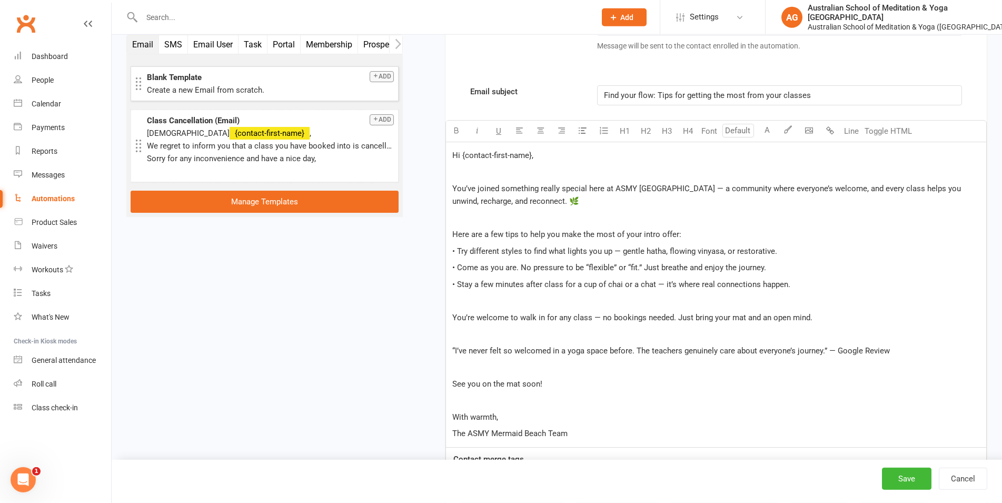
scroll to position [1340, 0]
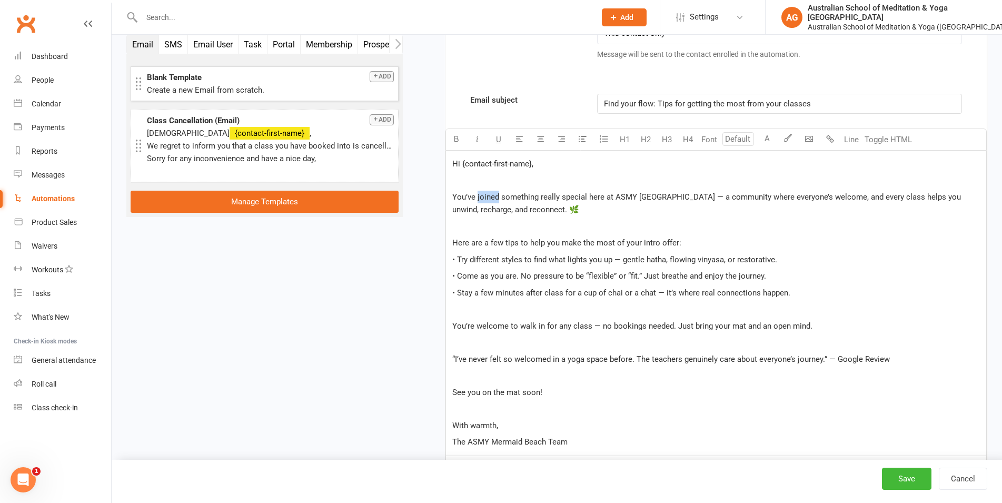
drag, startPoint x: 499, startPoint y: 183, endPoint x: 478, endPoint y: 183, distance: 21.6
click at [478, 192] on span "You’ve joined something really special here at ASMY [GEOGRAPHIC_DATA] — a commu…" at bounding box center [707, 203] width 511 height 22
click at [764, 240] on div "Hi {contact-first-name}, ﻿ You’ve come across something really special here at …" at bounding box center [716, 303] width 540 height 305
click at [625, 192] on p "You’ve come across something really special here at ASMY [GEOGRAPHIC_DATA] — a …" at bounding box center [716, 203] width 528 height 25
drag, startPoint x: 680, startPoint y: 232, endPoint x: 443, endPoint y: 231, distance: 237.0
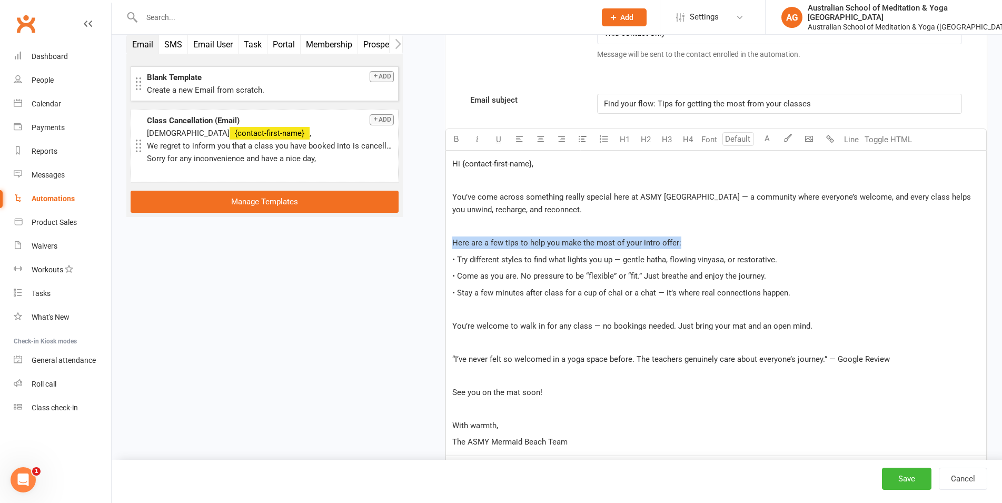
click at [446, 231] on div "Hi {contact-first-name}, ﻿ You’ve come across something really special here at …" at bounding box center [716, 303] width 541 height 305
click at [763, 271] on span "• Come as you are. No pressure to be “flexible” or “fit.” Just breathe and enjo…" at bounding box center [609, 275] width 314 height 9
drag, startPoint x: 722, startPoint y: 247, endPoint x: 670, endPoint y: 245, distance: 52.2
click at [670, 255] on span "• Try different styles to find what lights you up — gentle hatha, flowing vinya…" at bounding box center [614, 259] width 325 height 9
click at [802, 255] on span "• Try different styles to find what lights you up — gentle hatha, calming Stret…" at bounding box center [629, 259] width 354 height 9
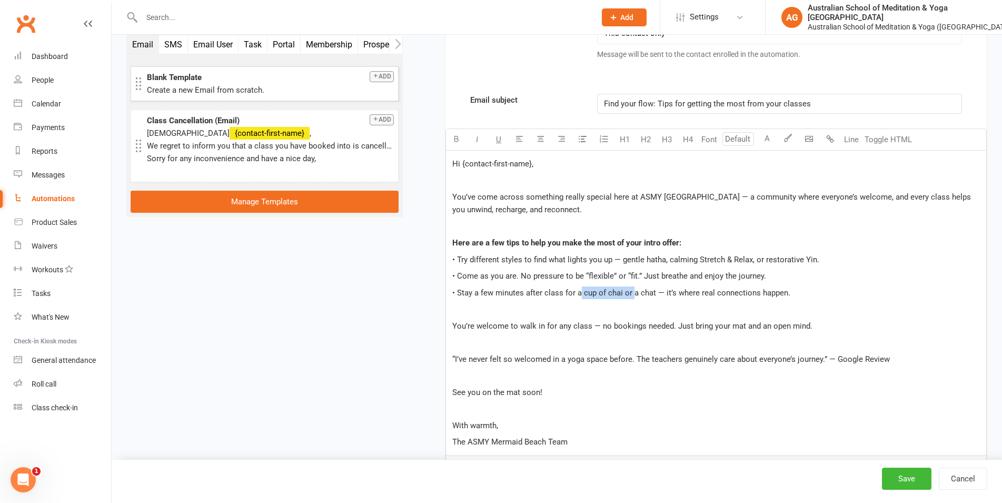
drag, startPoint x: 632, startPoint y: 282, endPoint x: 580, endPoint y: 281, distance: 52.1
click at [580, 288] on span "• Stay a few minutes after class for a cup of chai or a chat — it’s where real …" at bounding box center [621, 292] width 338 height 9
click at [596, 288] on span "• Stay a few minutes after class for a chat — it’s where real connections happe…" at bounding box center [592, 292] width 281 height 9
click at [616, 321] on span "You’re welcome to walk in for any class — no bookings needed. Just bring your m…" at bounding box center [632, 325] width 360 height 9
click at [618, 321] on span "You’re welcome to walk in for any class — no bookings needed. Just bring your m…" at bounding box center [632, 325] width 360 height 9
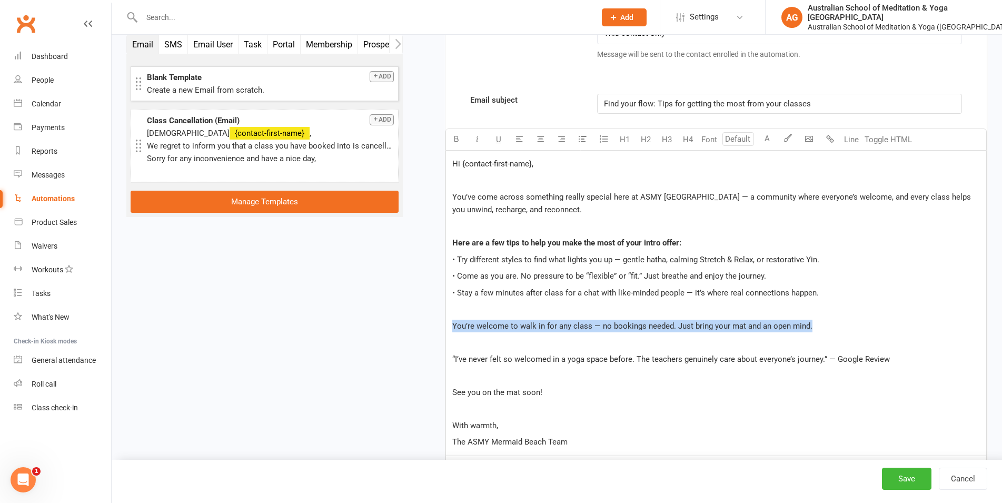
click at [618, 321] on span "You’re welcome to walk in for any class — no bookings needed. Just bring your m…" at bounding box center [632, 325] width 360 height 9
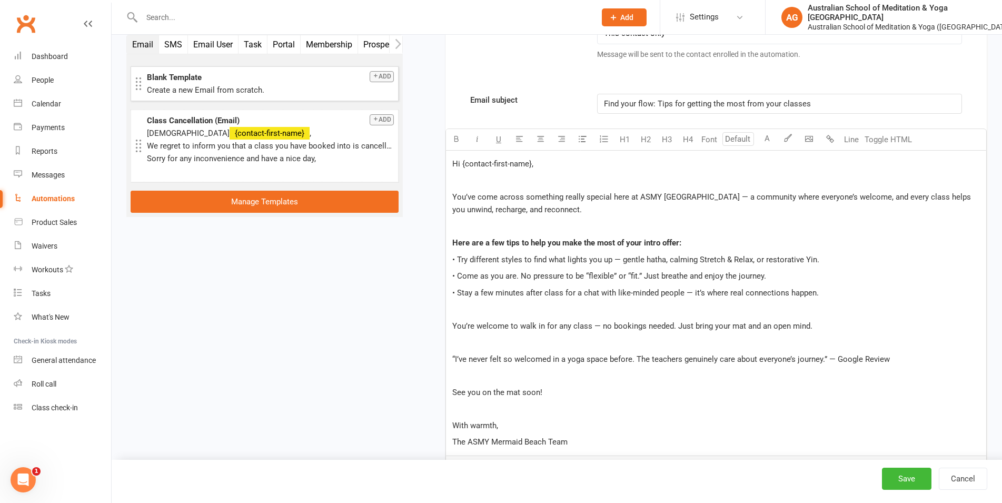
click at [745, 323] on div "Hi {contact-first-name}, ﻿ You’ve come across something really special here at …" at bounding box center [716, 303] width 540 height 305
click at [551, 354] on span "“I’ve never felt so welcomed in a yoga space before. The teachers genuinely car…" at bounding box center [671, 358] width 438 height 9
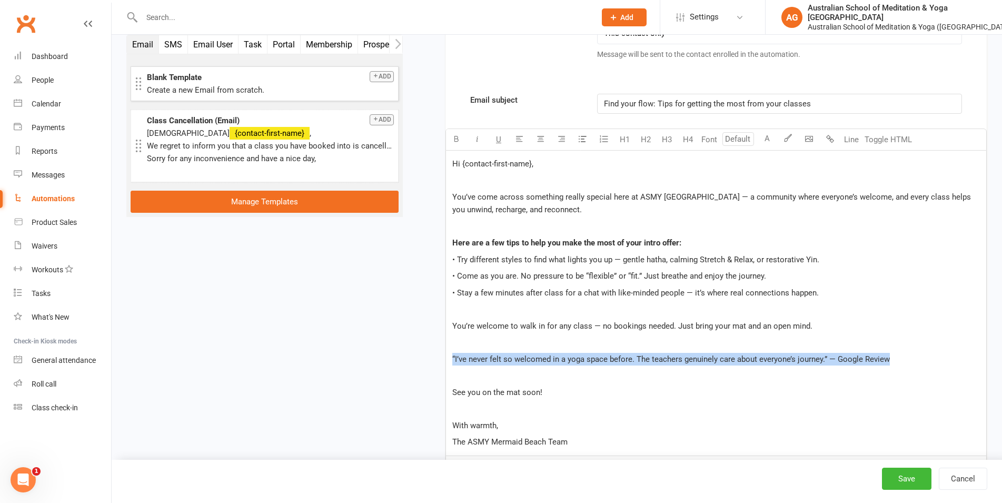
click at [551, 354] on span "“I’ve never felt so welcomed in a yoga space before. The teachers genuinely car…" at bounding box center [671, 358] width 438 height 9
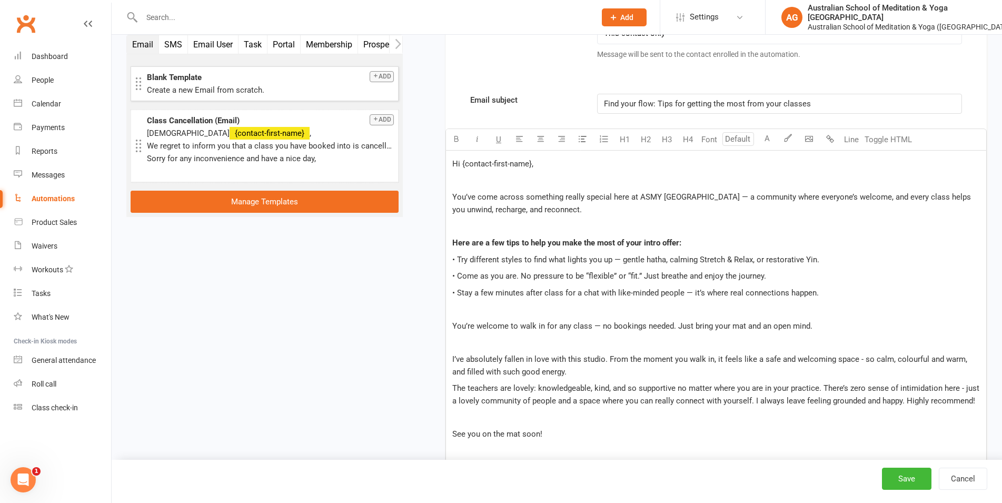
click at [453, 354] on span "I’ve absolutely fallen in love with this studio. From the moment you walk in, i…" at bounding box center [710, 365] width 517 height 22
click at [452, 375] on div "Hi {contact-first-name}, ﻿ You’ve come across something really special here at …" at bounding box center [716, 324] width 540 height 347
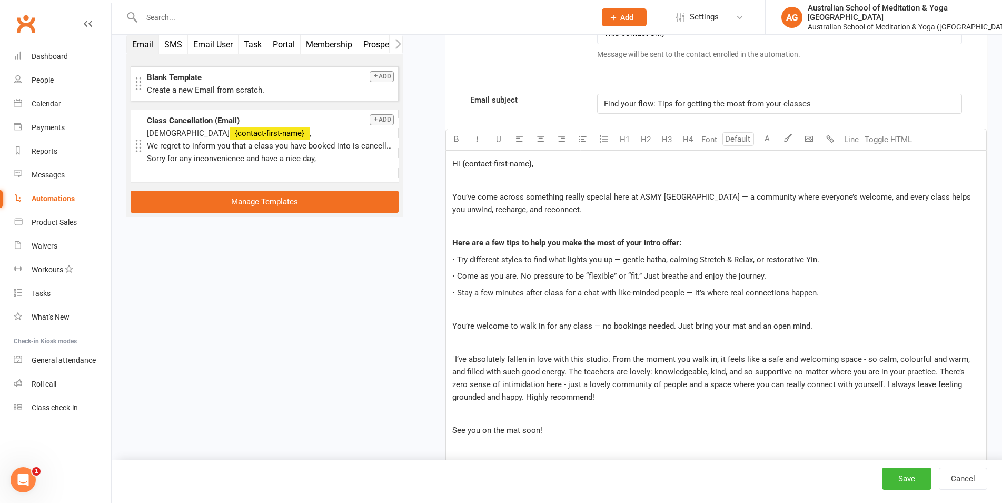
click at [595, 381] on p ""I’ve absolutely fallen in love with this studio. From the moment you walk in, …" at bounding box center [716, 378] width 528 height 51
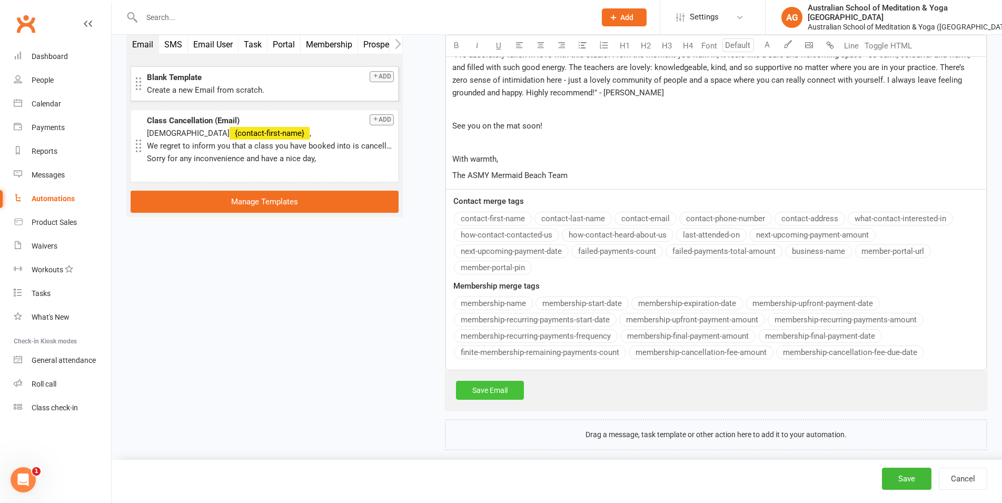
click at [502, 381] on link "Save Email" at bounding box center [490, 390] width 68 height 19
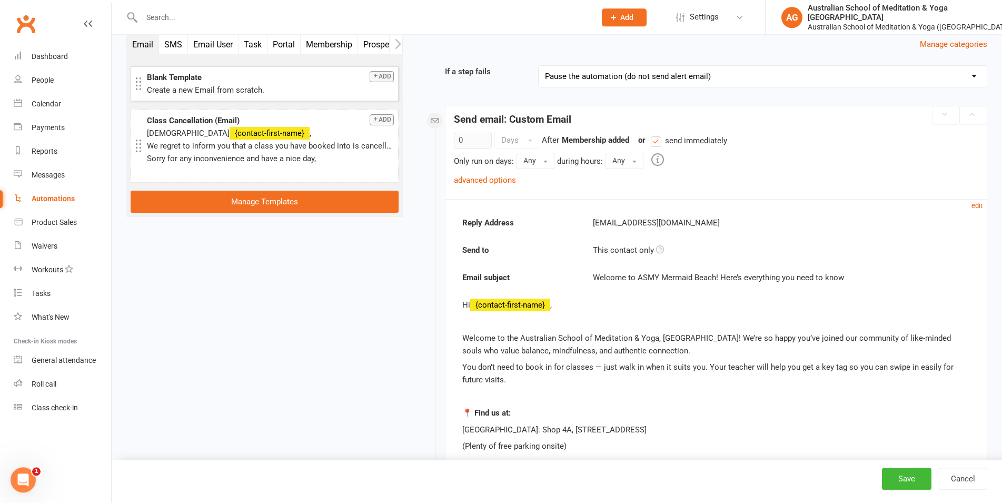
scroll to position [103, 0]
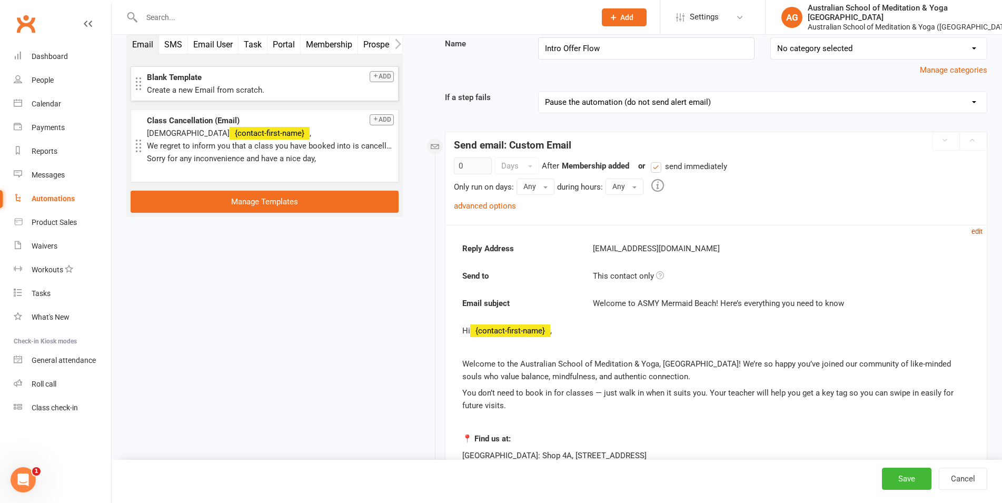
click at [976, 234] on small "edit" at bounding box center [977, 232] width 11 height 8
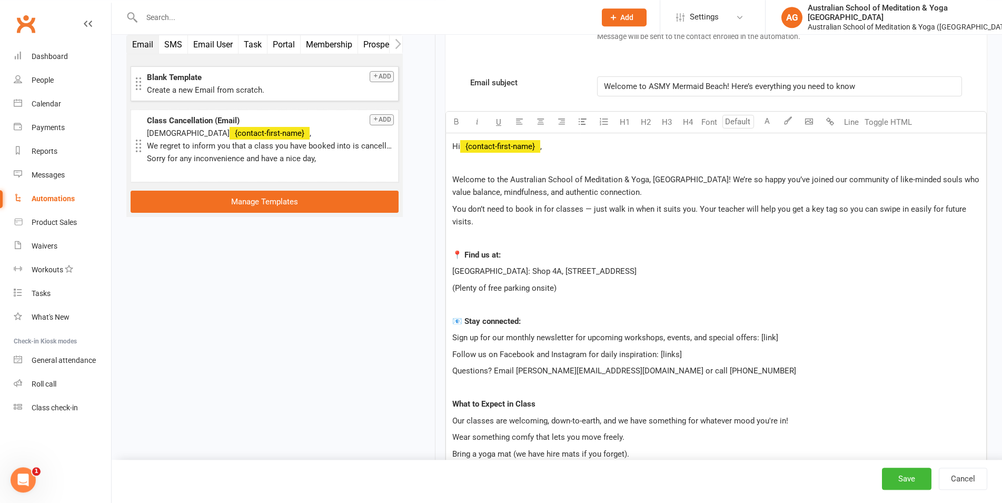
scroll to position [425, 0]
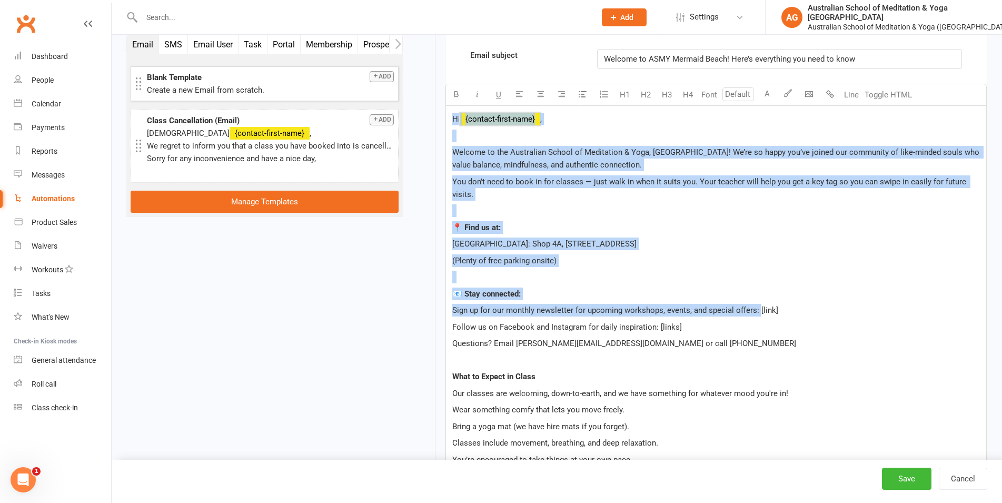
drag, startPoint x: 781, startPoint y: 310, endPoint x: 759, endPoint y: 310, distance: 21.6
click at [759, 310] on p "Sign up for our monthly newsletter for upcoming workshops, events, and special …" at bounding box center [716, 310] width 528 height 13
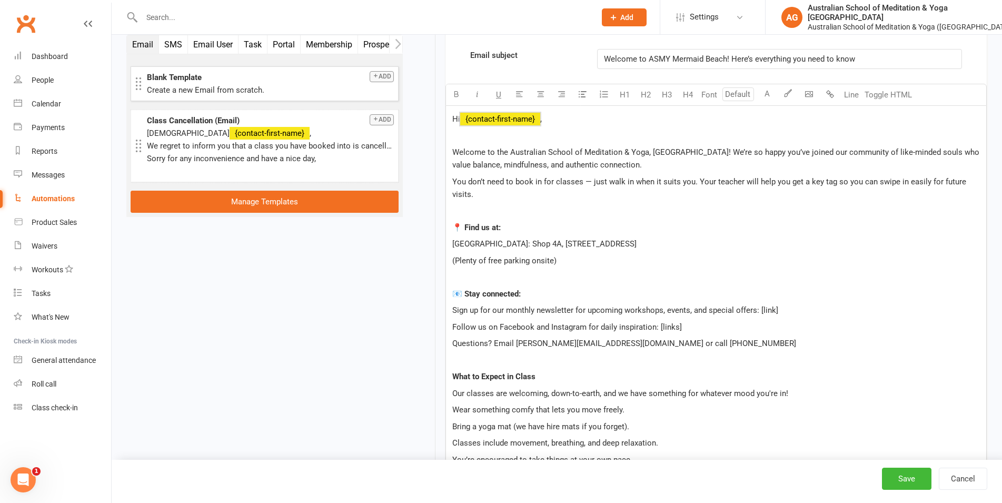
click at [794, 312] on p "Sign up for our monthly newsletter for upcoming workshops, events, and special …" at bounding box center [716, 310] width 528 height 13
drag, startPoint x: 782, startPoint y: 310, endPoint x: 756, endPoint y: 309, distance: 25.8
click at [756, 309] on p "Sign up for our monthly newsletter for upcoming workshops, events, and special …" at bounding box center [716, 310] width 528 height 13
click at [768, 311] on p "Sign up for our monthly newsletter for upcoming workshops, events, and special …" at bounding box center [716, 310] width 528 height 13
drag, startPoint x: 782, startPoint y: 310, endPoint x: 759, endPoint y: 309, distance: 22.1
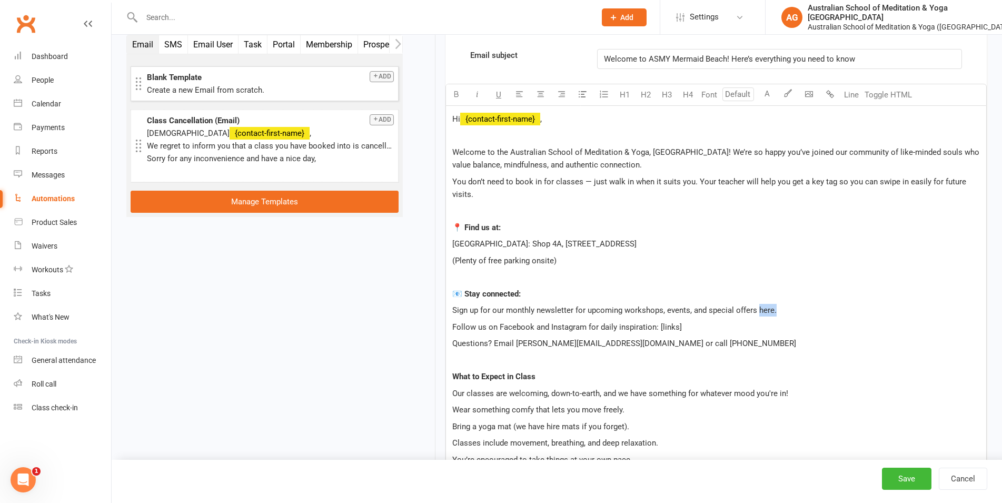
click at [759, 309] on p "Sign up for our monthly newsletter for upcoming workshops, events, and special …" at bounding box center [716, 310] width 528 height 13
click at [830, 99] on button "button" at bounding box center [830, 94] width 21 height 21
drag, startPoint x: 685, startPoint y: 330, endPoint x: 605, endPoint y: 326, distance: 80.7
click at [604, 327] on p "Follow us on Facebook and Instagram for daily inspiration: [links]" at bounding box center [716, 327] width 528 height 13
click at [604, 327] on span "Follow us on Facebook and Instagram for dyoga inspiration." at bounding box center [557, 326] width 211 height 9
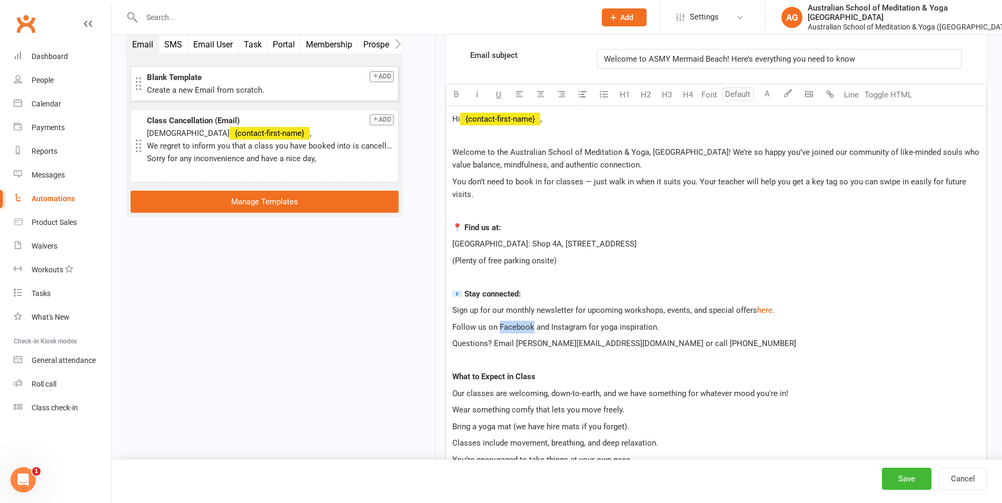
drag, startPoint x: 532, startPoint y: 328, endPoint x: 499, endPoint y: 325, distance: 33.3
click at [499, 325] on span "Follow us on Facebook and Instagram for yoga inspiration." at bounding box center [555, 326] width 207 height 9
click at [827, 93] on icon "button" at bounding box center [830, 94] width 8 height 8
drag, startPoint x: 586, startPoint y: 327, endPoint x: 550, endPoint y: 324, distance: 35.9
click at [550, 324] on span "and Instagram for yoga inspiration." at bounding box center [593, 326] width 123 height 9
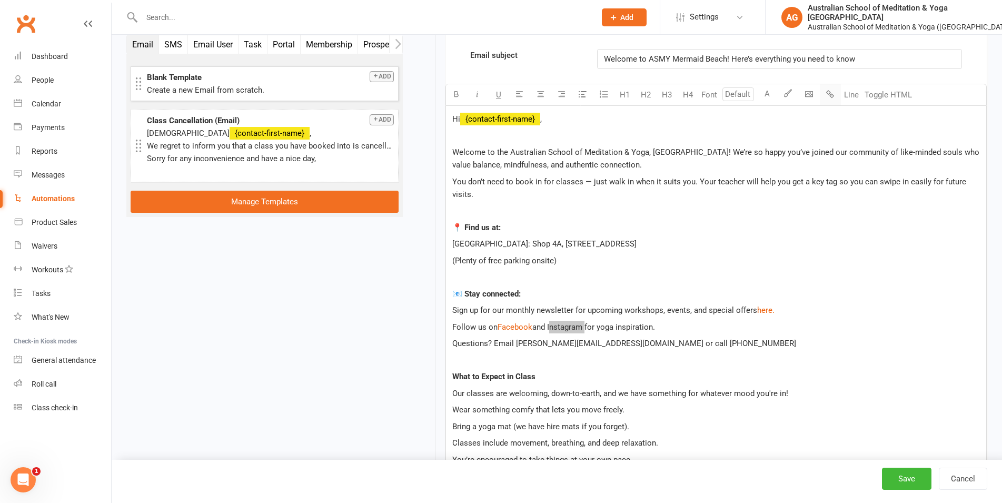
click at [831, 95] on icon "button" at bounding box center [830, 94] width 8 height 8
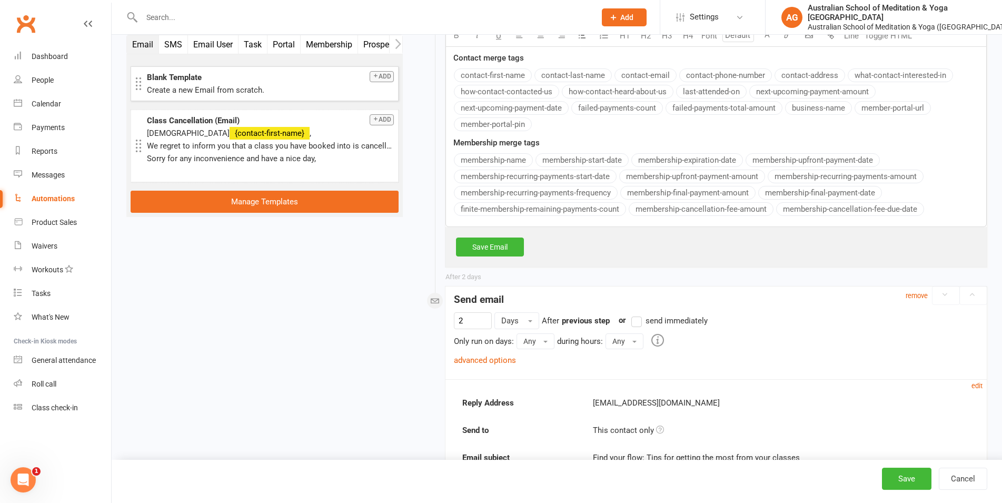
scroll to position [1231, 0]
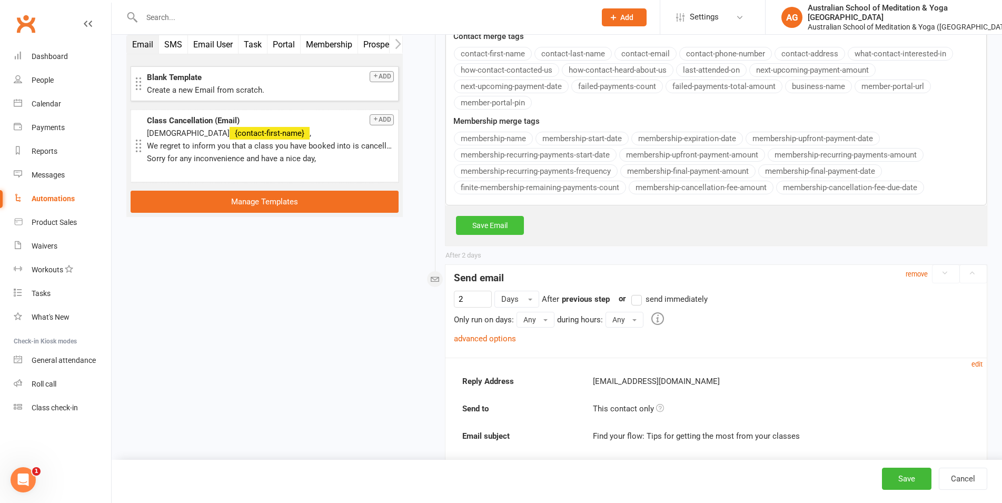
click at [498, 230] on link "Save Email" at bounding box center [490, 225] width 68 height 19
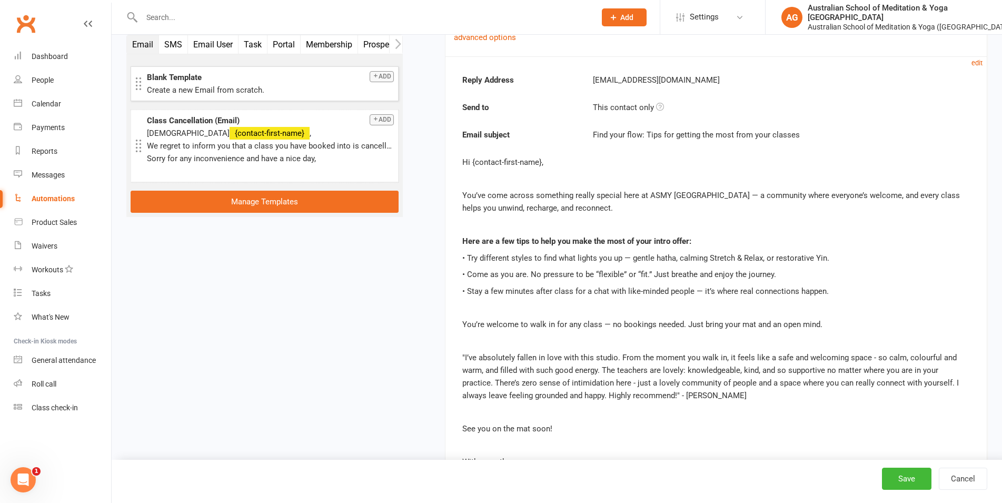
scroll to position [1330, 0]
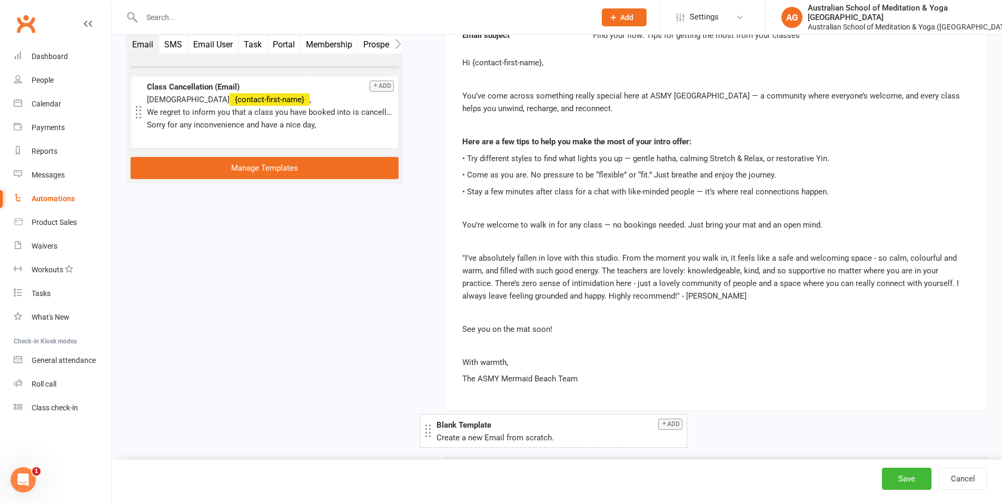
drag, startPoint x: 275, startPoint y: 96, endPoint x: 564, endPoint y: 434, distance: 444.9
click at [564, 434] on div "Create a new Email from scratch." at bounding box center [560, 437] width 246 height 13
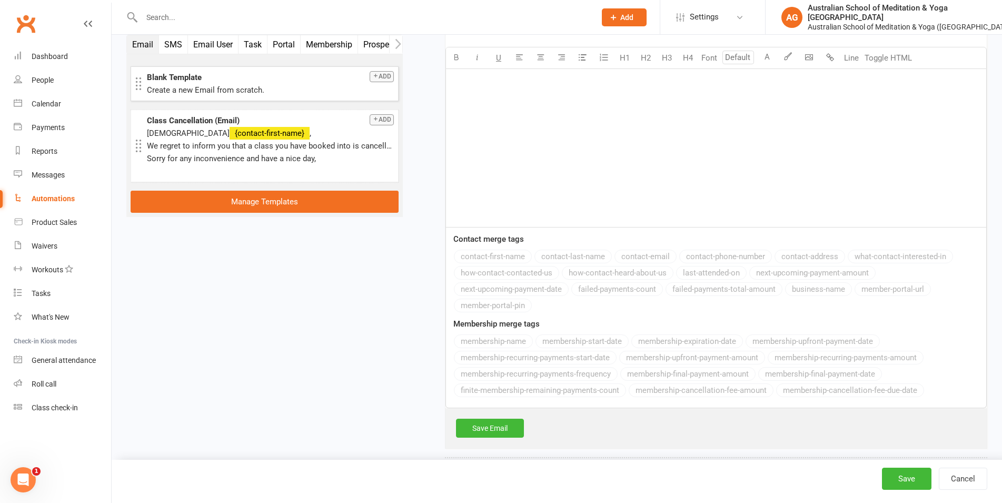
scroll to position [1772, 0]
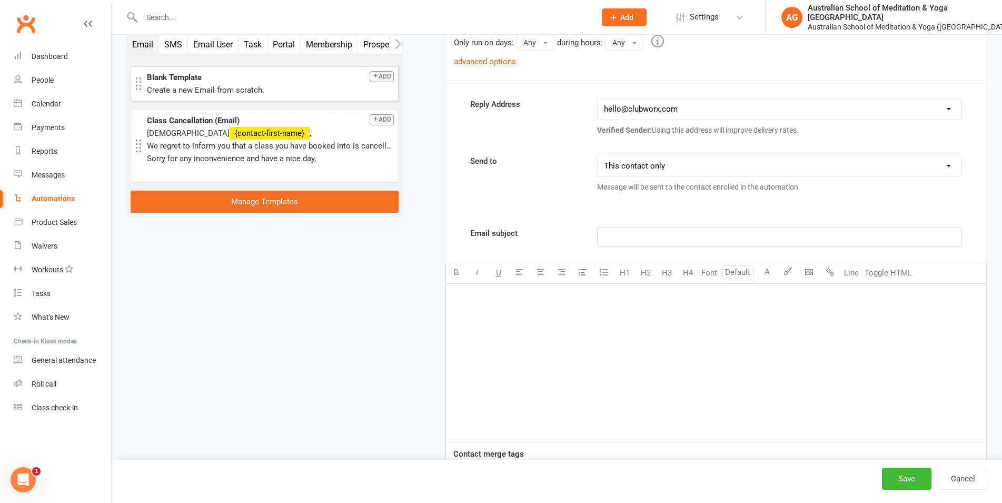
click at [582, 338] on div "﻿" at bounding box center [716, 363] width 540 height 158
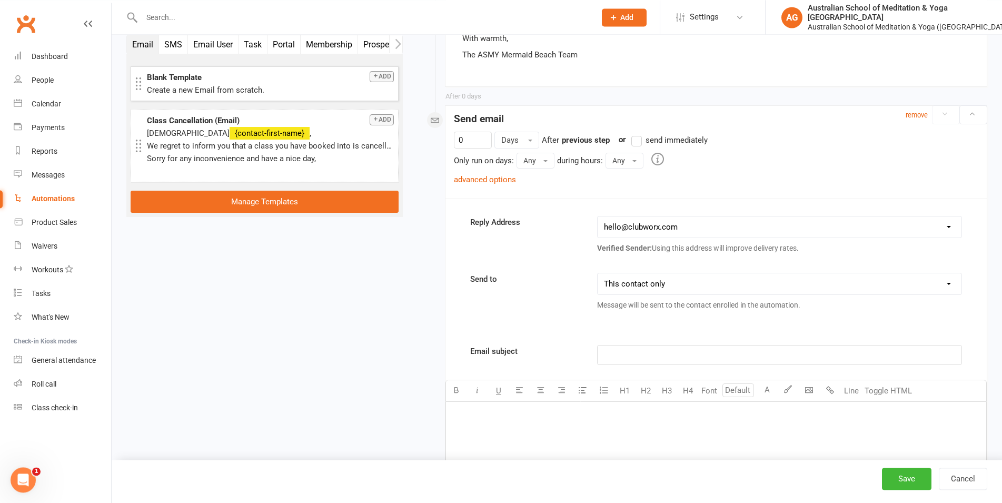
scroll to position [1611, 0]
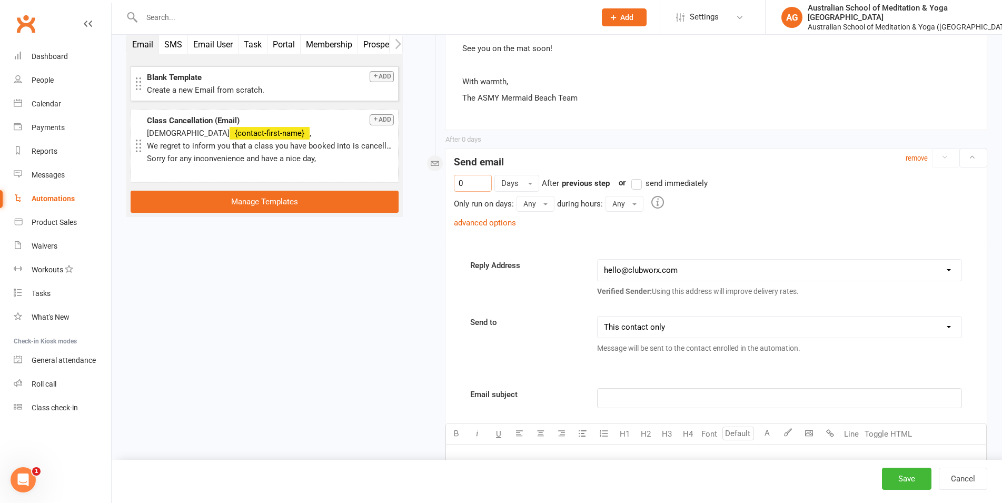
drag, startPoint x: 477, startPoint y: 174, endPoint x: 417, endPoint y: 171, distance: 60.1
click at [454, 175] on input "0" at bounding box center [473, 183] width 38 height 17
type input "3"
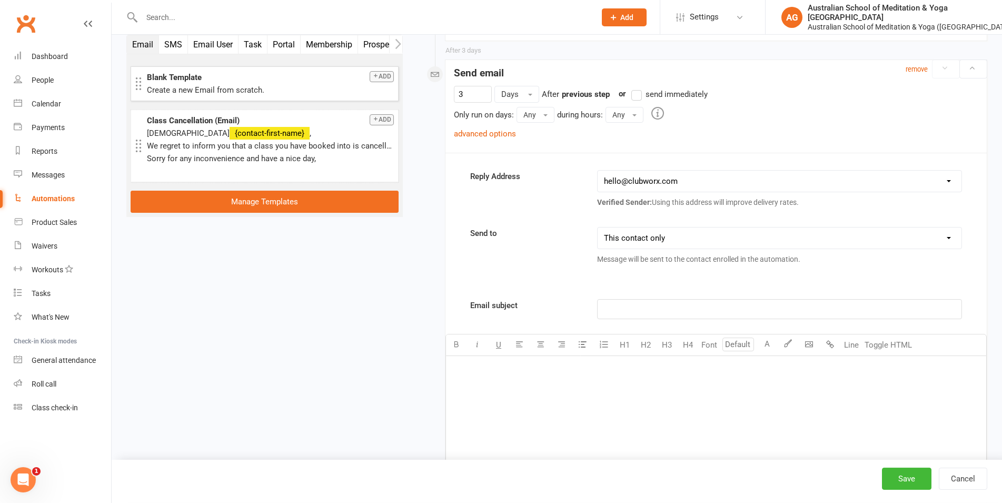
scroll to position [1772, 0]
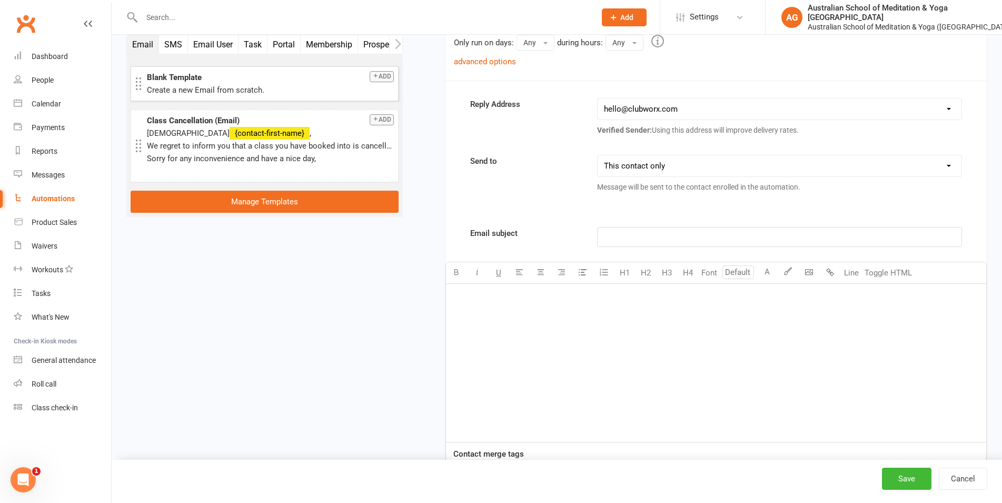
click at [626, 231] on p "﻿" at bounding box center [779, 237] width 351 height 13
click at [524, 327] on div "﻿" at bounding box center [716, 363] width 540 height 158
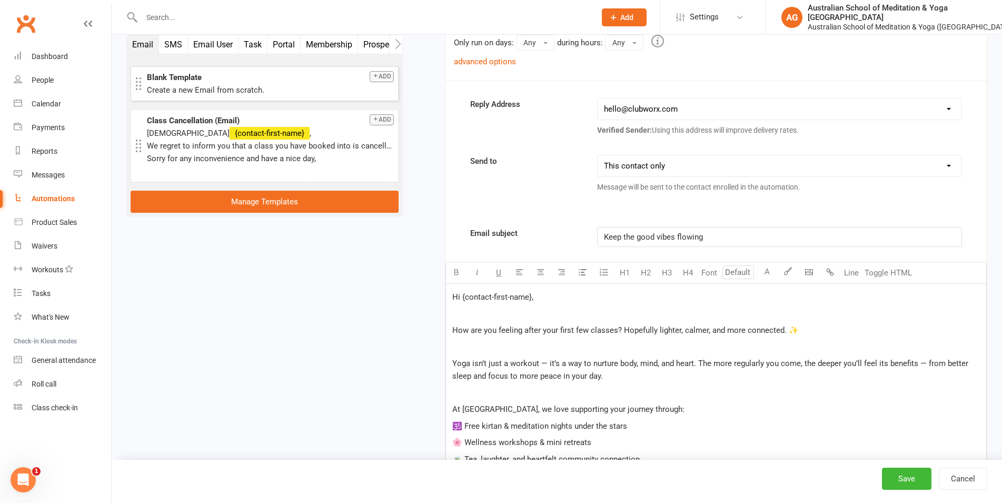
click at [530, 292] on span "Hi {contact-first-name}," at bounding box center [492, 296] width 81 height 9
drag, startPoint x: 532, startPoint y: 284, endPoint x: 463, endPoint y: 284, distance: 68.5
click at [463, 292] on span "Hi {contact-first-name}," at bounding box center [492, 296] width 81 height 9
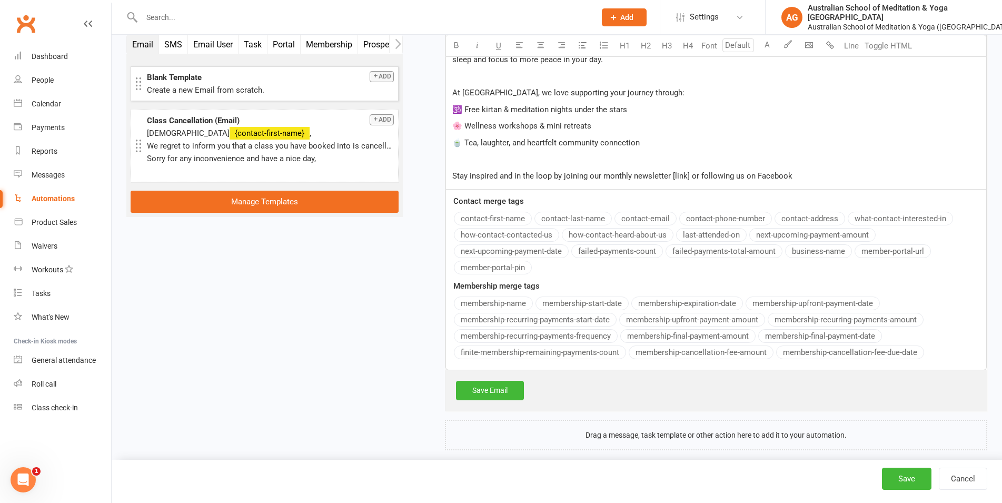
click at [483, 207] on div "Email subject Keep the good vibes flowing U H1 H2 H3 H4 Font A Line Toggle HTML…" at bounding box center [716, 140] width 541 height 460
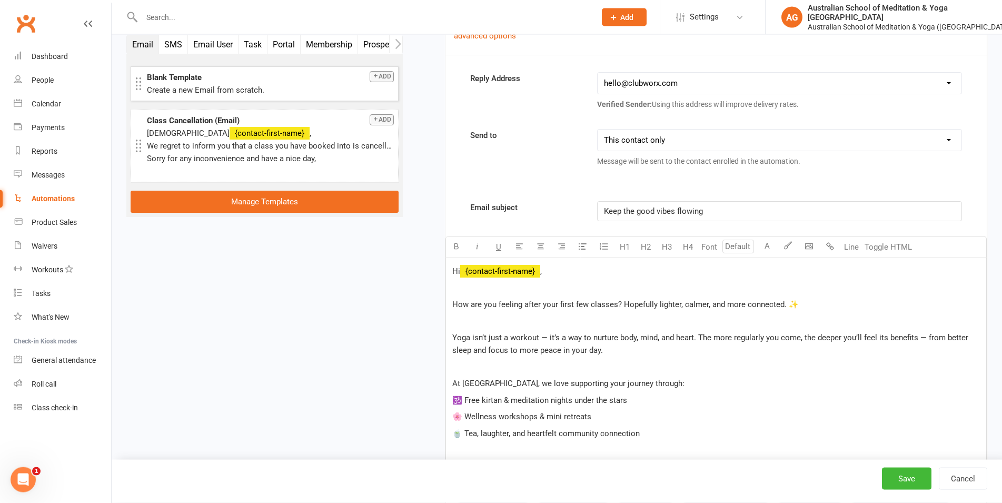
scroll to position [1805, 0]
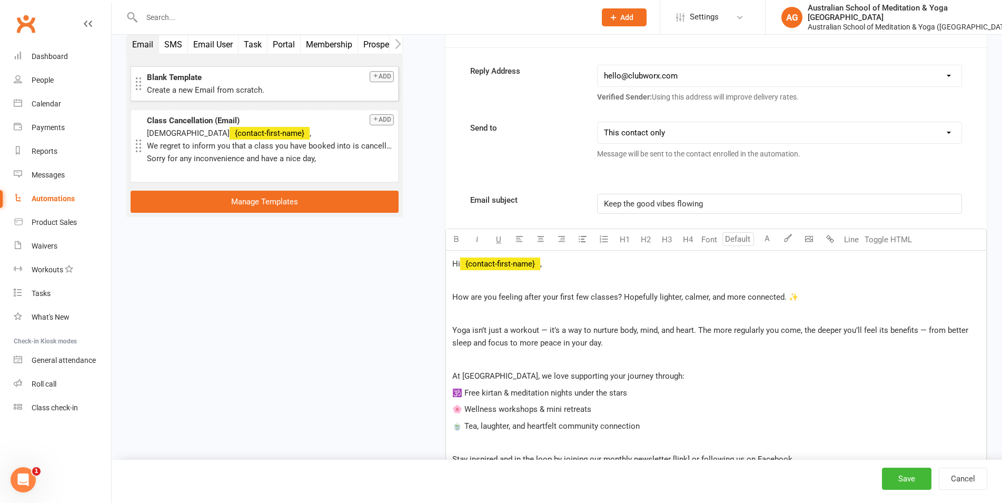
click at [816, 291] on p "How are you feeling after your first few classes? Hopefully lighter, calmer, an…" at bounding box center [716, 297] width 528 height 13
click at [559, 332] on span "Yoga isn’t just a workout — it’s a way to nurture body, mind, and heart. The mo…" at bounding box center [711, 336] width 518 height 22
click at [482, 388] on span "🕉️ Free kirtan & meditation nights under the stars" at bounding box center [539, 392] width 175 height 9
drag, startPoint x: 668, startPoint y: 379, endPoint x: 546, endPoint y: 378, distance: 122.2
click at [546, 387] on p "🕉️ Free community kirtan & meditation nights under the stars" at bounding box center [716, 393] width 528 height 13
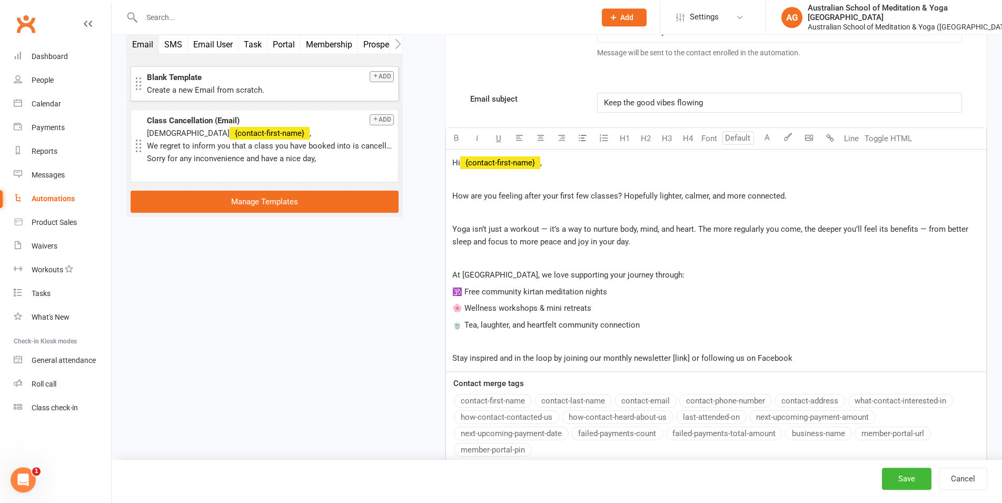
scroll to position [1913, 0]
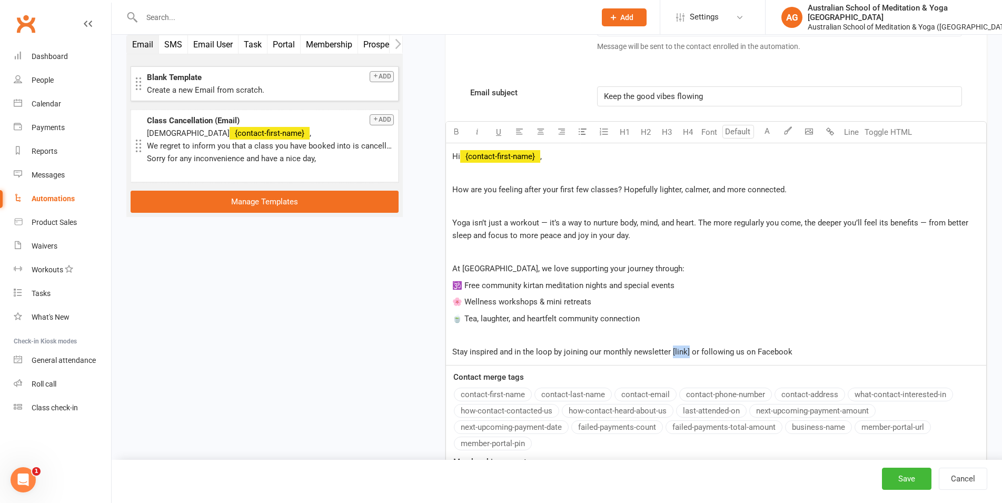
drag, startPoint x: 687, startPoint y: 337, endPoint x: 672, endPoint y: 337, distance: 14.7
click at [672, 347] on span "Stay inspired and in the loop by joining our monthly newsletter [link] or follo…" at bounding box center [622, 351] width 340 height 9
drag, startPoint x: 686, startPoint y: 339, endPoint x: 671, endPoint y: 338, distance: 15.3
click at [671, 347] on span "Stay inspired and in the loop by joining our monthly newsletter here, or follow…" at bounding box center [622, 351] width 340 height 9
click at [833, 127] on icon "button" at bounding box center [830, 131] width 8 height 8
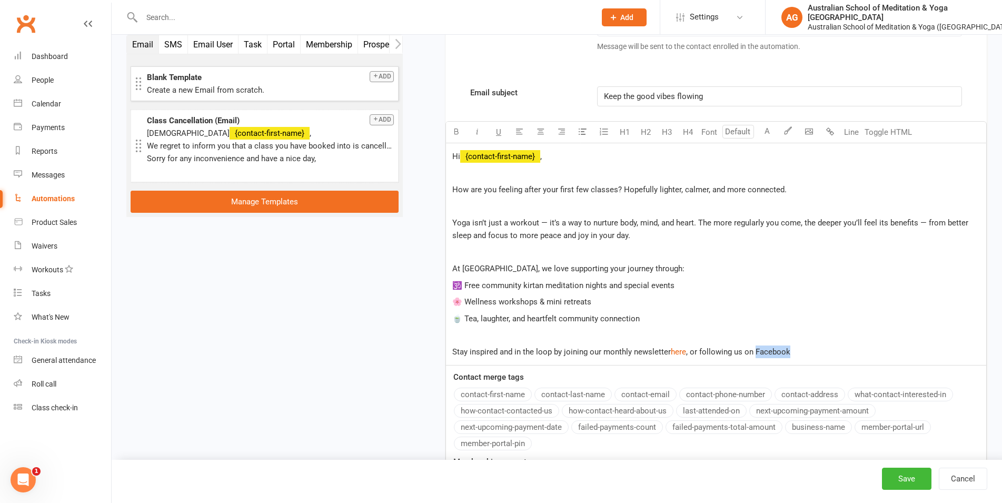
drag, startPoint x: 790, startPoint y: 339, endPoint x: 754, endPoint y: 336, distance: 35.9
click at [754, 345] on p "Stay inspired and in the loop by joining our monthly newsletter $ here $ , or f…" at bounding box center [716, 351] width 528 height 13
click at [833, 127] on icon "button" at bounding box center [830, 131] width 8 height 8
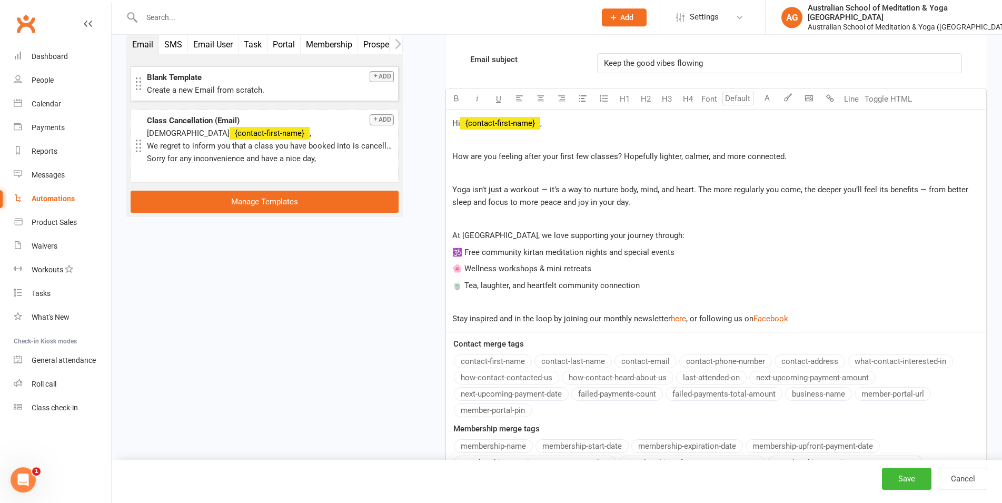
scroll to position [1966, 0]
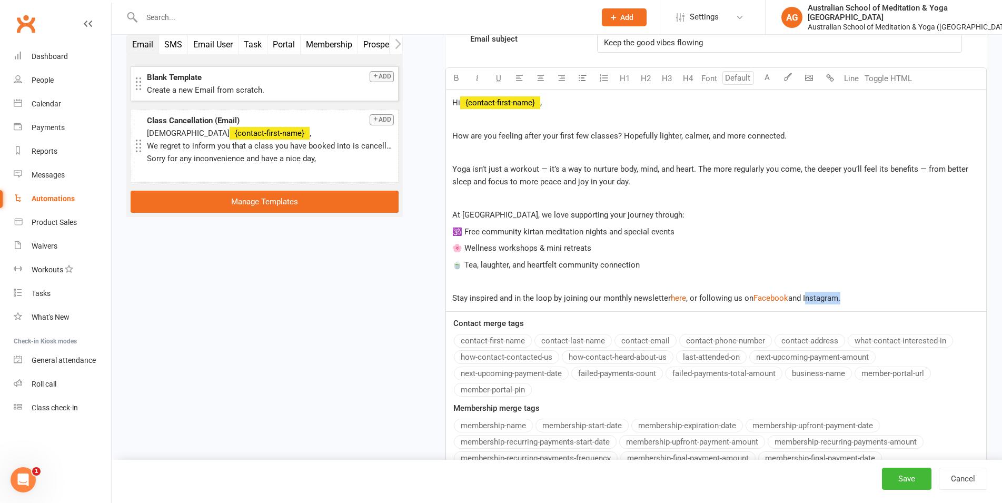
drag, startPoint x: 840, startPoint y: 286, endPoint x: 805, endPoint y: 284, distance: 35.4
click at [805, 293] on span "and Instagram." at bounding box center [814, 297] width 52 height 9
click at [835, 68] on button "button" at bounding box center [830, 78] width 21 height 21
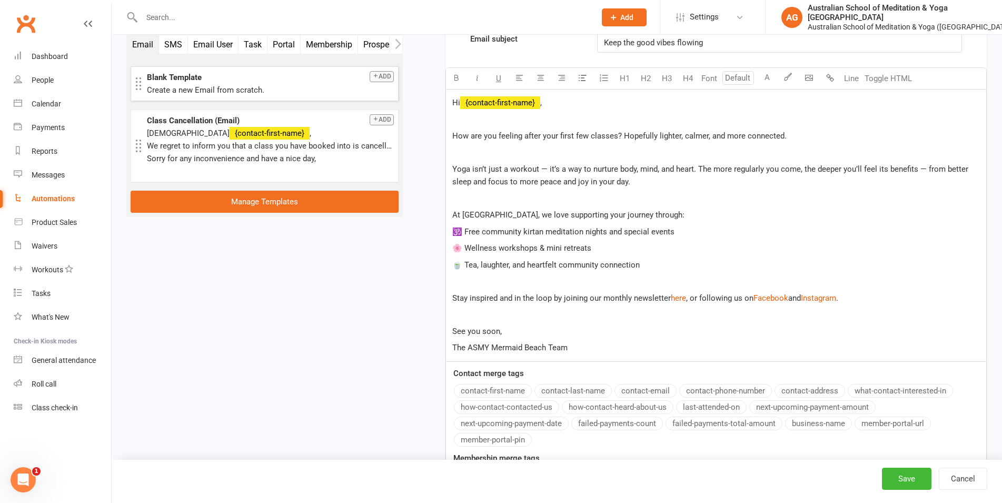
click at [772, 308] on p "﻿" at bounding box center [716, 314] width 528 height 13
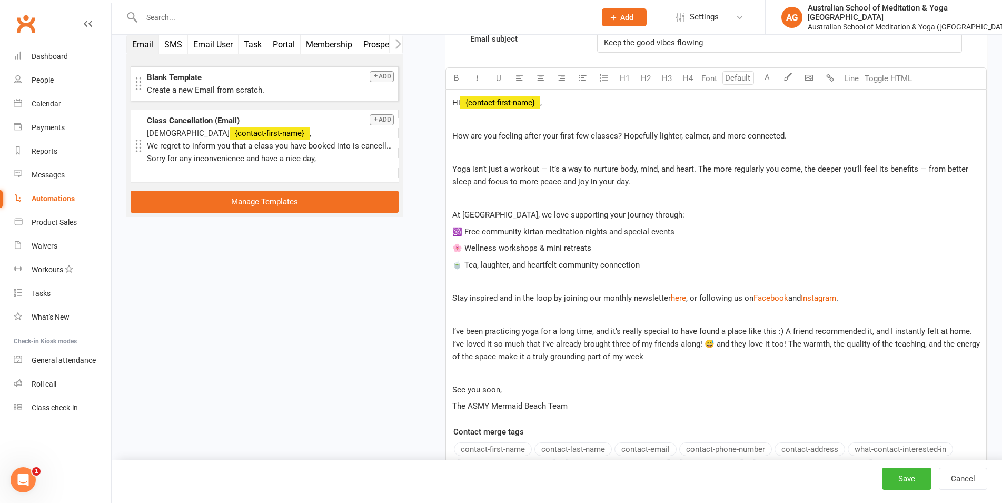
click at [453, 327] on span "I’ve been practicing yoga for a long time, and it’s really special to have foun…" at bounding box center [717, 344] width 530 height 35
click at [664, 343] on p ""I’ve been practicing yoga for a long time, and it’s really special to have fou…" at bounding box center [716, 344] width 528 height 38
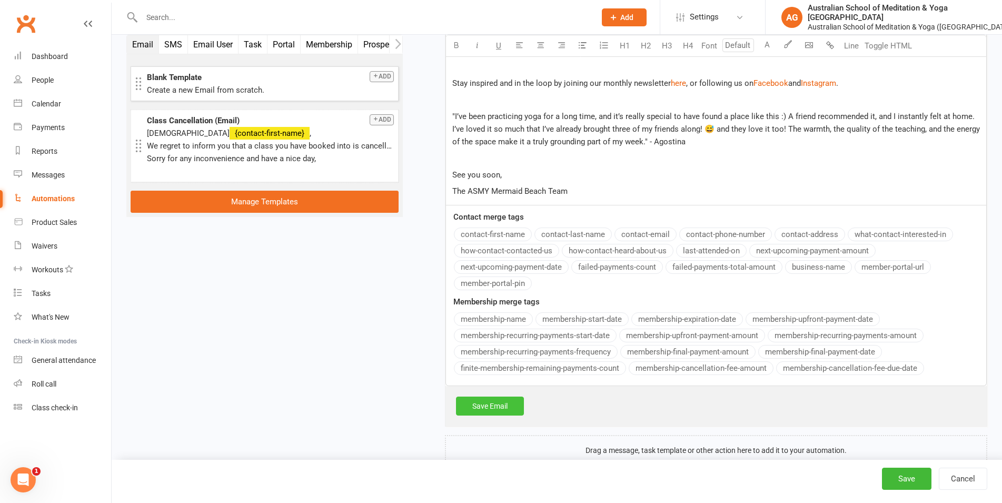
click at [504, 399] on link "Save Email" at bounding box center [490, 406] width 68 height 19
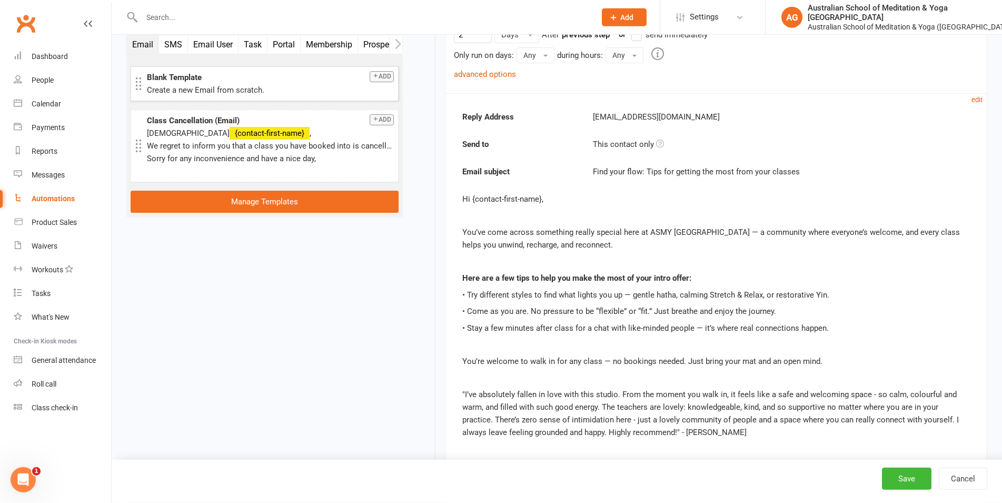
scroll to position [1192, 0]
click at [978, 97] on small "edit" at bounding box center [977, 101] width 11 height 8
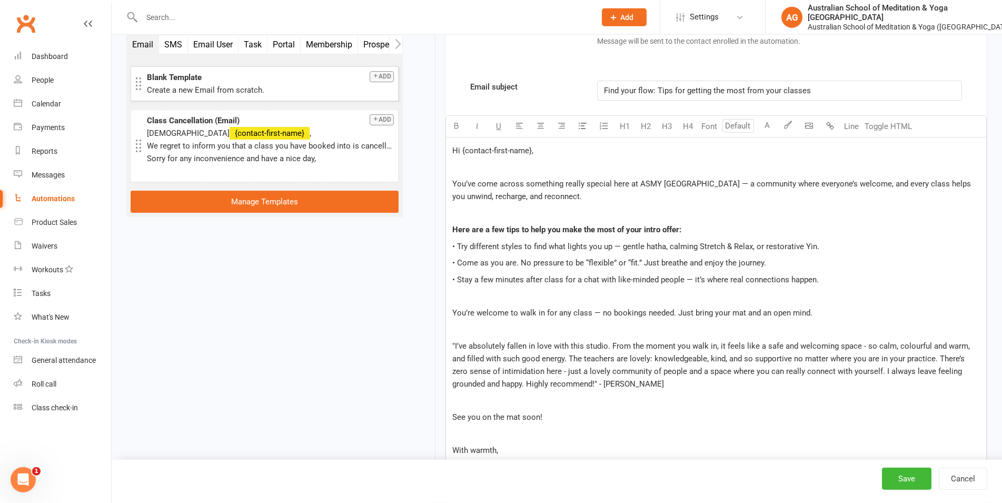
scroll to position [1353, 0]
click at [527, 145] on span "Hi {contact-first-name}," at bounding box center [492, 149] width 81 height 9
click at [531, 145] on span "Hi {contact-first-name}," at bounding box center [492, 149] width 81 height 9
click at [463, 145] on span "Hi {contact-first-name}," at bounding box center [492, 149] width 81 height 9
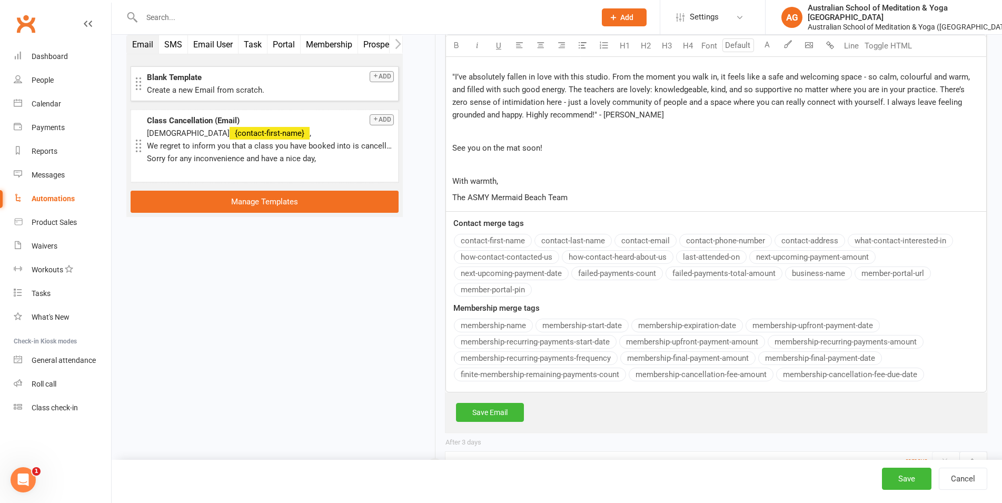
scroll to position [1240, 0]
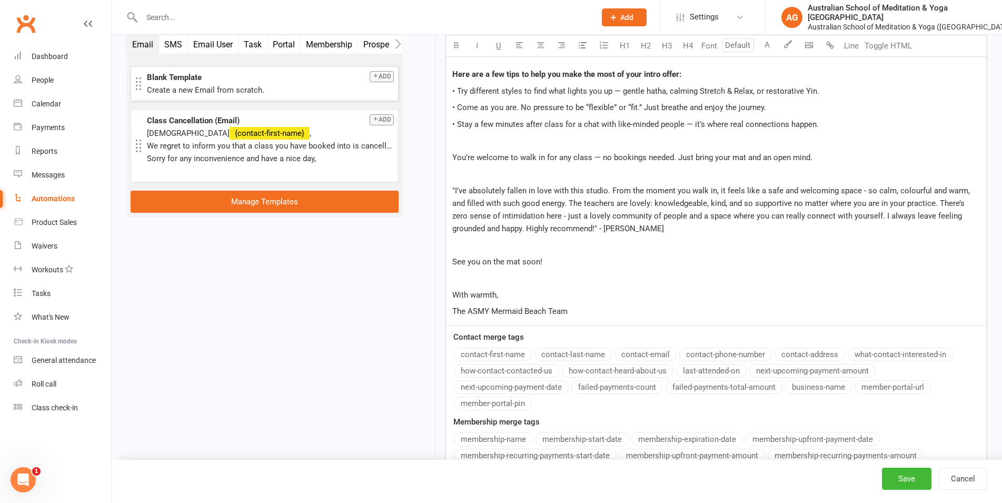
click at [494, 338] on div "Email subject Find your flow: Tips for getting the most from your classes U H1 …" at bounding box center [716, 215] width 541 height 581
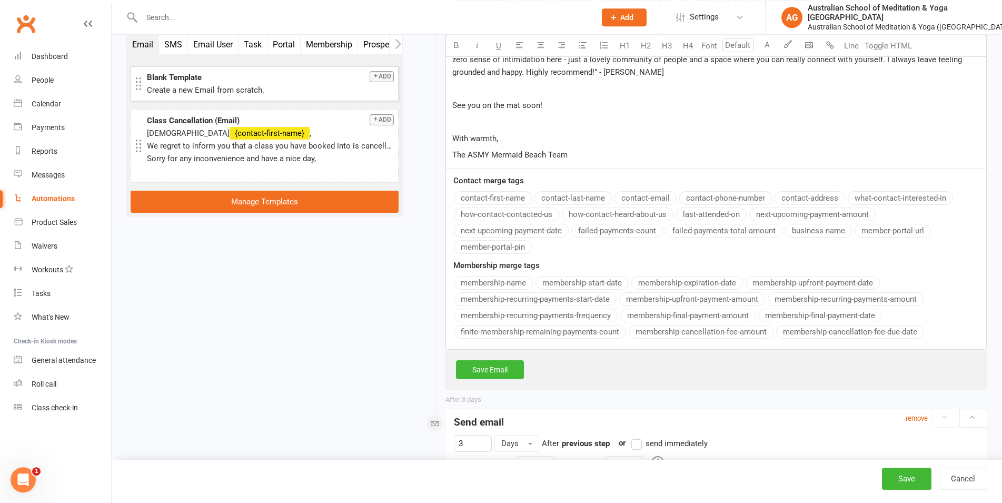
scroll to position [1669, 0]
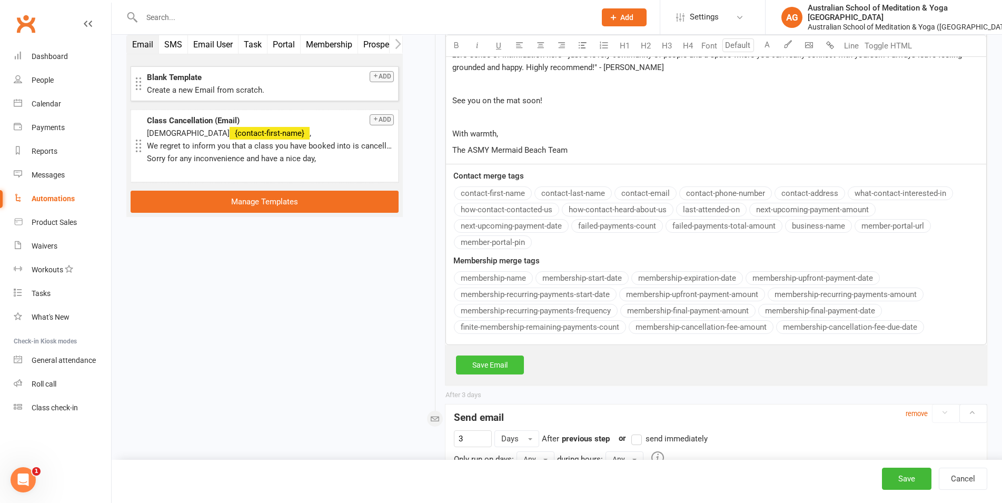
click at [493, 355] on link "Save Email" at bounding box center [490, 364] width 68 height 19
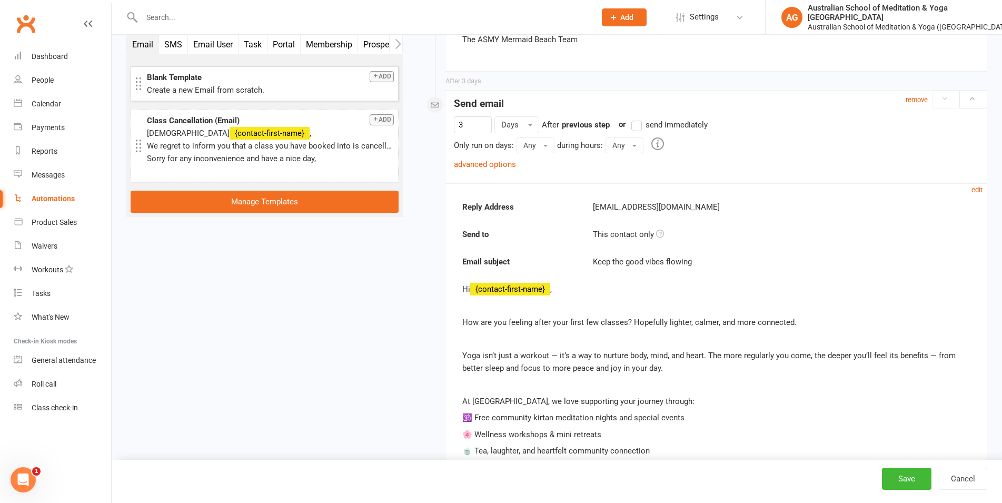
scroll to position [1883, 0]
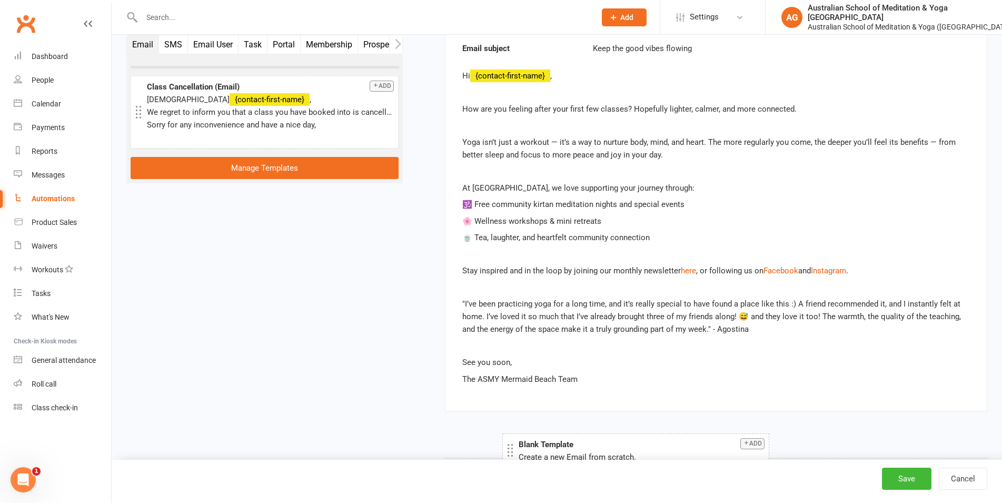
drag, startPoint x: 204, startPoint y: 91, endPoint x: 576, endPoint y: 448, distance: 515.5
click at [576, 448] on div "Blank Template" at bounding box center [642, 444] width 246 height 13
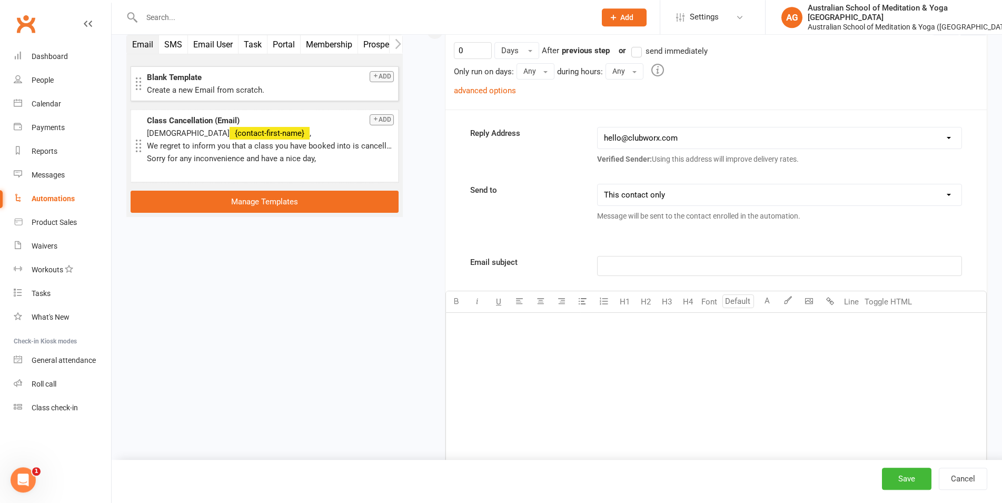
scroll to position [2271, 0]
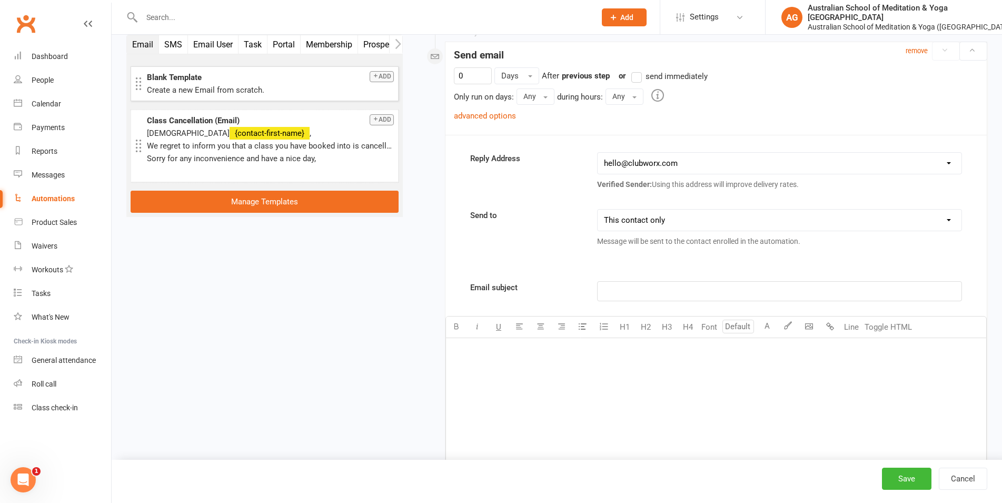
click at [630, 285] on p "﻿" at bounding box center [779, 291] width 351 height 13
paste div
drag, startPoint x: 673, startPoint y: 276, endPoint x: 659, endPoint y: 276, distance: 14.2
click at [659, 286] on span "Don’t lose your flow — special offer just for you" at bounding box center [687, 290] width 167 height 9
click at [709, 286] on span "Don’t lose your momentum — special offer just for you" at bounding box center [700, 290] width 192 height 9
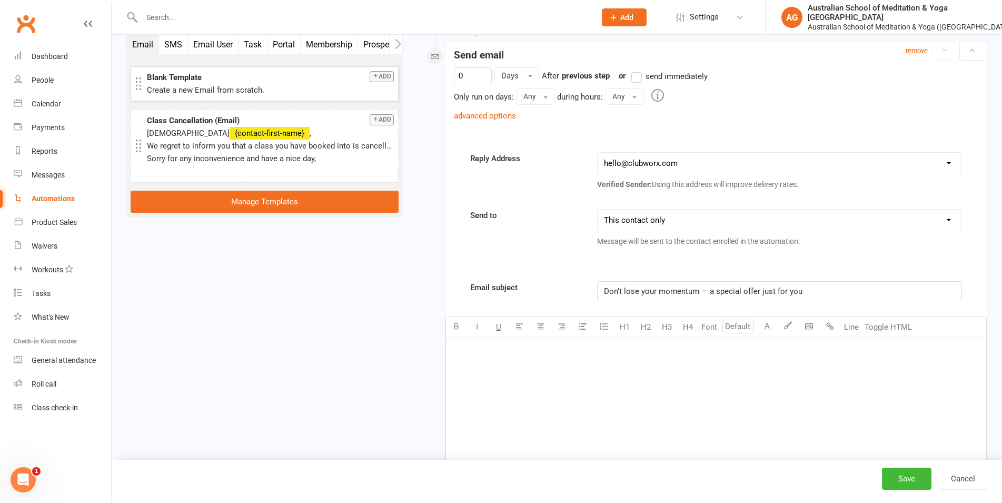
click at [634, 338] on div "﻿" at bounding box center [716, 417] width 540 height 158
drag, startPoint x: 713, startPoint y: 280, endPoint x: 698, endPoint y: 278, distance: 14.5
click at [698, 286] on span "Don’t lose your momentum — a special offer just for you" at bounding box center [703, 290] width 199 height 9
click at [570, 362] on div "﻿" at bounding box center [716, 417] width 540 height 158
paste div
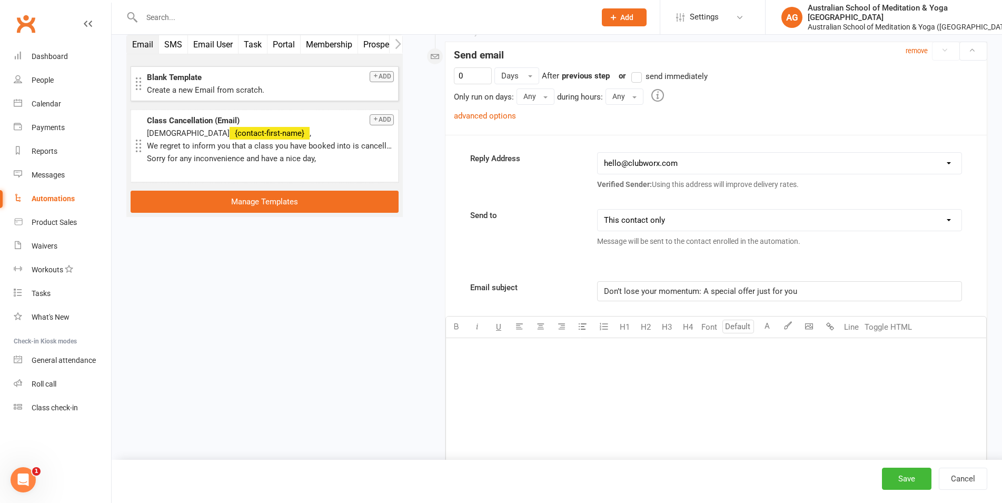
scroll to position [2649, 0]
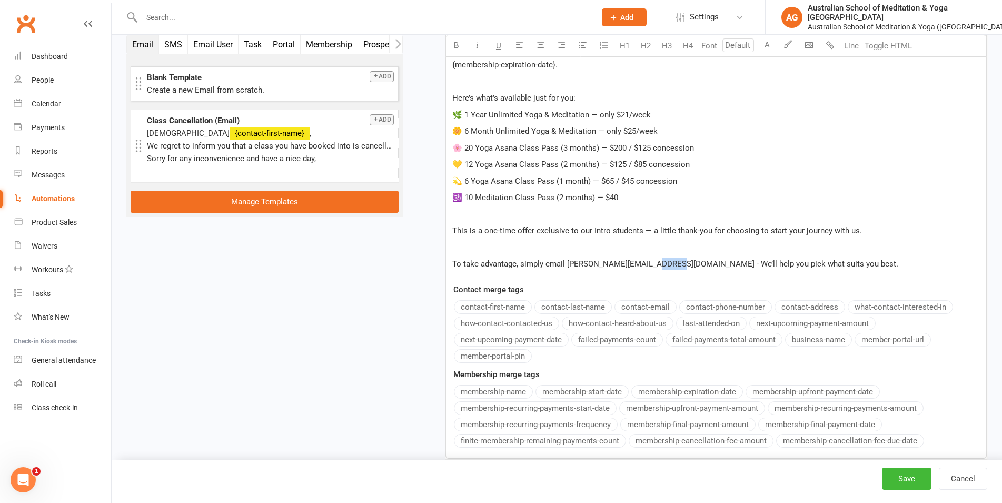
drag, startPoint x: 660, startPoint y: 252, endPoint x: 646, endPoint y: 248, distance: 14.7
click at [646, 259] on span "To take advantage, simply email [PERSON_NAME][EMAIL_ADDRESS][DOMAIN_NAME] - We’…" at bounding box center [675, 263] width 446 height 9
click at [820, 258] on p "To take advantage, simply email [PERSON_NAME][EMAIL_ADDRESS][DOMAIN_NAME] - we …" at bounding box center [716, 264] width 528 height 13
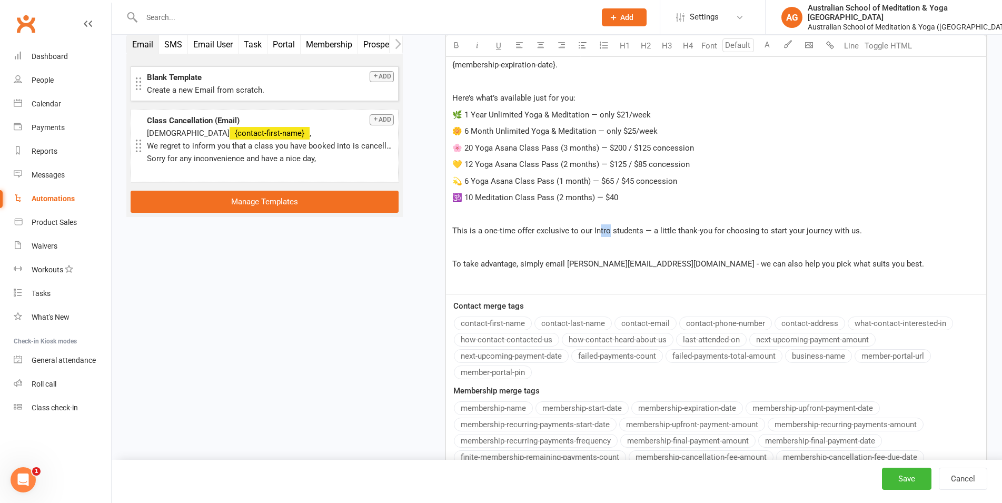
drag, startPoint x: 607, startPoint y: 220, endPoint x: 598, endPoint y: 219, distance: 9.5
click at [598, 226] on span "This is a one-time offer exclusive to our Intro students — a little thank-you f…" at bounding box center [657, 230] width 410 height 9
drag, startPoint x: 639, startPoint y: 217, endPoint x: 570, endPoint y: 218, distance: 69.0
click at [570, 226] on span "This is a one-time offer exclusive to our Intro students — a little thank-you f…" at bounding box center [657, 230] width 410 height 9
click at [596, 226] on span "This is a one-time offer exclusive to our Intro students — a little thank-you f…" at bounding box center [657, 230] width 410 height 9
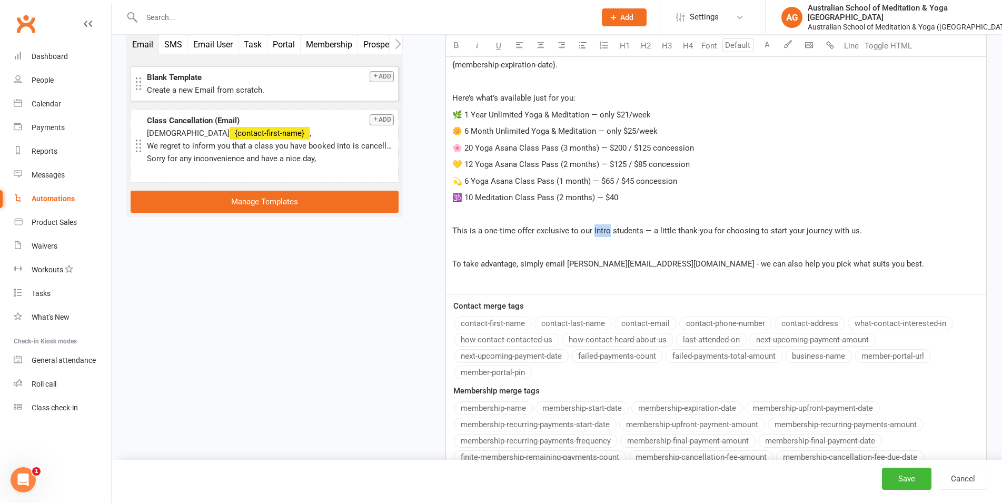
drag, startPoint x: 608, startPoint y: 218, endPoint x: 592, endPoint y: 218, distance: 15.3
click at [592, 226] on span "This is a one-time offer exclusive to our Intro students — a little thank-you f…" at bounding box center [657, 230] width 410 height 9
drag, startPoint x: 640, startPoint y: 218, endPoint x: 579, endPoint y: 219, distance: 61.1
click at [579, 226] on span "This is a one-time offer exclusive to our Intro students — a little thank-you f…" at bounding box center [657, 230] width 410 height 9
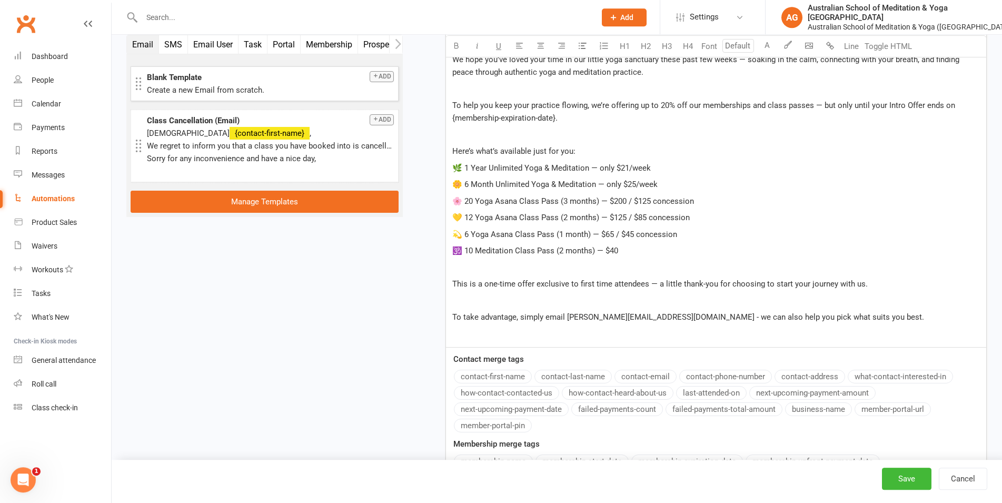
scroll to position [2595, 0]
click at [484, 328] on p "﻿" at bounding box center [716, 334] width 528 height 13
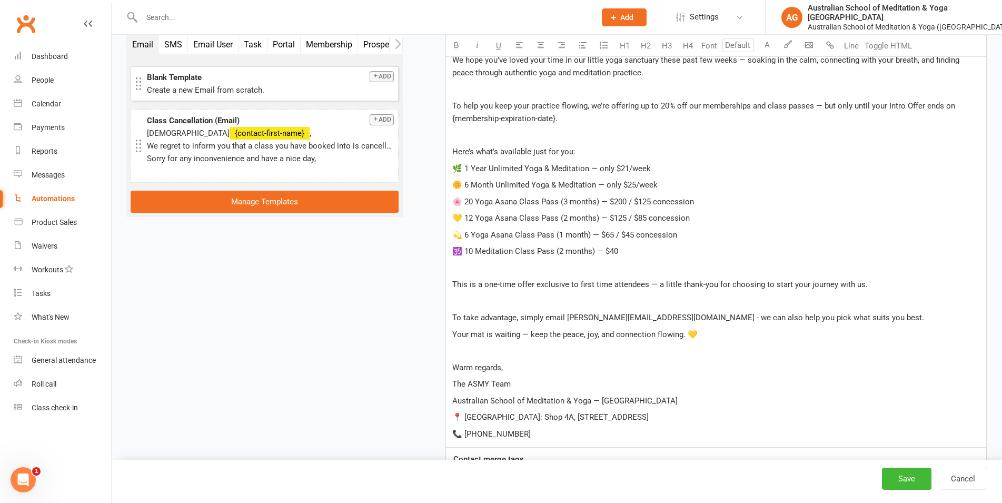
click at [448, 323] on div "[PERSON_NAME] {contact-first-name}, ﻿ We hope you’ve loved your time in our lit…" at bounding box center [716, 231] width 540 height 434
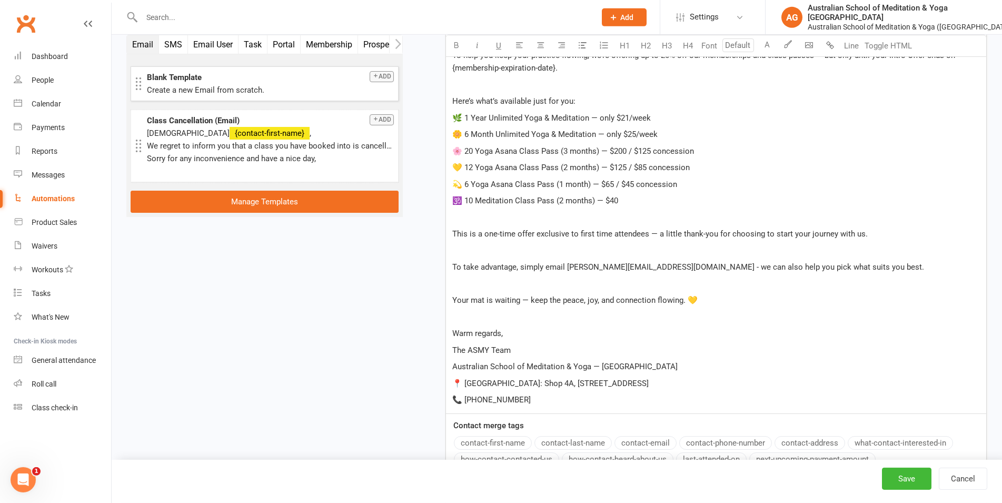
scroll to position [2649, 0]
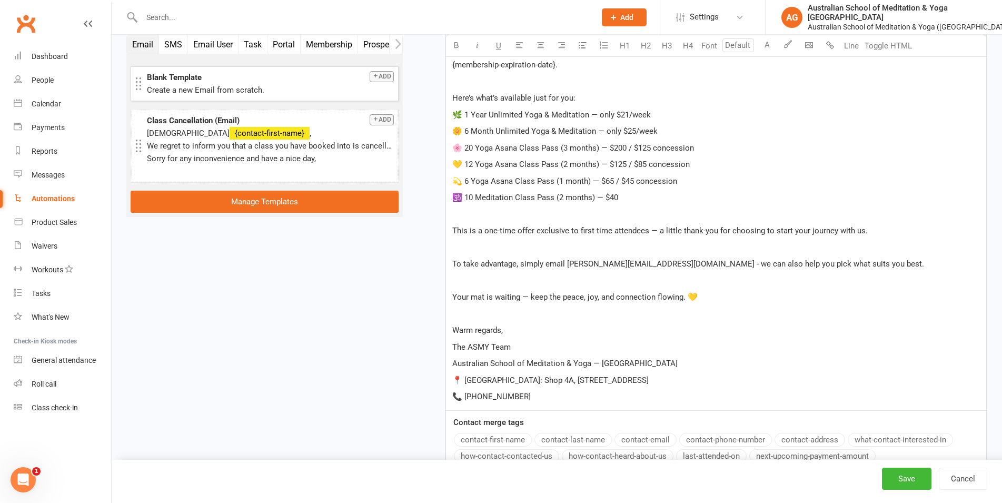
click at [490, 342] on span "The ASMY Team" at bounding box center [481, 346] width 58 height 9
click at [593, 359] on span "Australian School of Meditation & Yoga — [GEOGRAPHIC_DATA]" at bounding box center [564, 363] width 225 height 9
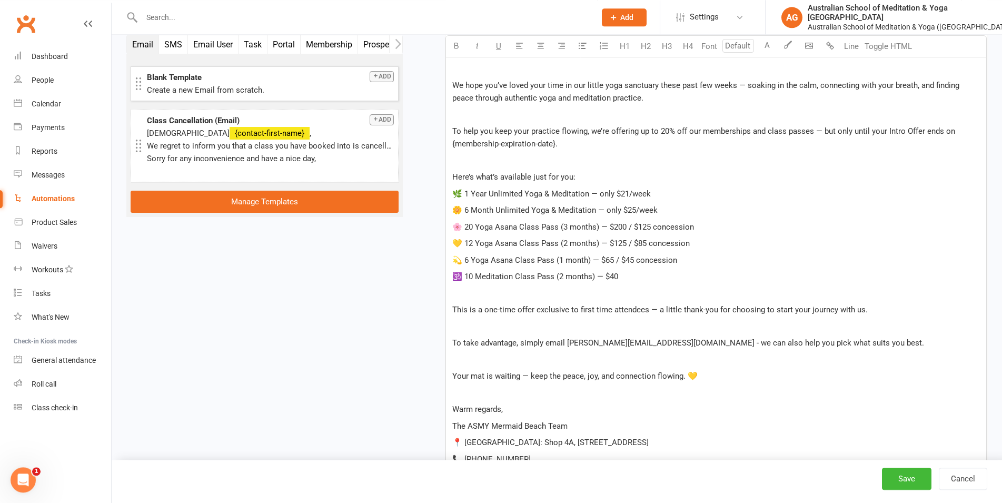
scroll to position [2542, 0]
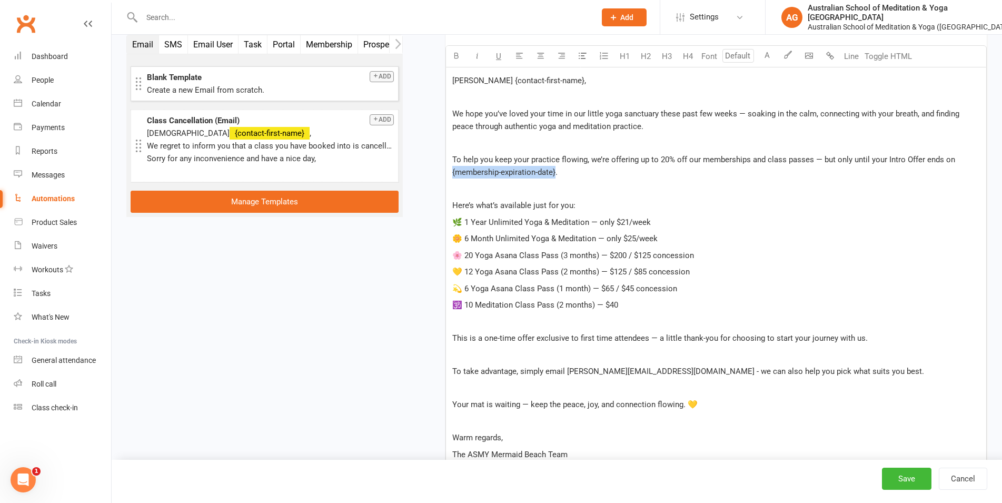
drag, startPoint x: 556, startPoint y: 161, endPoint x: 444, endPoint y: 159, distance: 111.1
click at [446, 159] on div "[PERSON_NAME] {contact-first-name}, ﻿ We hope you’ve loved your time in our lit…" at bounding box center [716, 284] width 541 height 434
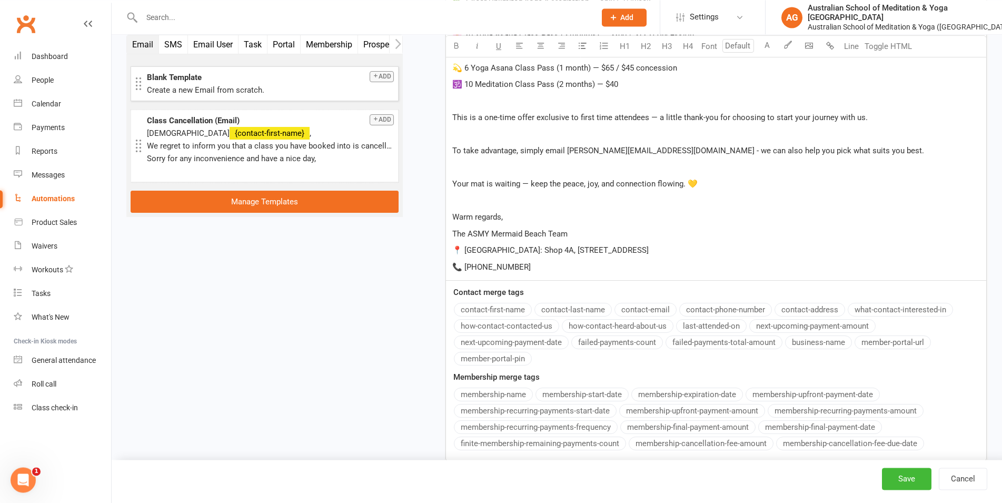
scroll to position [2756, 0]
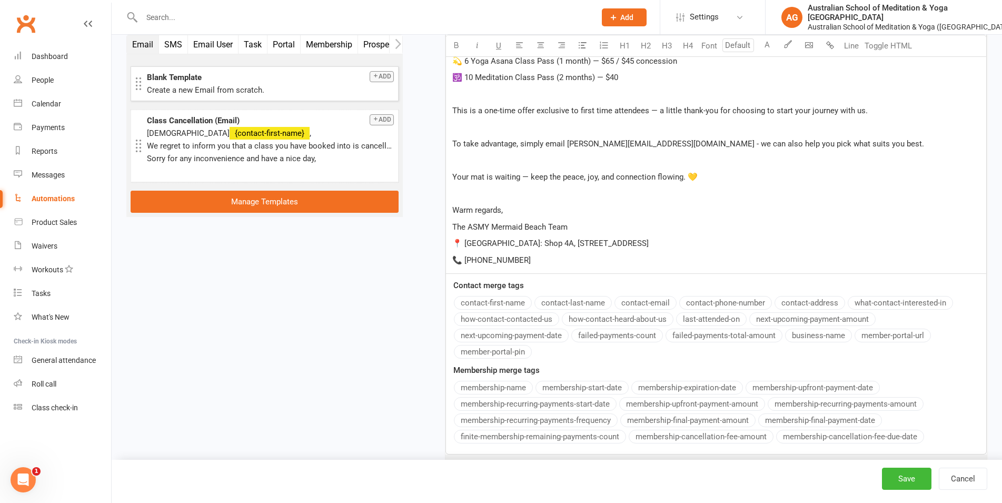
click at [688, 375] on div "Email subject Don’t lose your momentum: A special offer just for you Font U H1 …" at bounding box center [716, 125] width 541 height 659
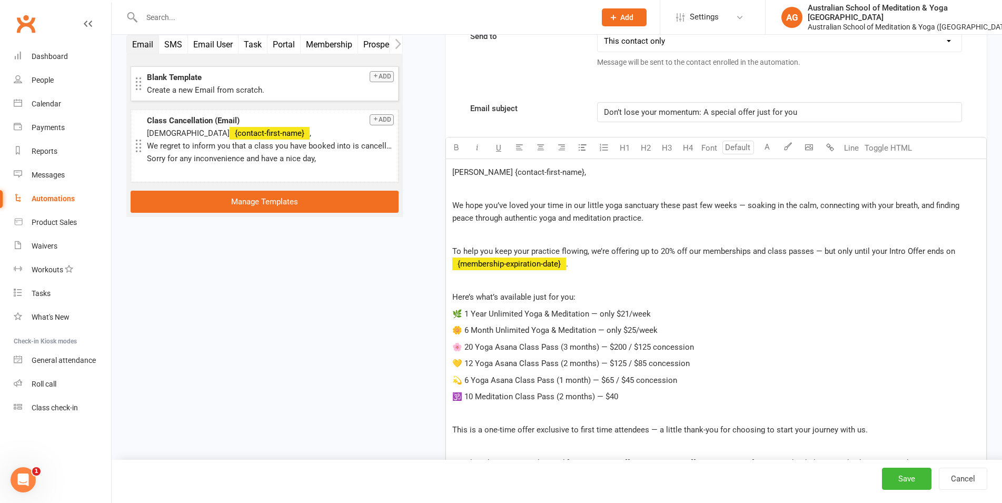
click at [819, 341] on p "🌸 20 Yoga Asana Class Pass (3 months) — $200 / $125 concession" at bounding box center [716, 347] width 528 height 13
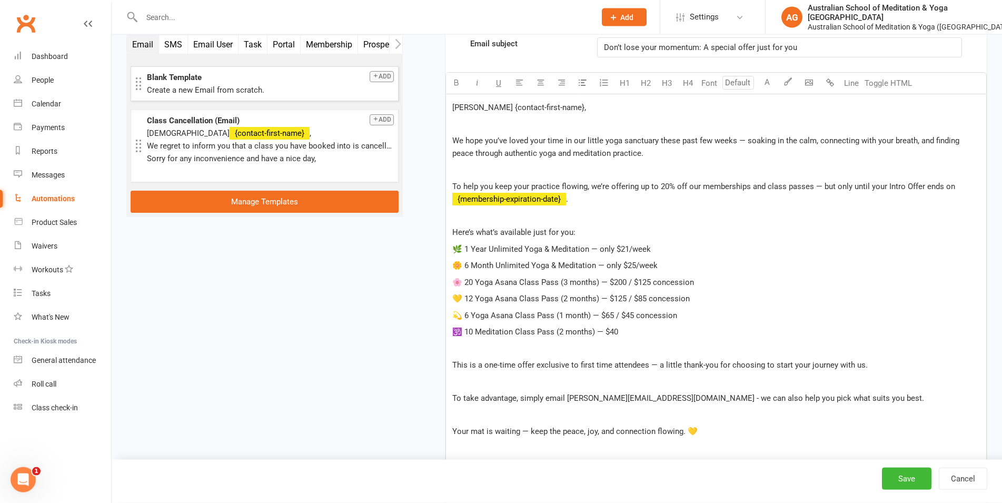
scroll to position [2504, 0]
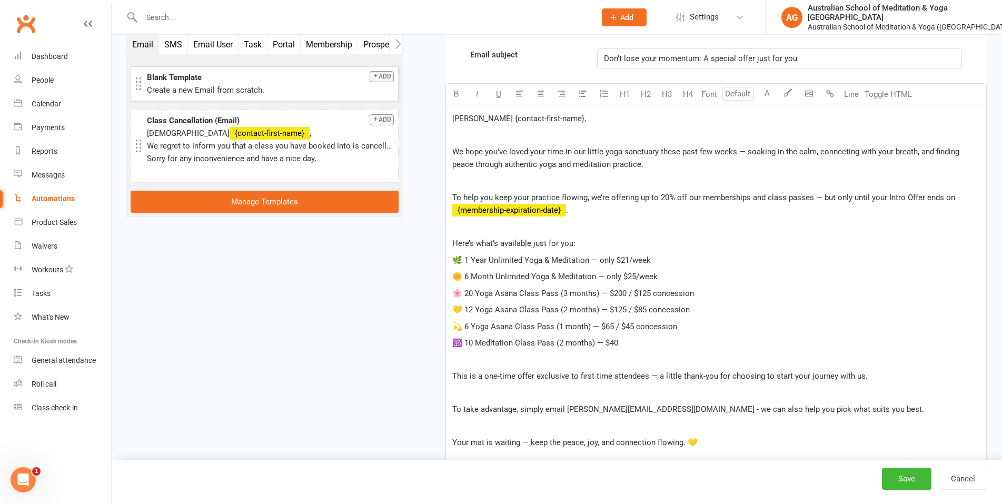
click at [744, 387] on p "﻿" at bounding box center [716, 393] width 528 height 13
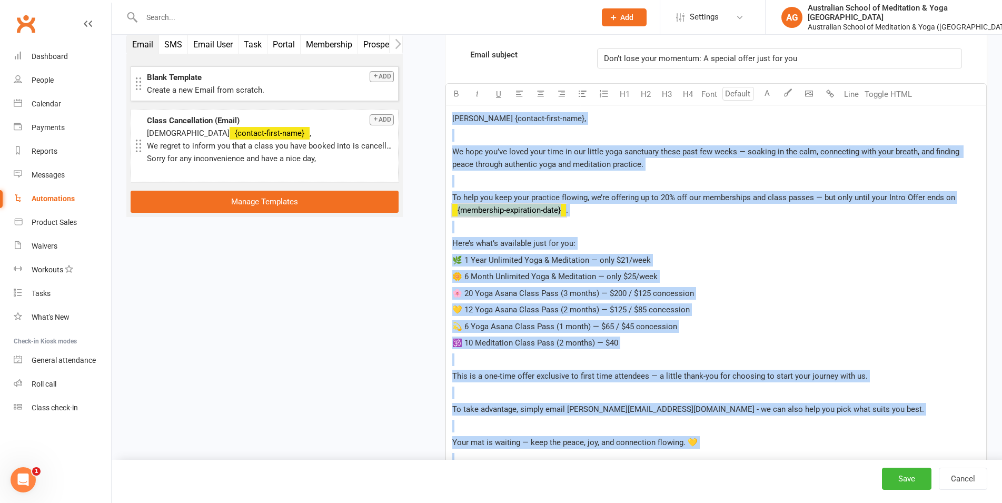
copy div "Loremip {dolorsi-ametc-adip}, ﻿ El sedd eiu’te incid utla etdo ma ali enimad mi…"
click at [910, 478] on button "Save" at bounding box center [907, 479] width 50 height 22
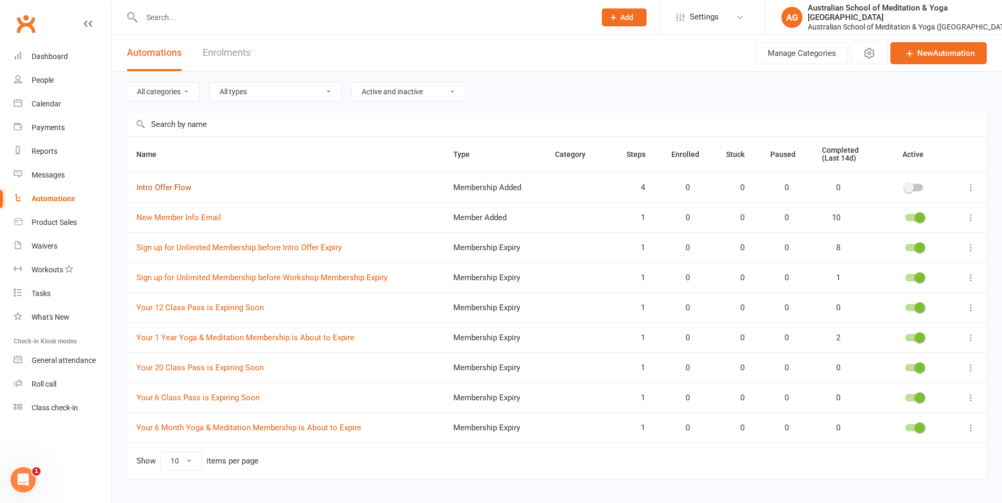
click at [175, 190] on link "Intro Offer Flow" at bounding box center [163, 187] width 55 height 9
click at [971, 187] on icon at bounding box center [971, 187] width 11 height 11
click at [942, 212] on link "Edit" at bounding box center [916, 207] width 104 height 21
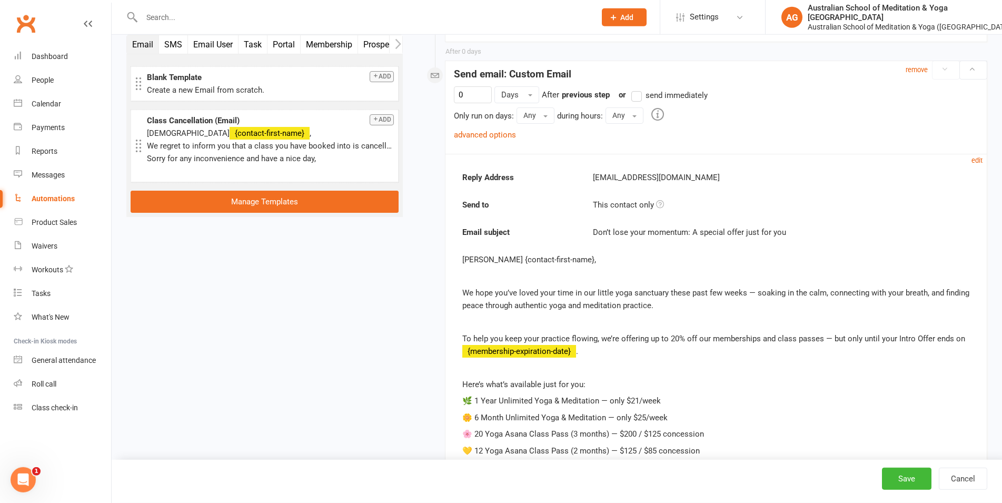
scroll to position [2217, 0]
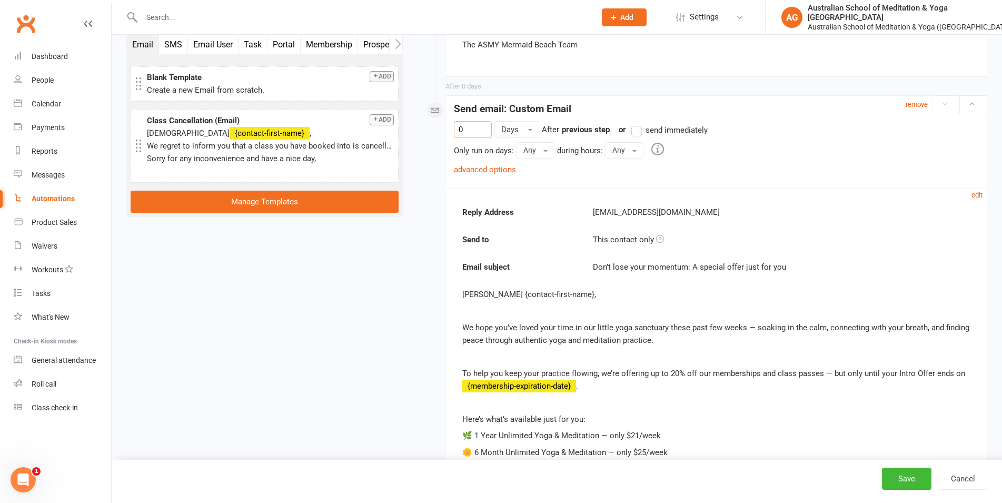
click at [479, 121] on input "0" at bounding box center [473, 129] width 38 height 17
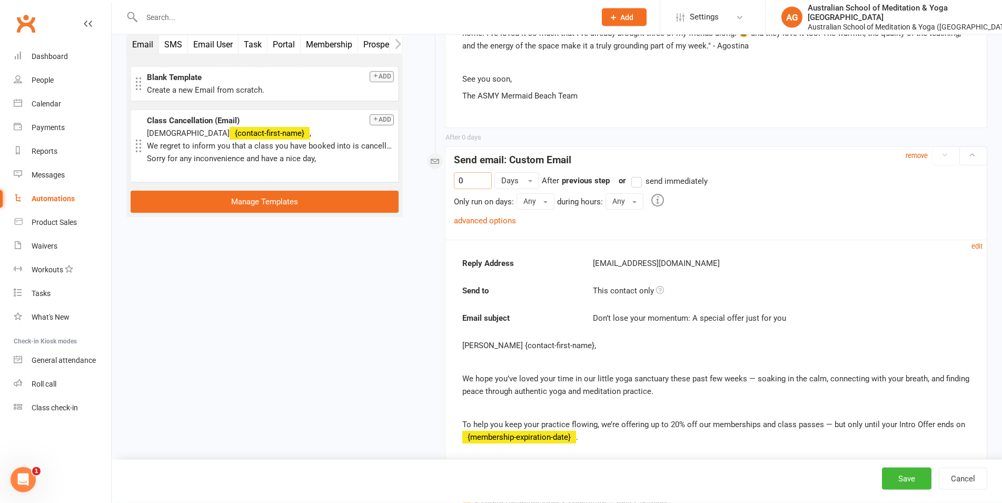
scroll to position [2110, 0]
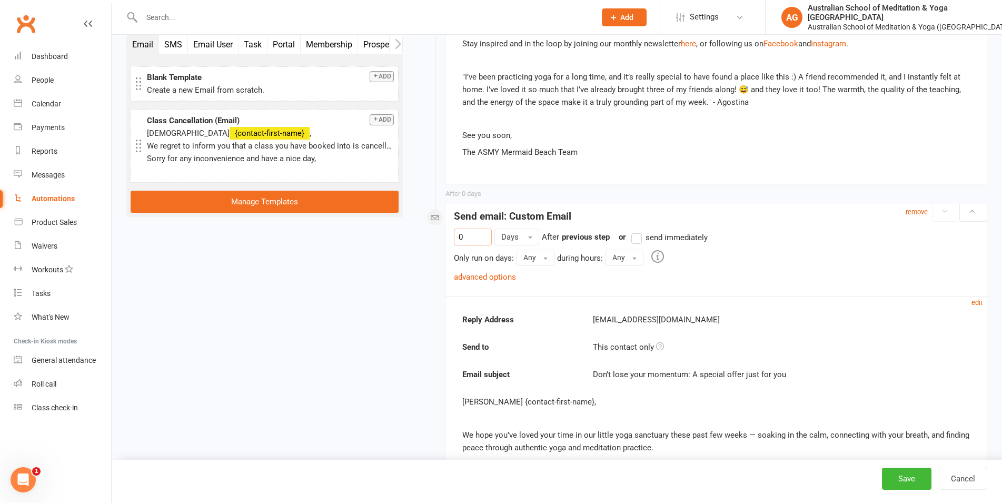
drag, startPoint x: 474, startPoint y: 225, endPoint x: 426, endPoint y: 223, distance: 48.5
click at [454, 229] on input "0" at bounding box center [473, 237] width 38 height 17
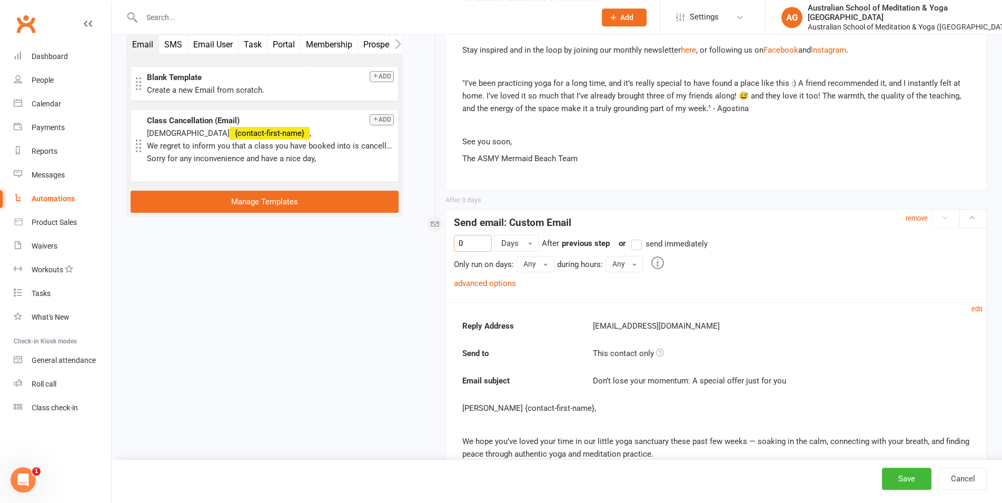
scroll to position [2163, 0]
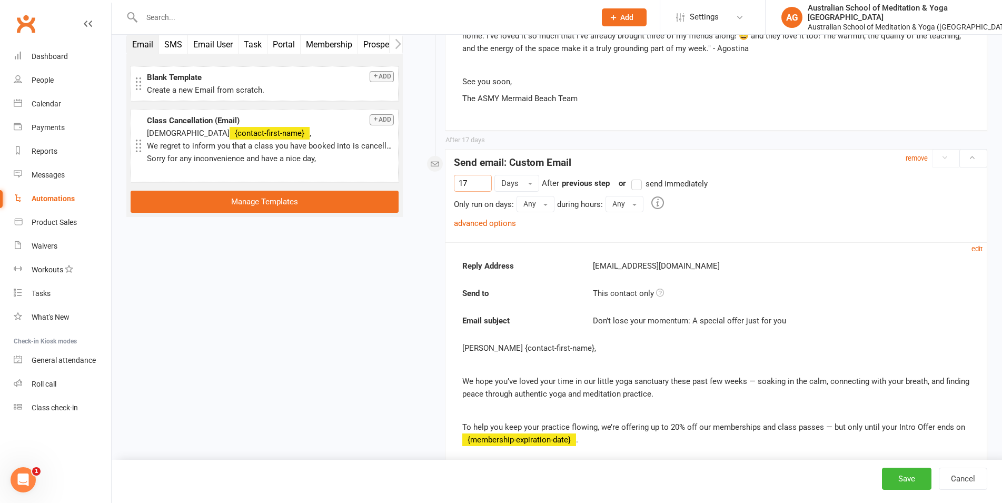
type input "17"
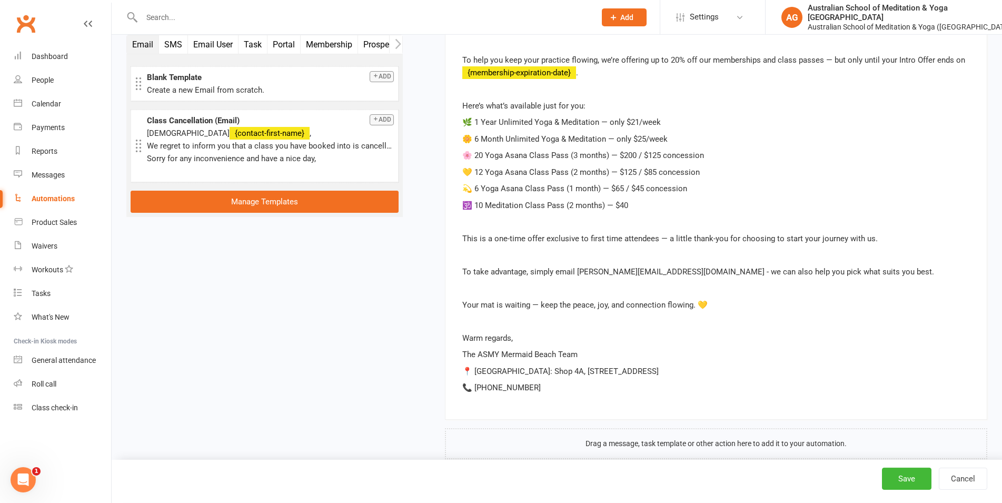
scroll to position [2539, 0]
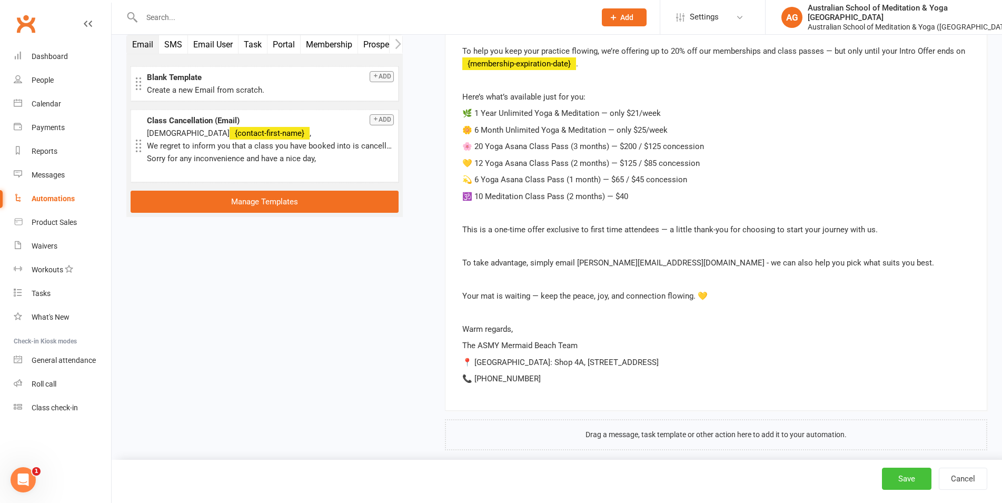
click at [904, 476] on button "Save" at bounding box center [907, 479] width 50 height 22
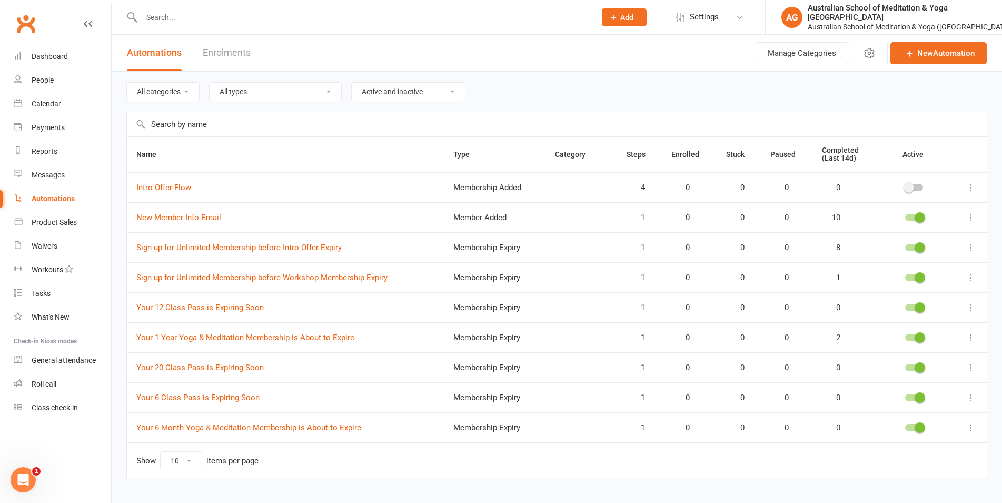
click at [969, 244] on icon at bounding box center [971, 247] width 11 height 11
click at [942, 269] on link "Edit" at bounding box center [916, 268] width 104 height 21
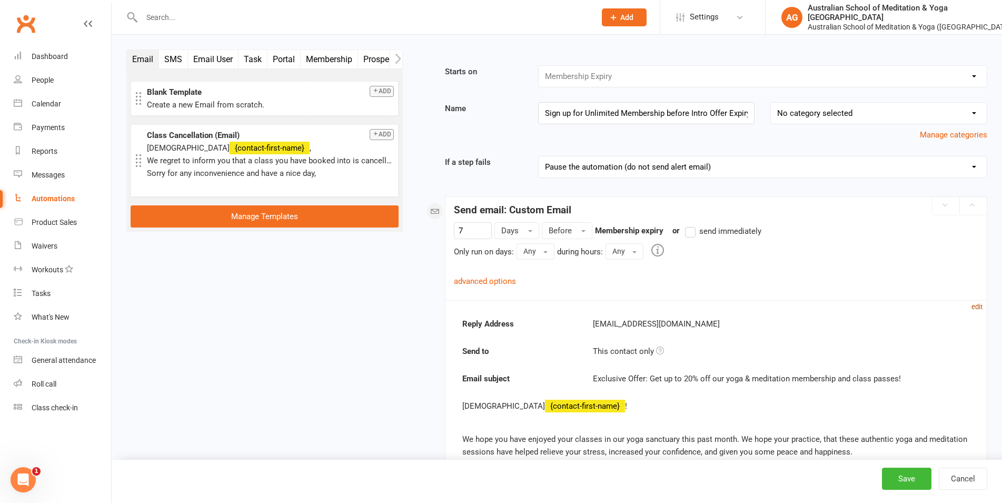
click at [981, 302] on link "edit" at bounding box center [977, 306] width 11 height 9
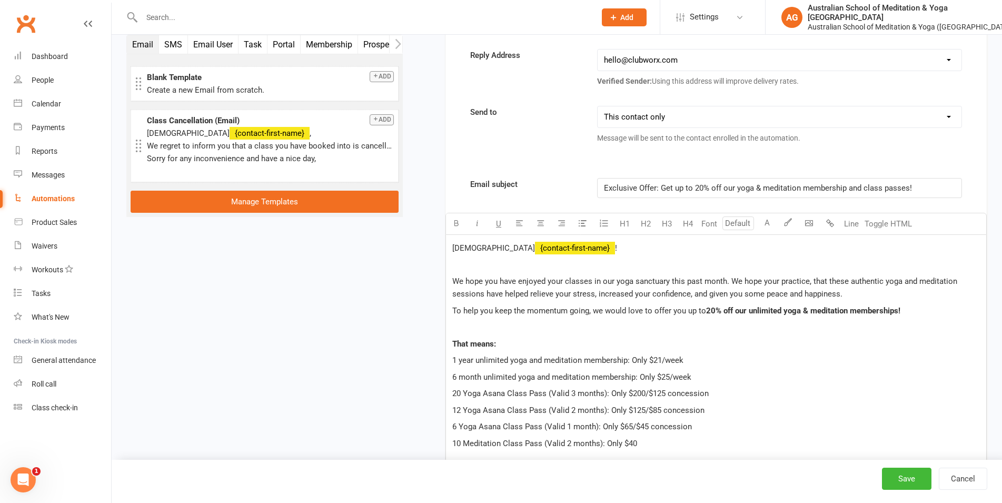
scroll to position [483, 0]
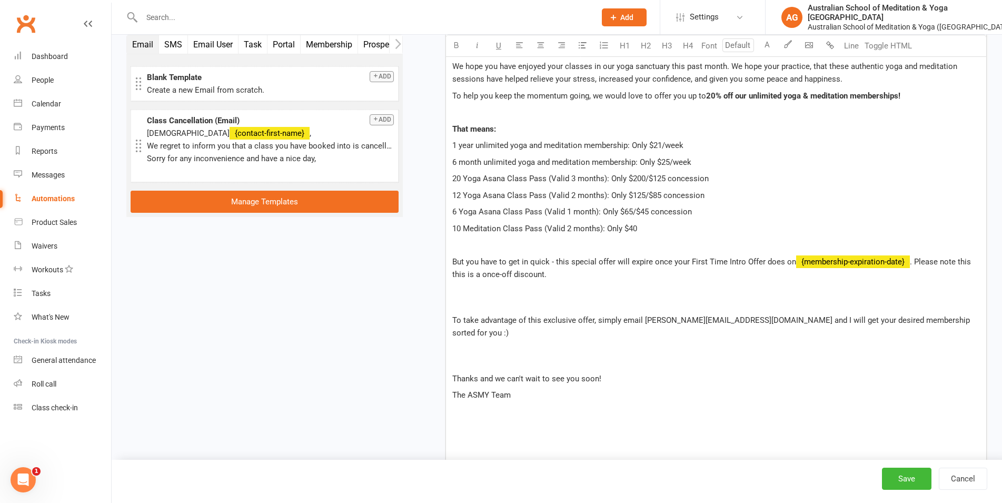
click at [497, 422] on p at bounding box center [716, 434] width 528 height 25
click at [533, 389] on p "The ASMY Team" at bounding box center [716, 395] width 528 height 13
click at [499, 422] on p at bounding box center [716, 434] width 528 height 25
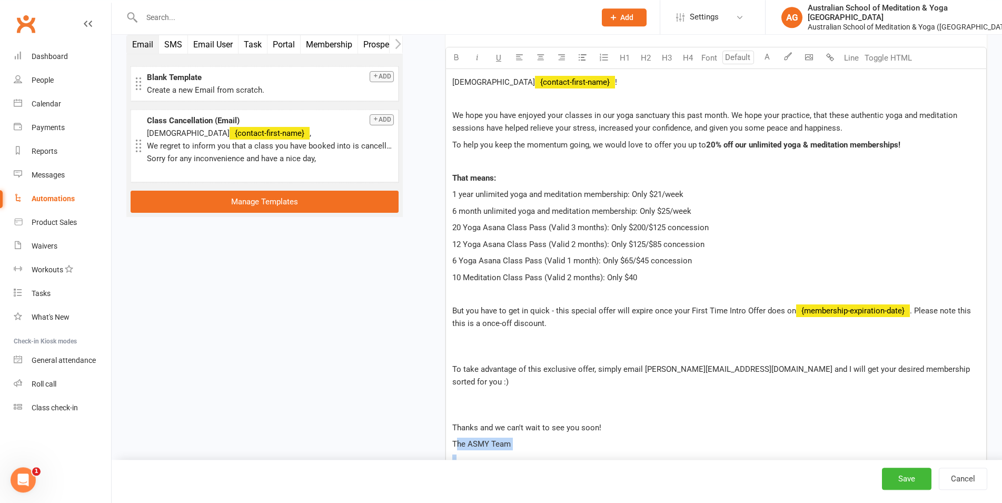
scroll to position [355, 0]
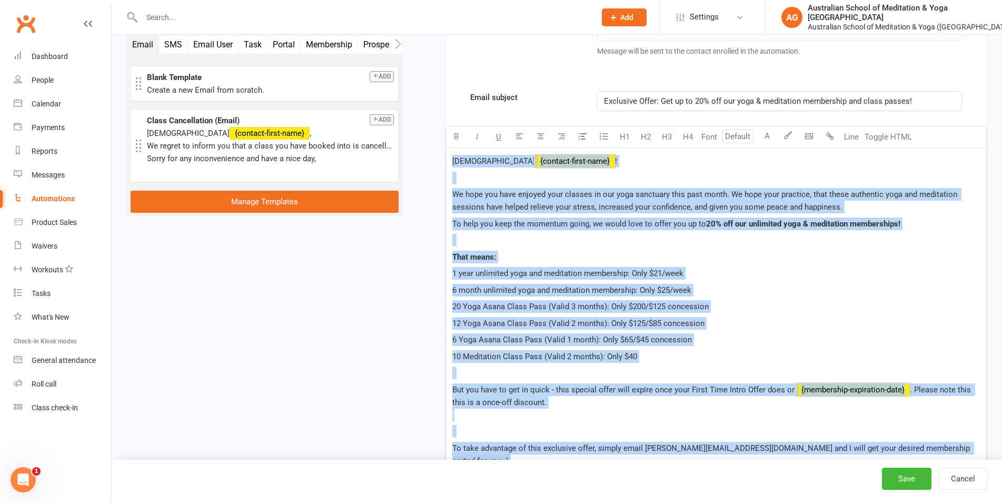
drag, startPoint x: 453, startPoint y: 330, endPoint x: 424, endPoint y: 147, distance: 185.0
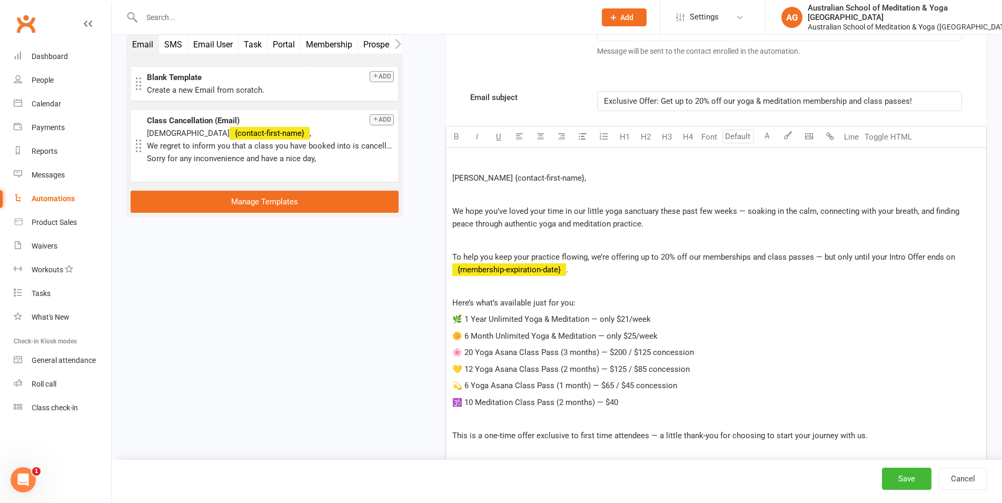
click at [451, 180] on div "﻿ [PERSON_NAME] {contact-first-name}, ﻿ We hope you’ve loved your time in our l…" at bounding box center [716, 389] width 540 height 483
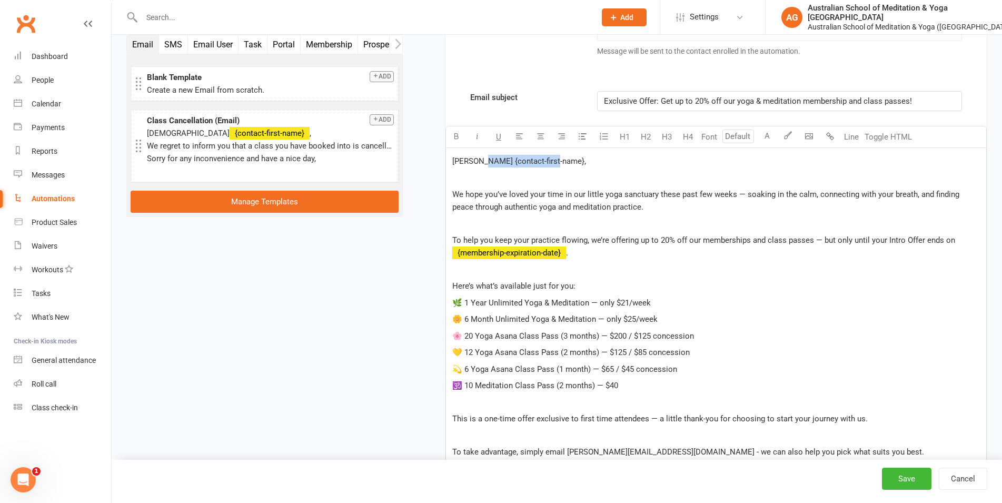
drag, startPoint x: 555, startPoint y: 159, endPoint x: 487, endPoint y: 161, distance: 68.0
click at [487, 161] on span "[PERSON_NAME] {contact-first-name}," at bounding box center [519, 160] width 134 height 9
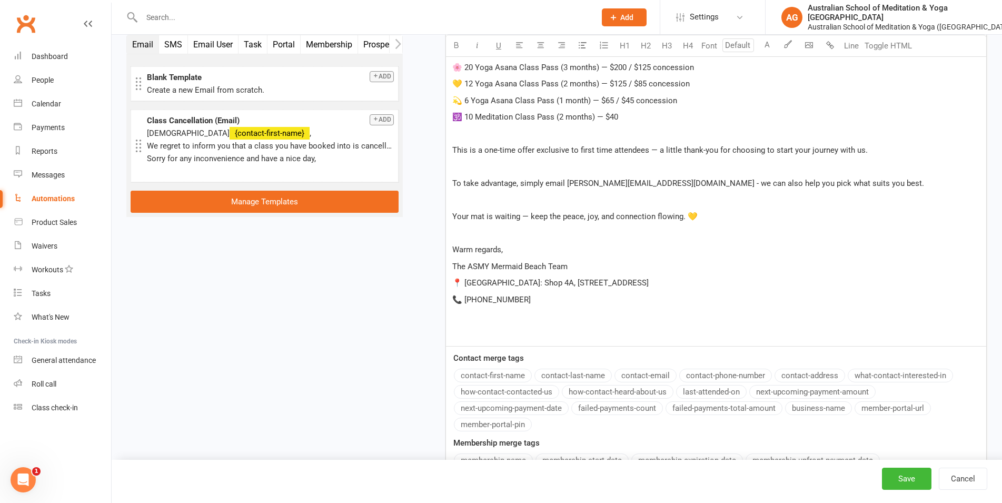
click at [496, 389] on div "Email subject Exclusive Offer: Get up to 20% off our yoga & meditation membersh…" at bounding box center [716, 175] width 541 height 705
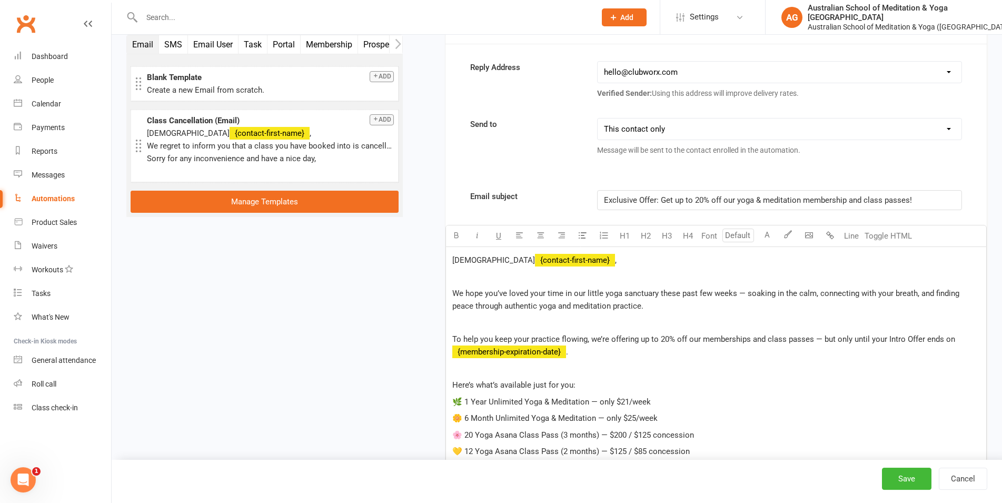
scroll to position [265, 0]
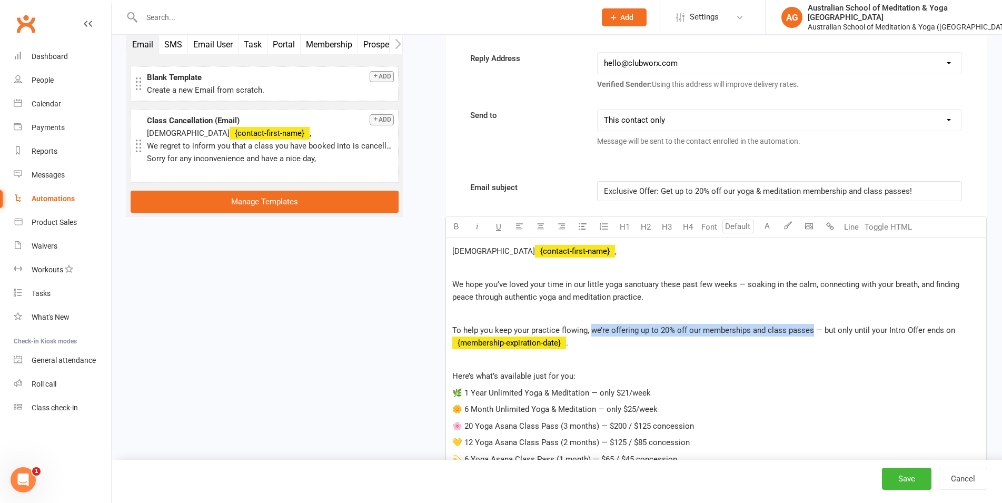
drag, startPoint x: 811, startPoint y: 330, endPoint x: 591, endPoint y: 328, distance: 219.6
click at [591, 328] on span "To help you keep your practice flowing, we’re offering up to 20% off our member…" at bounding box center [703, 329] width 503 height 9
click at [681, 370] on p "Here’s what’s available just for you:" at bounding box center [716, 376] width 528 height 13
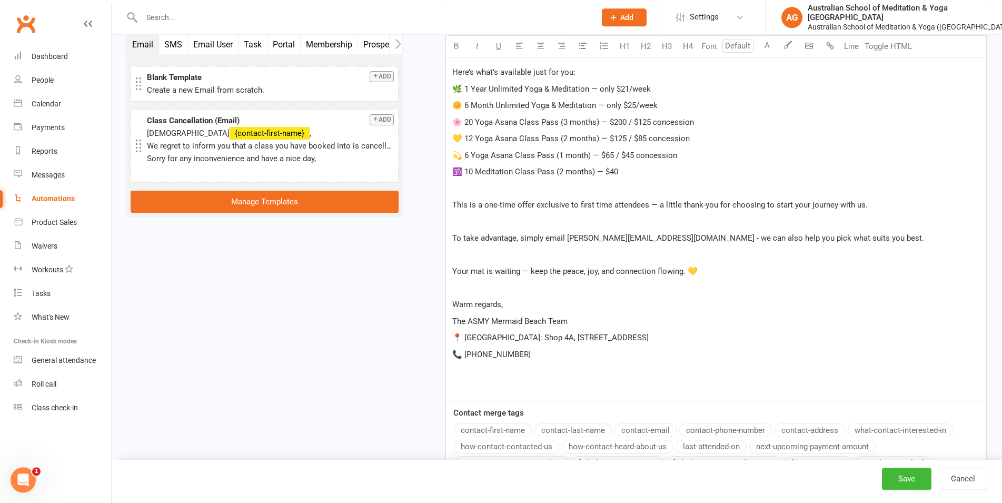
scroll to position [588, 0]
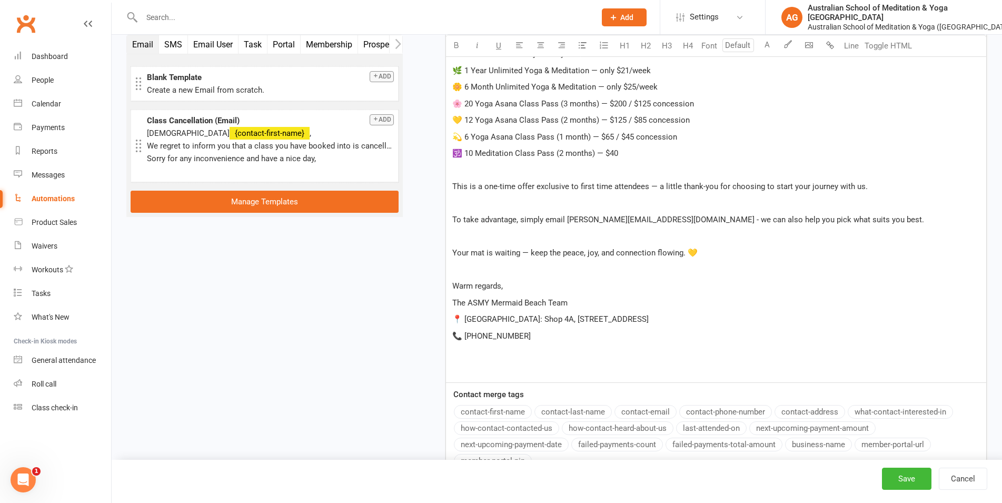
click at [643, 223] on span "To take advantage, simply email [PERSON_NAME][EMAIL_ADDRESS][DOMAIN_NAME] - we …" at bounding box center [688, 219] width 472 height 9
click at [645, 291] on p "Warm regards," at bounding box center [716, 286] width 528 height 13
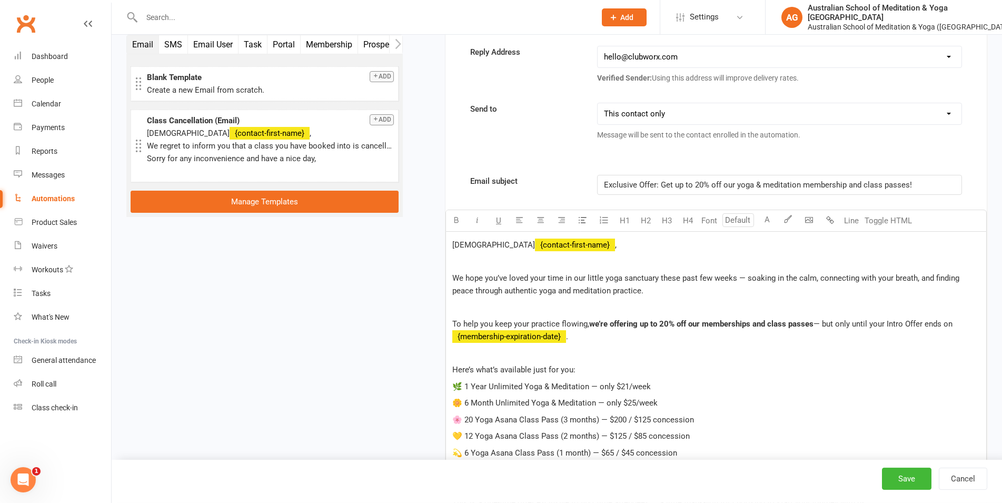
scroll to position [265, 0]
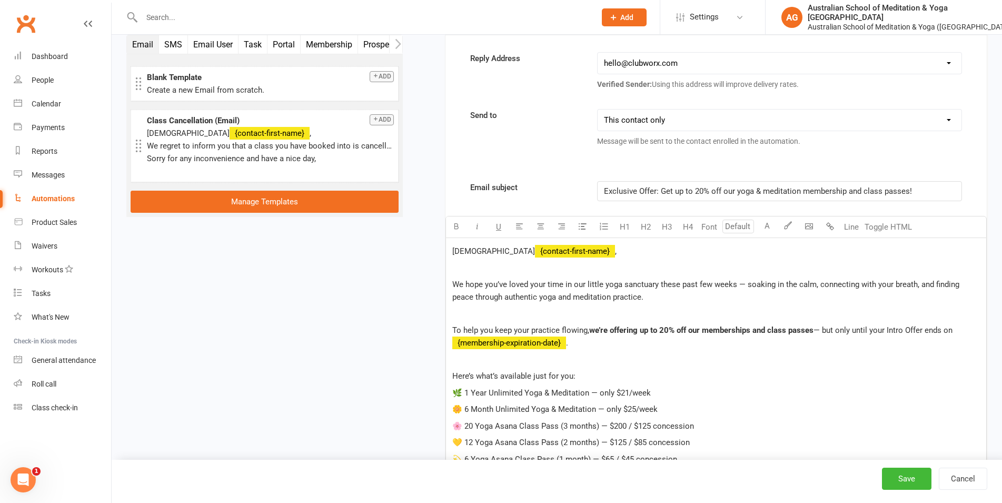
click at [751, 192] on span "Exclusive Offer: Get up to 20% off our yoga & meditation membership and class p…" at bounding box center [758, 190] width 308 height 9
drag, startPoint x: 683, startPoint y: 193, endPoint x: 673, endPoint y: 191, distance: 10.1
click at [673, 191] on span "Don’t lose your flow — special offer just for you" at bounding box center [687, 190] width 167 height 9
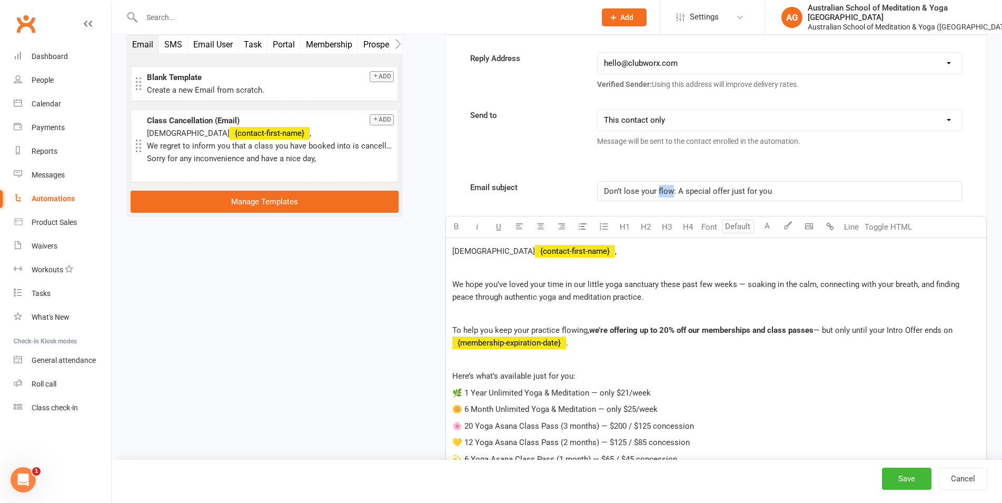
drag, startPoint x: 672, startPoint y: 190, endPoint x: 658, endPoint y: 190, distance: 14.2
click at [658, 190] on span "Don’t lose your flow: A special offer just for you" at bounding box center [688, 190] width 168 height 9
click at [662, 353] on div "Namaste ﻿ {contact-first-name} , ﻿ We hope you’ve loved your time in our little…" at bounding box center [716, 471] width 540 height 467
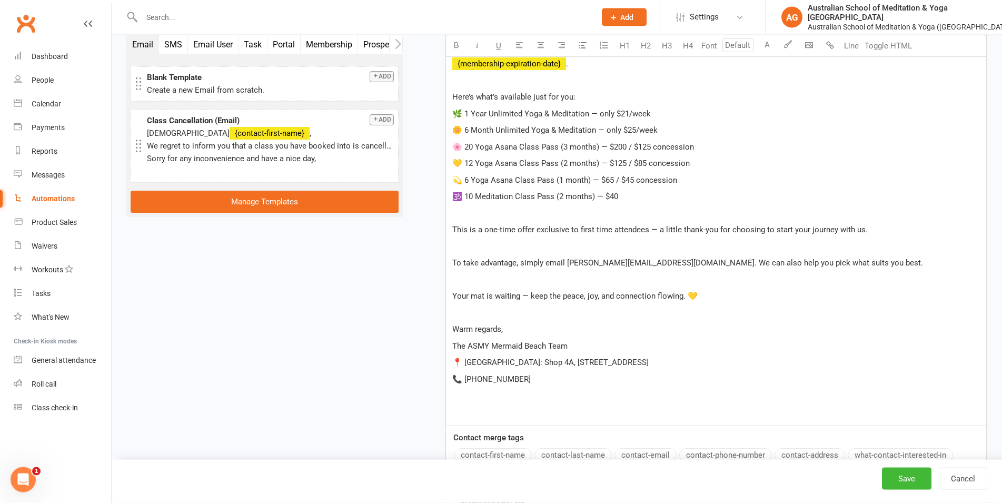
click at [632, 327] on p "Warm regards," at bounding box center [716, 329] width 528 height 13
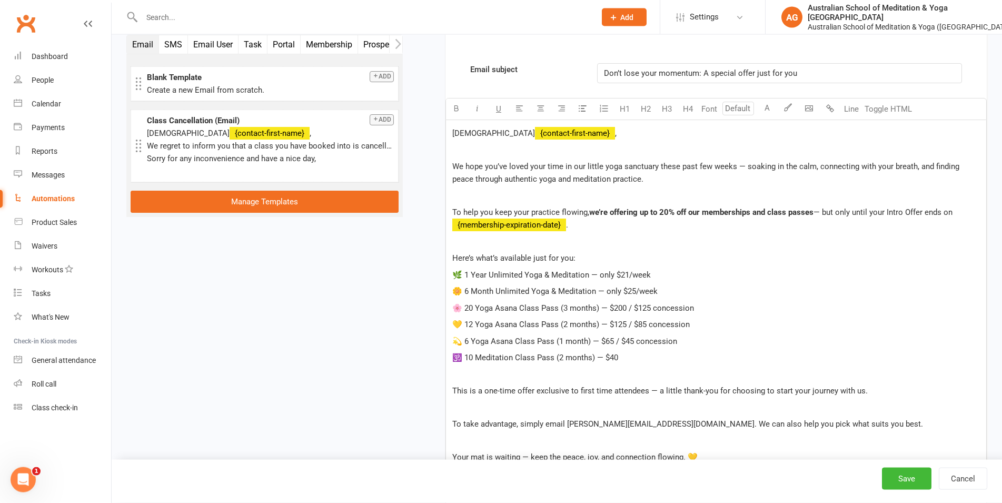
scroll to position [169, 0]
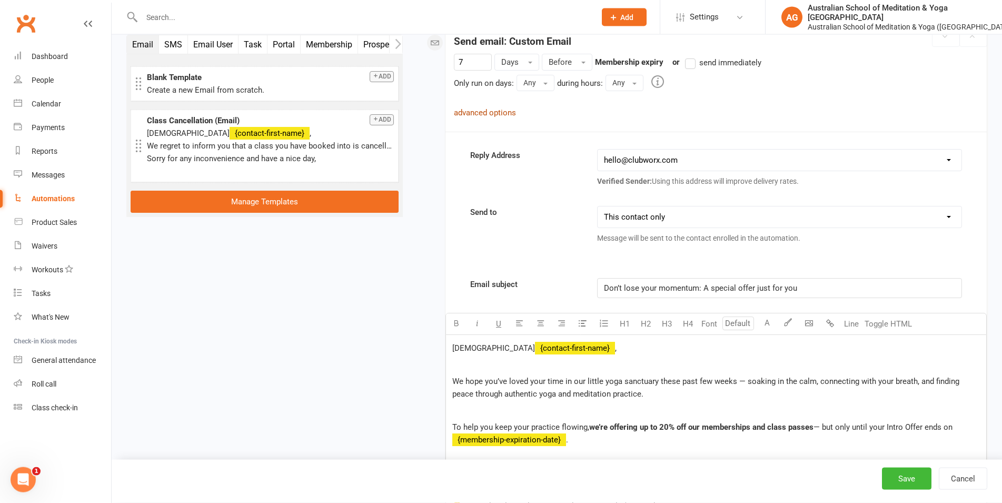
click at [498, 112] on link "advanced options" at bounding box center [485, 112] width 62 height 9
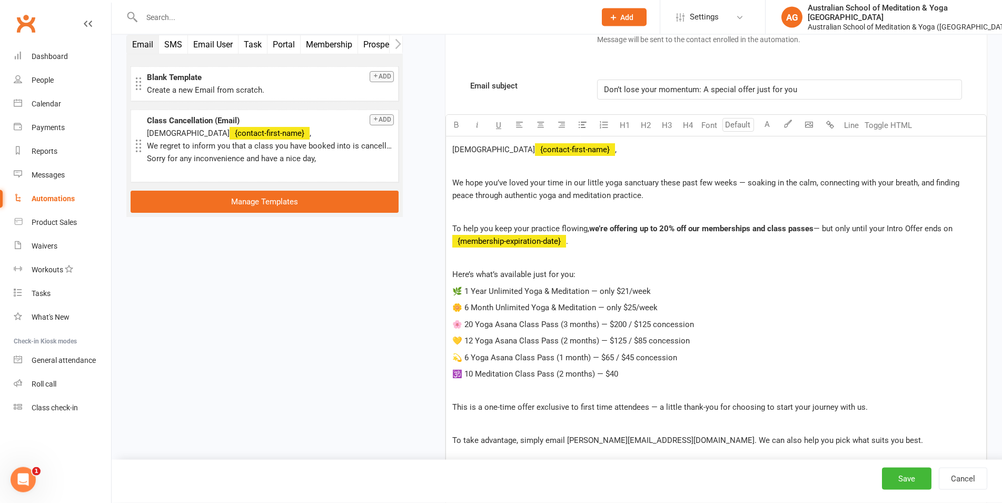
scroll to position [652, 0]
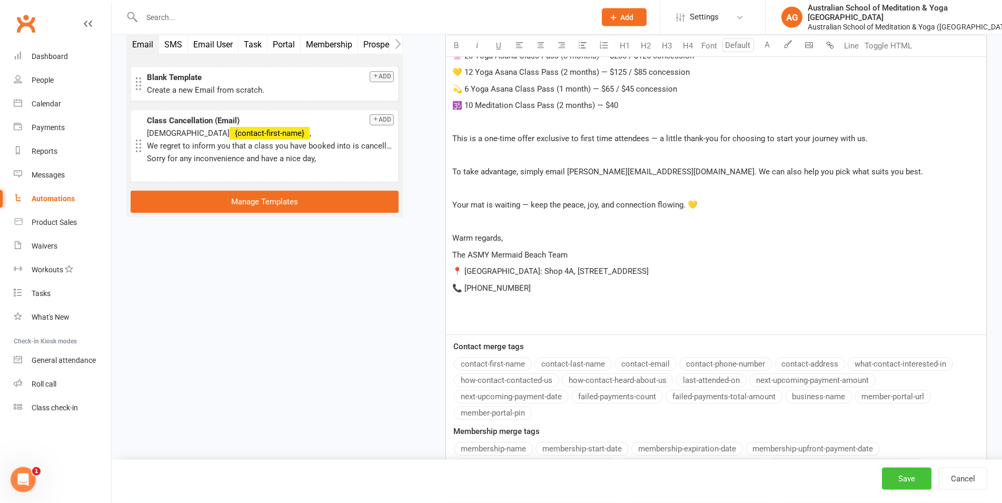
click at [907, 477] on button "Save" at bounding box center [907, 479] width 50 height 22
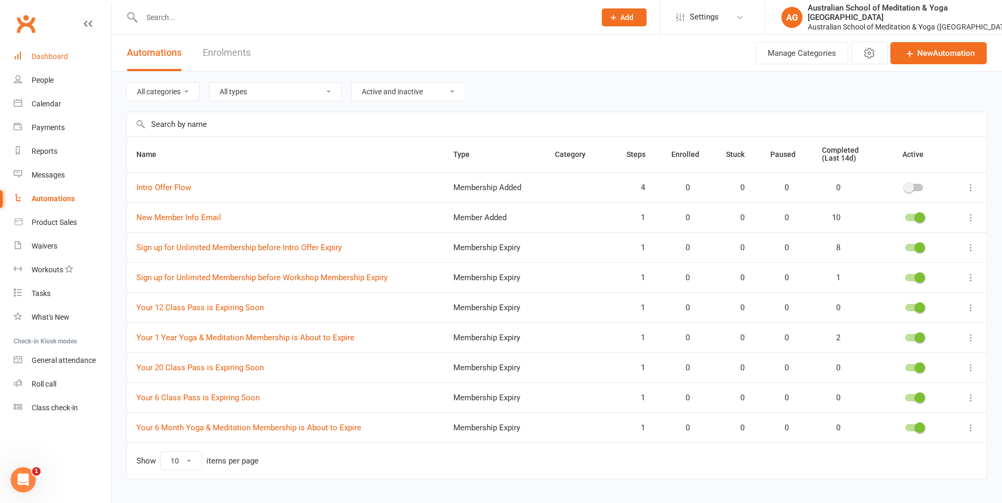
click at [43, 54] on div "Dashboard" at bounding box center [50, 56] width 36 height 8
